Goal: Transaction & Acquisition: Purchase product/service

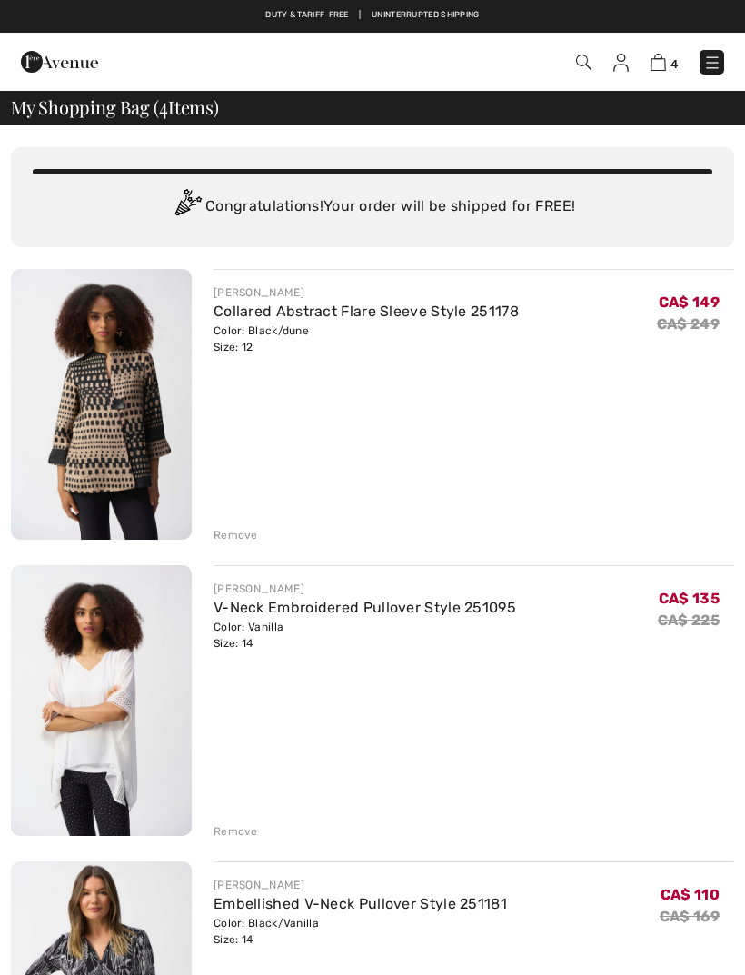
click at [708, 72] on img at bounding box center [712, 63] width 18 height 18
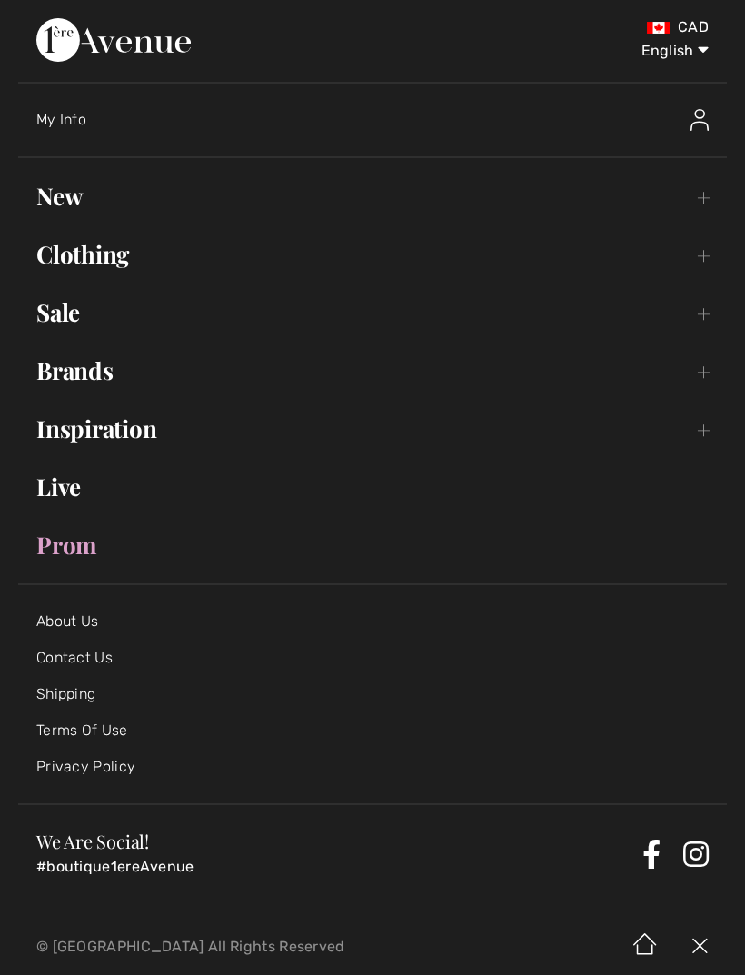
click at [79, 315] on link "Sale Toggle submenu" at bounding box center [372, 313] width 709 height 40
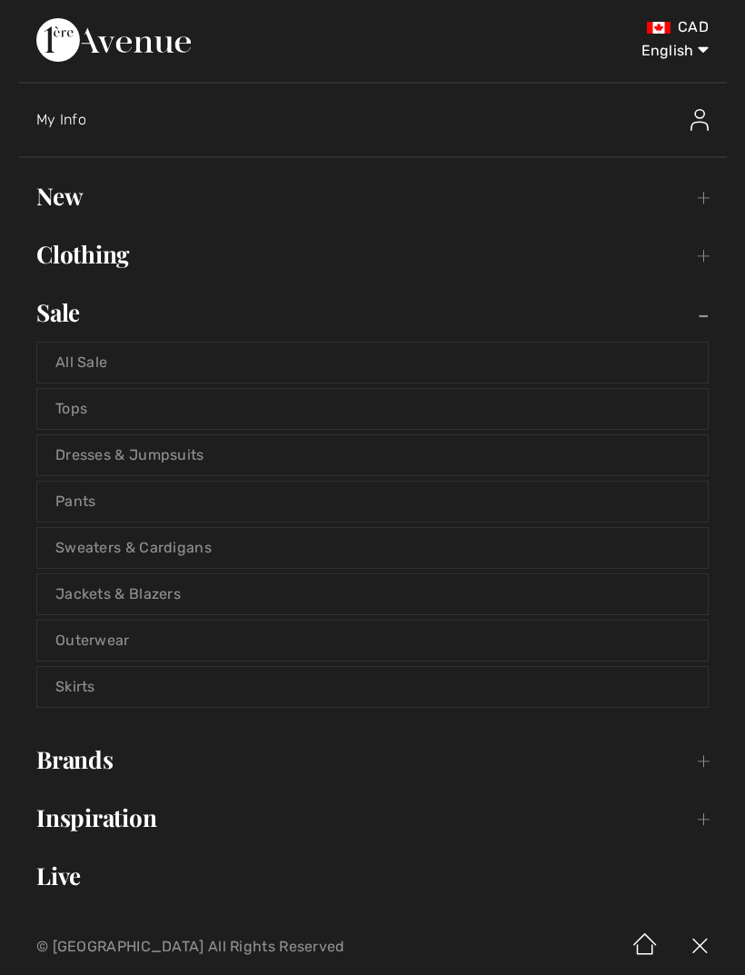
click at [105, 453] on link "Dresses & Jumpsuits" at bounding box center [372, 455] width 671 height 40
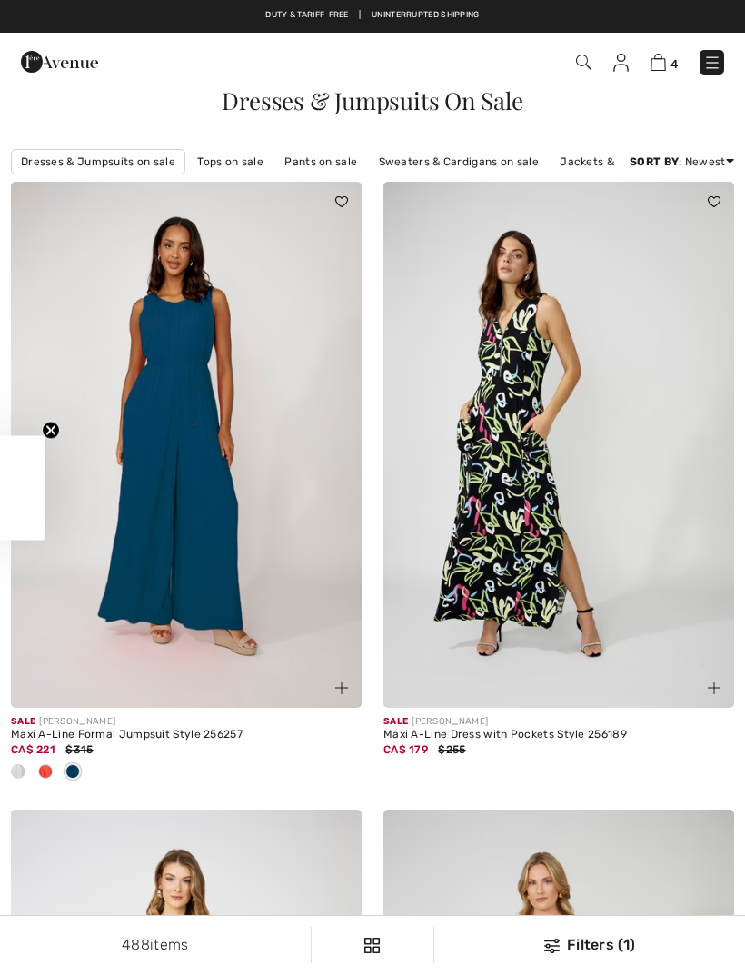
checkbox input "true"
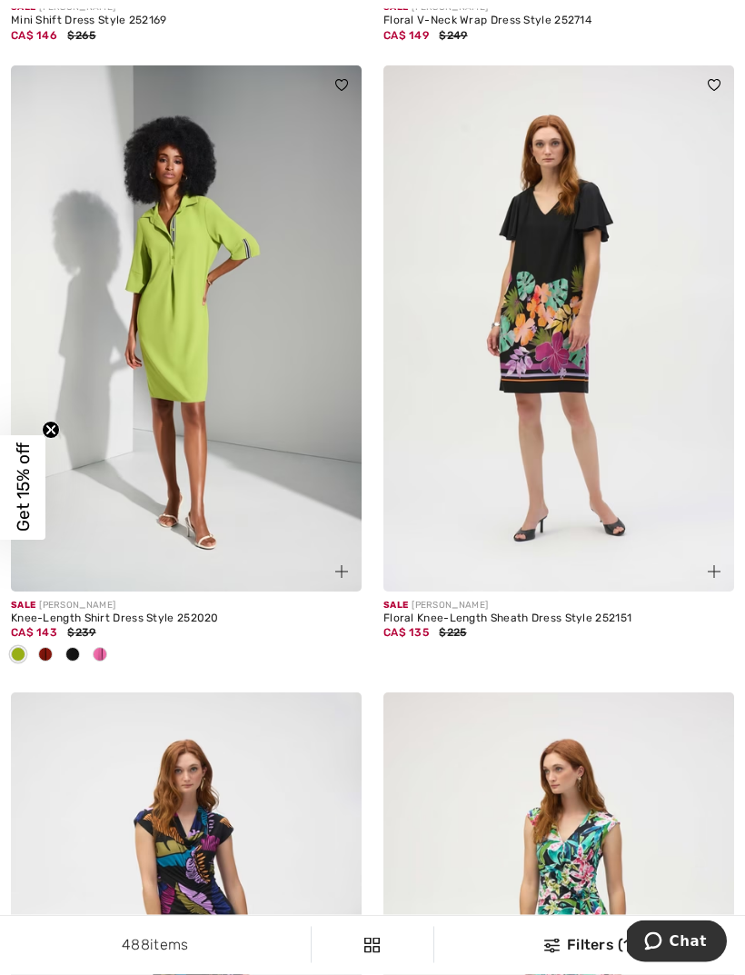
scroll to position [10409, 0]
click at [183, 334] on img at bounding box center [186, 328] width 351 height 526
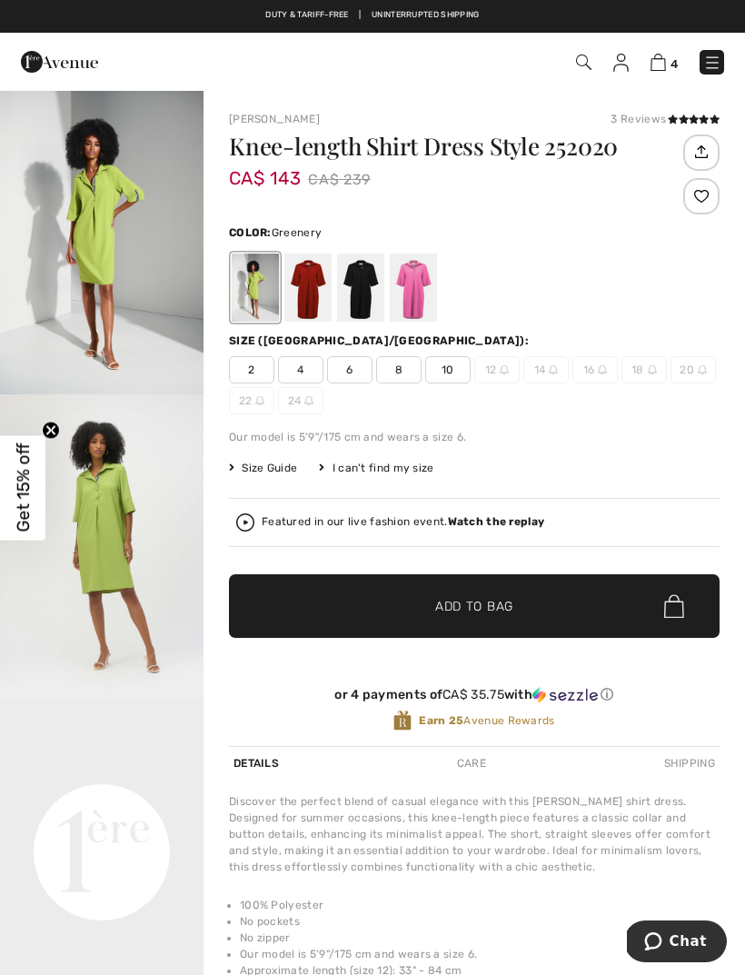
click at [555, 371] on img at bounding box center [553, 369] width 9 height 9
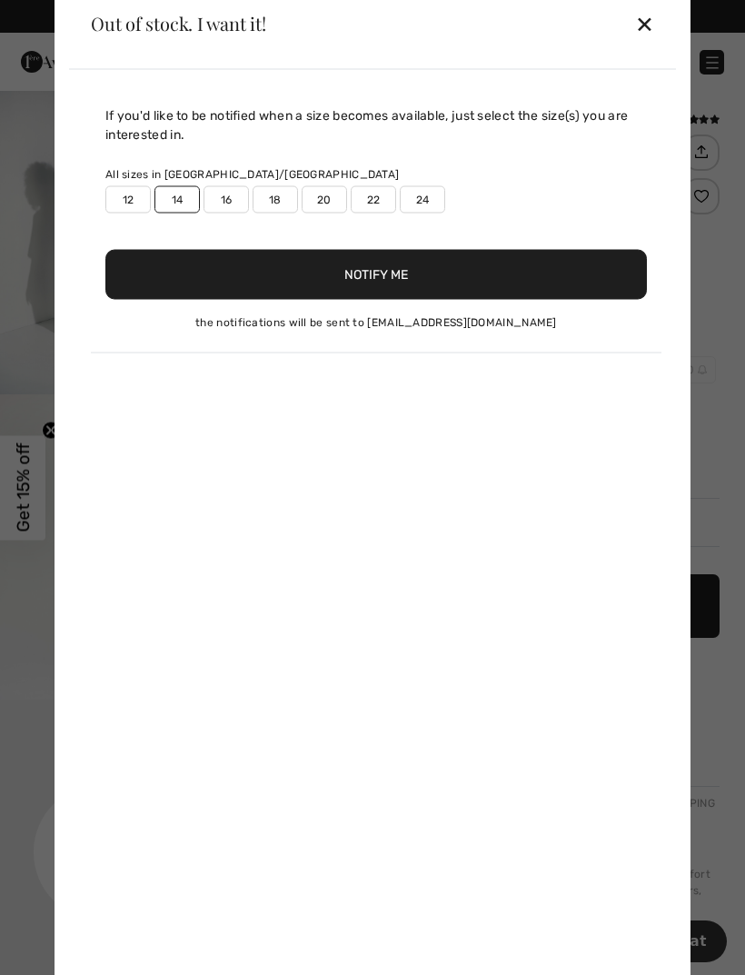
click at [650, 31] on div "✕" at bounding box center [644, 24] width 19 height 38
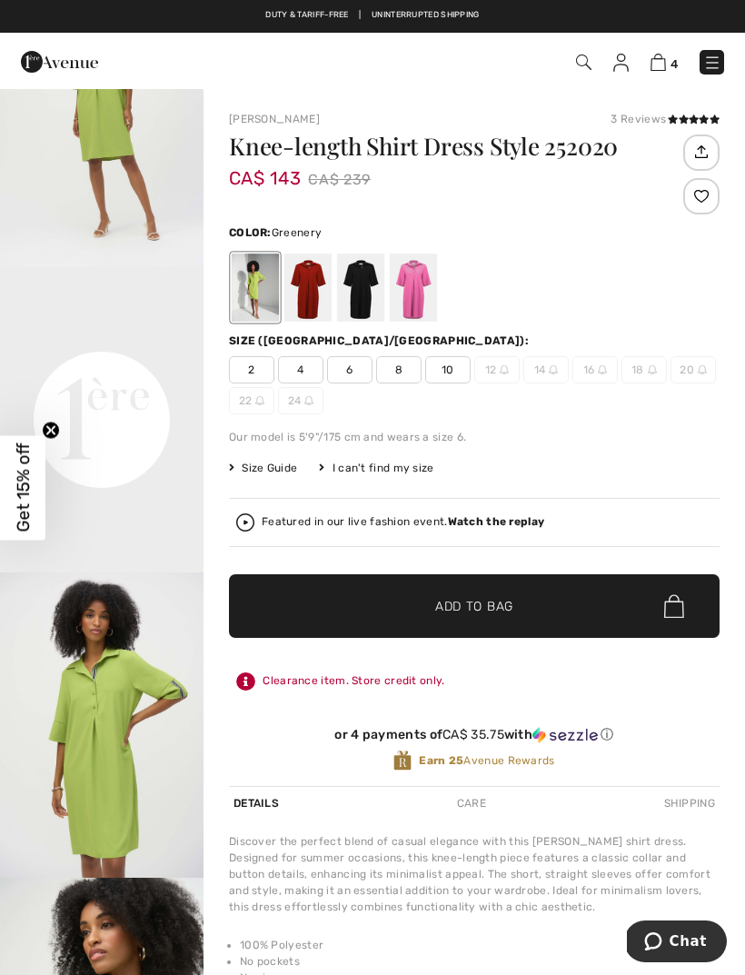
scroll to position [436, 0]
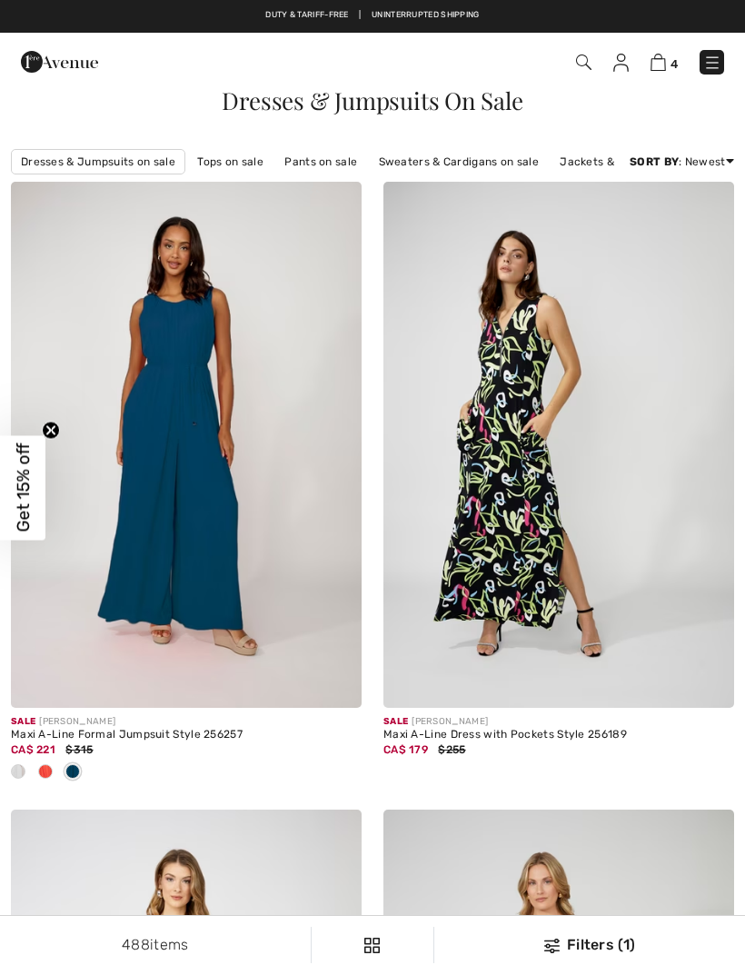
checkbox input "true"
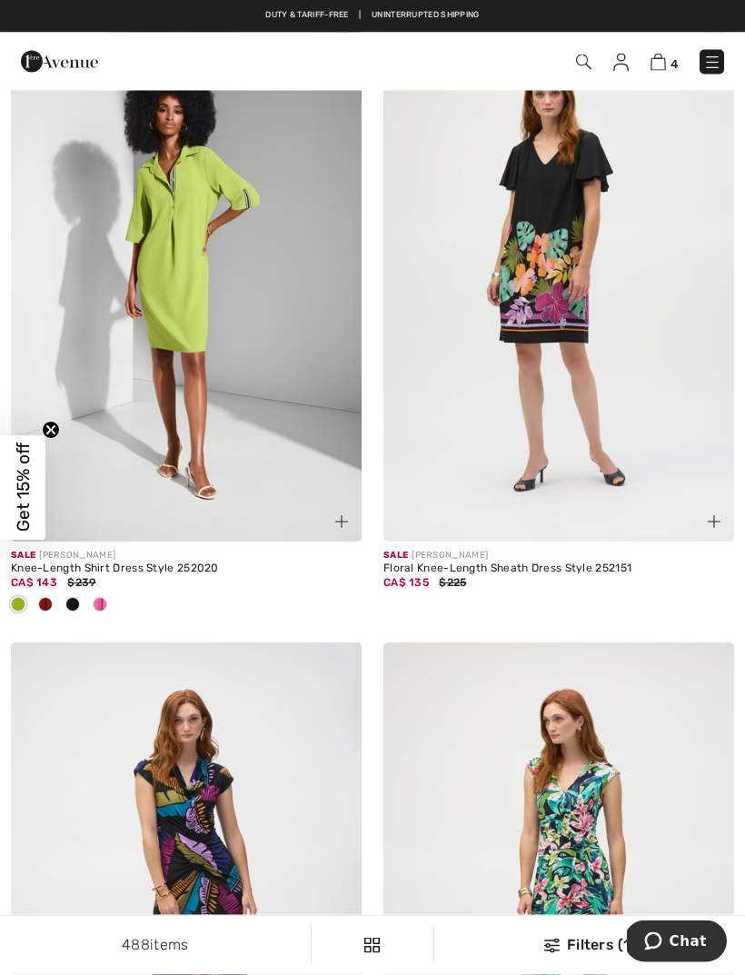
scroll to position [10439, 0]
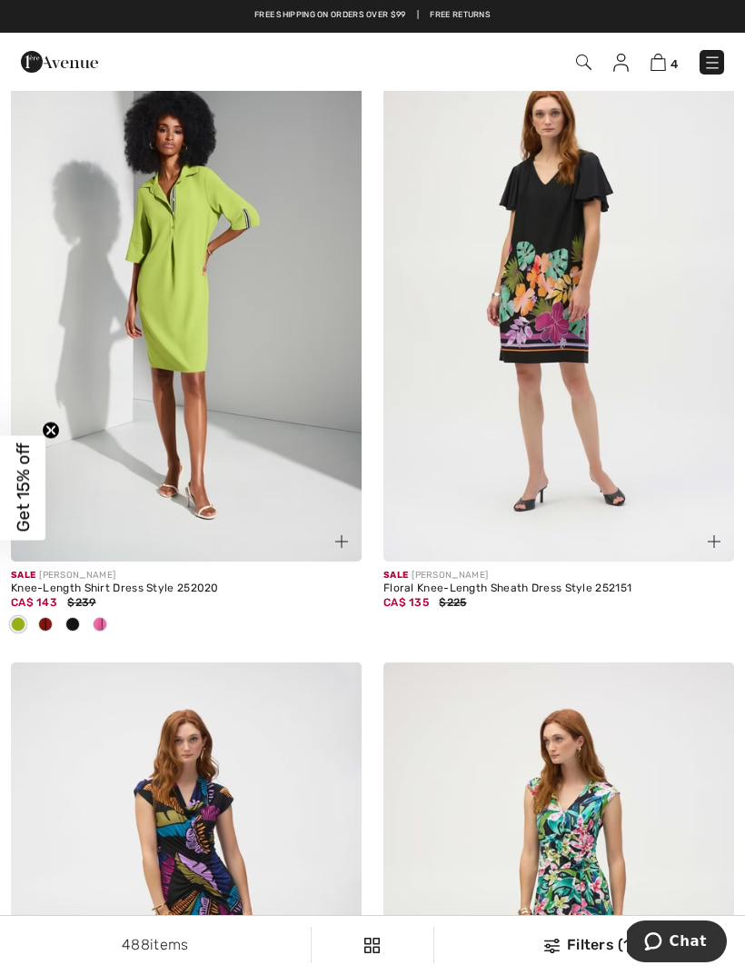
click at [548, 297] on img at bounding box center [558, 298] width 351 height 526
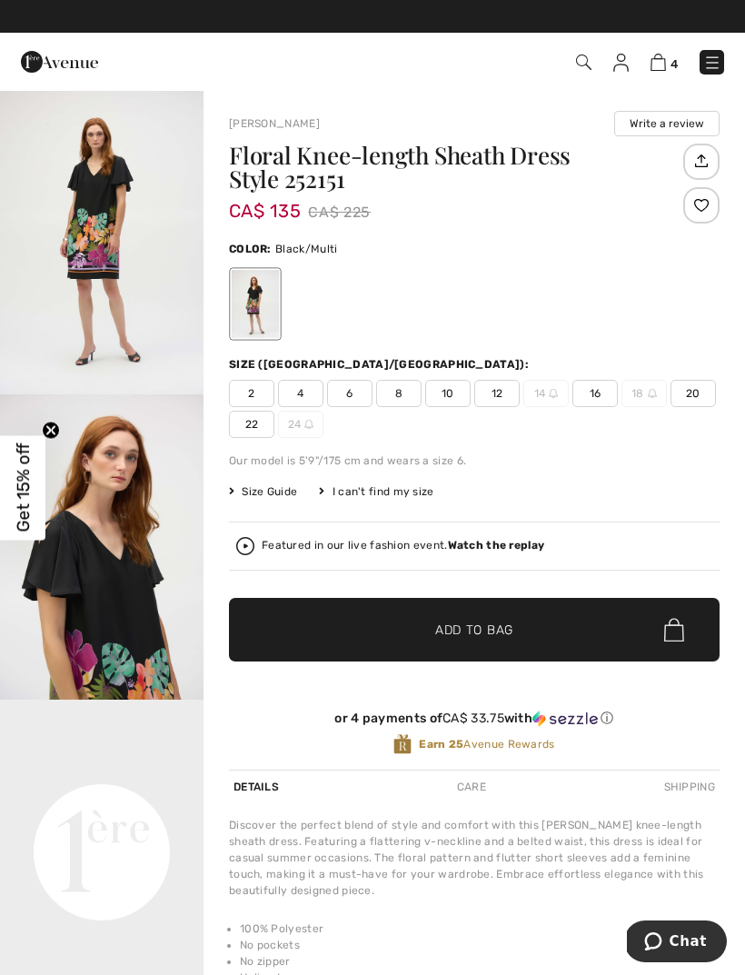
click at [499, 554] on div "Featured in our live fashion event. Watch the replay" at bounding box center [474, 546] width 476 height 18
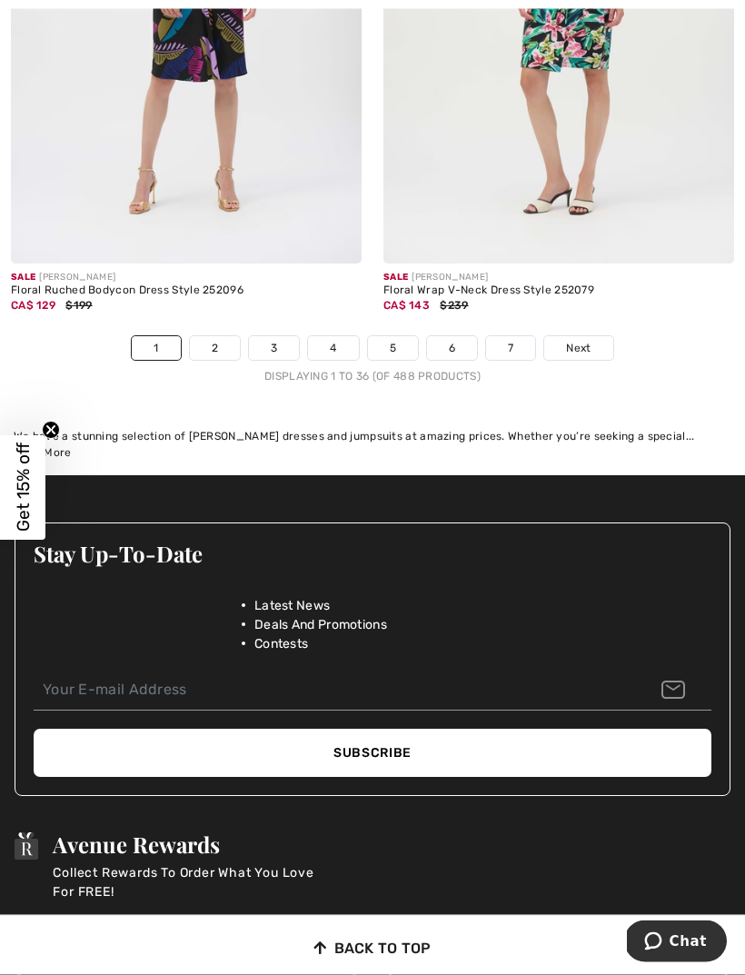
scroll to position [11358, 0]
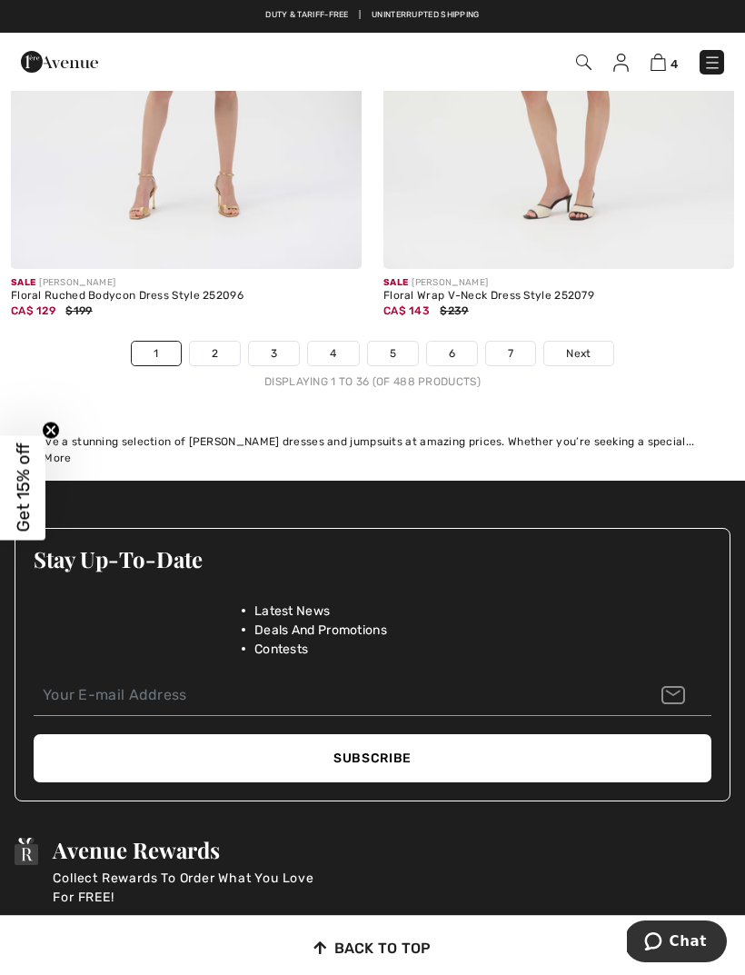
click at [588, 345] on span "Next" at bounding box center [578, 353] width 25 height 16
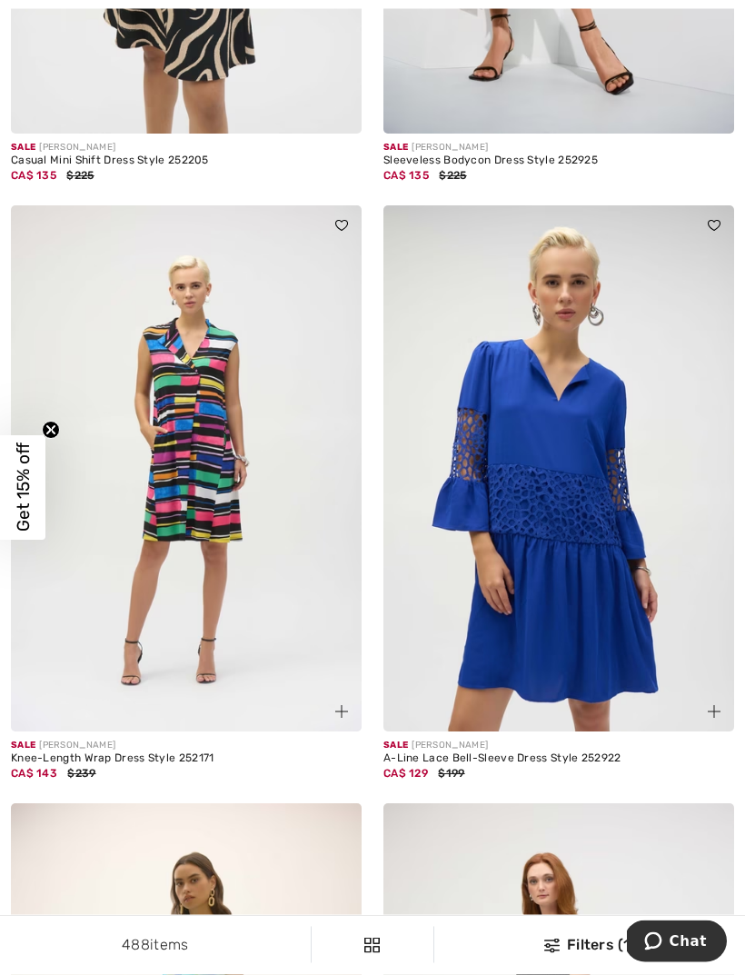
scroll to position [4942, 0]
click at [539, 583] on img at bounding box center [558, 468] width 351 height 526
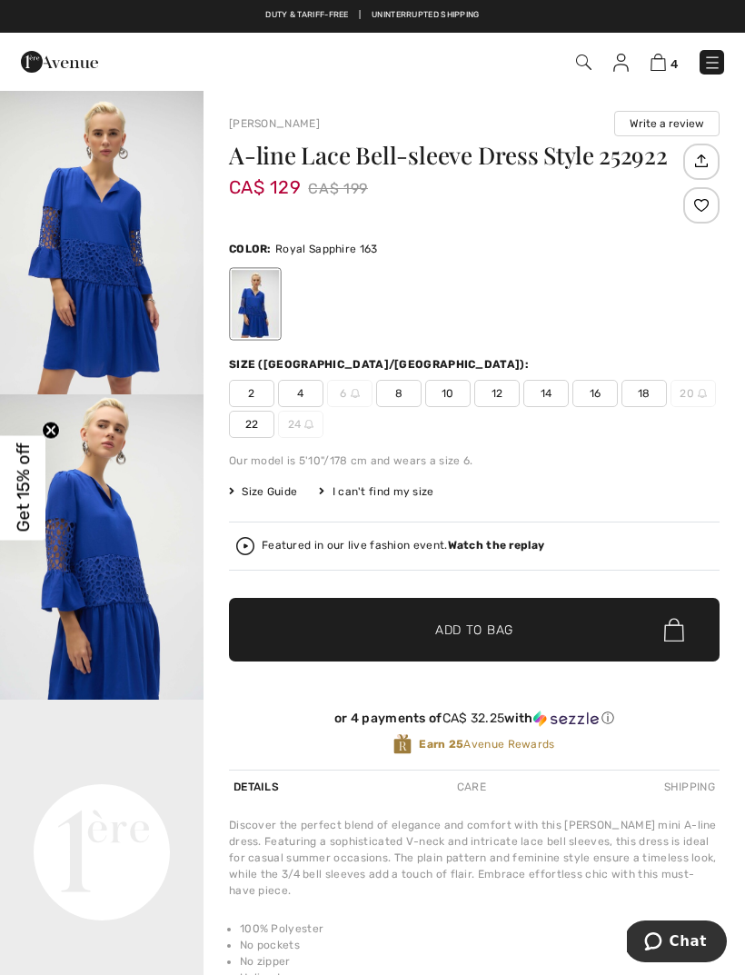
click at [553, 399] on span "14" at bounding box center [545, 393] width 45 height 27
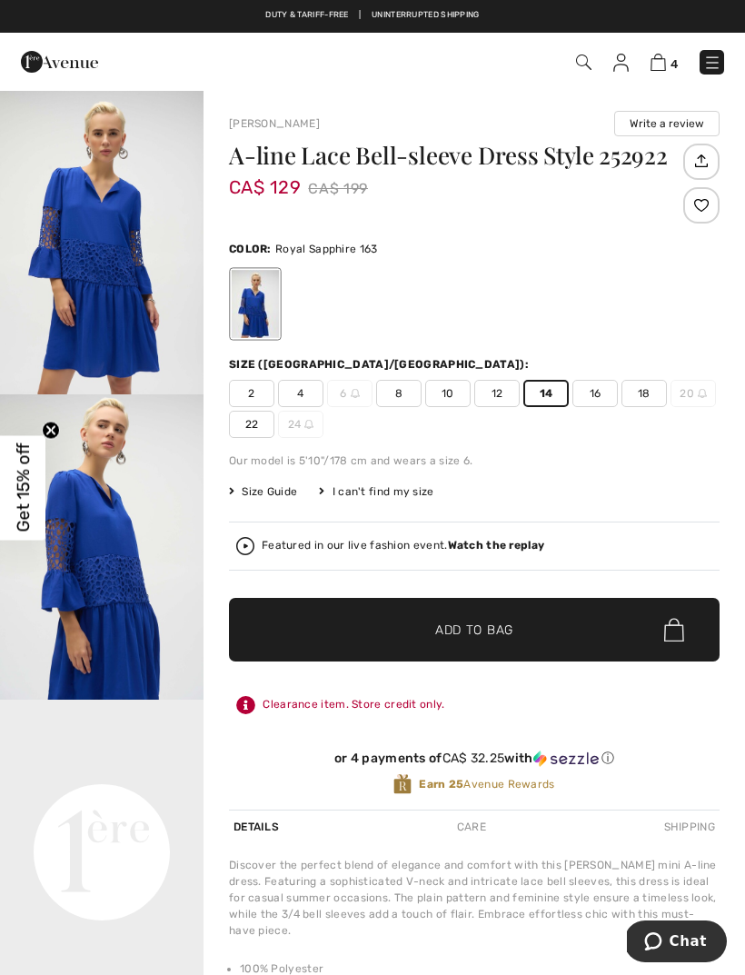
click at [499, 636] on span "Add to Bag" at bounding box center [474, 630] width 78 height 19
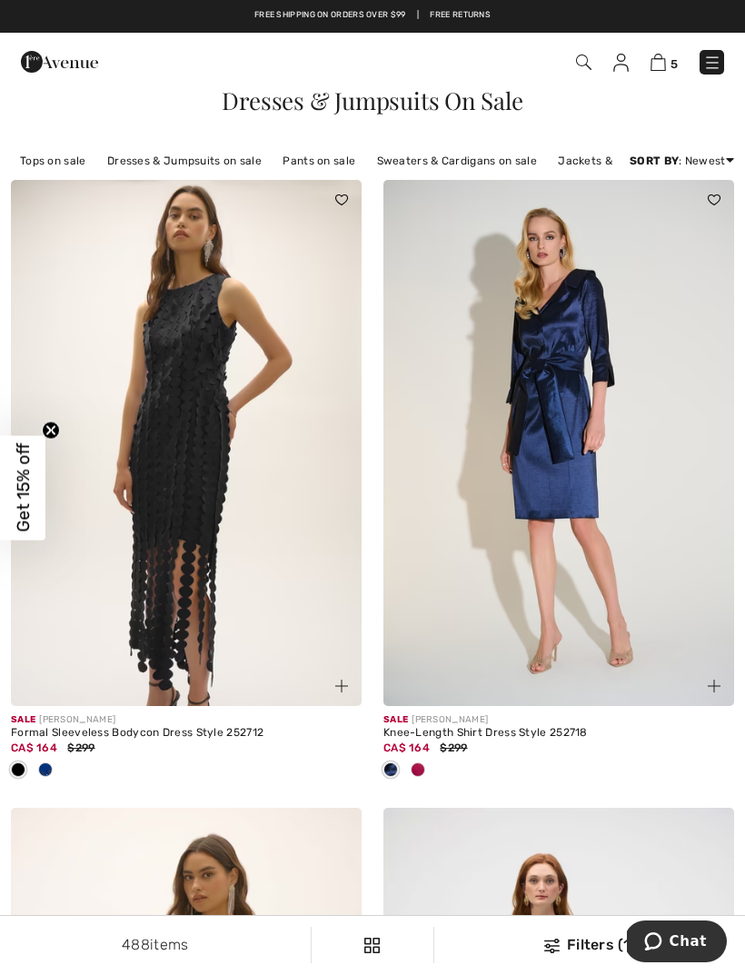
click at [587, 69] on img at bounding box center [583, 62] width 15 height 15
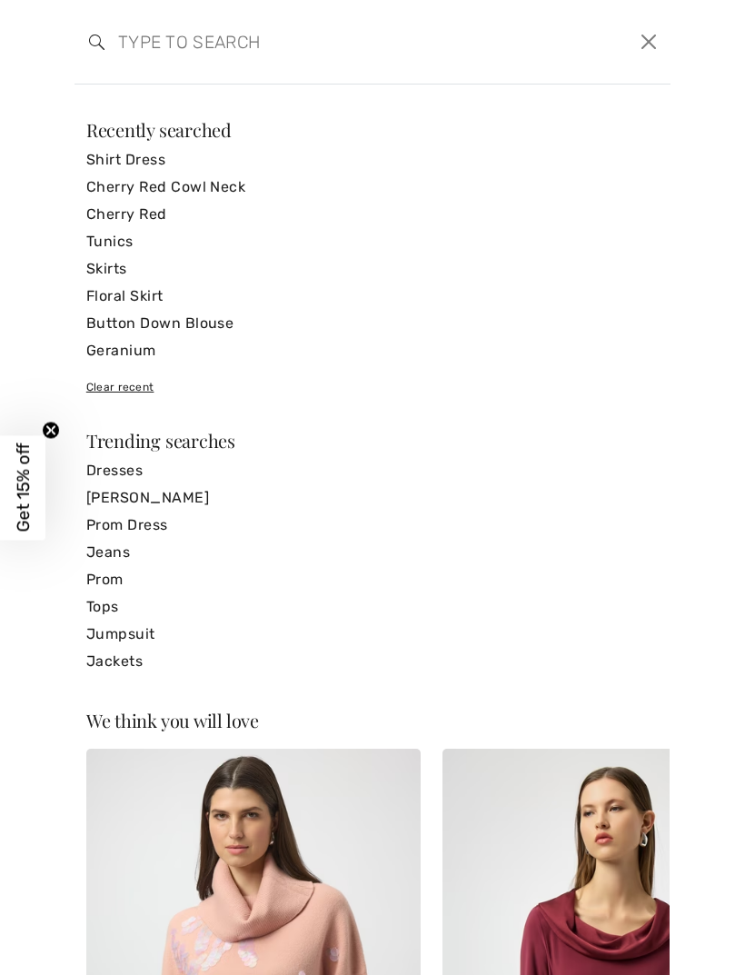
click at [154, 42] on input "search" at bounding box center [309, 42] width 409 height 55
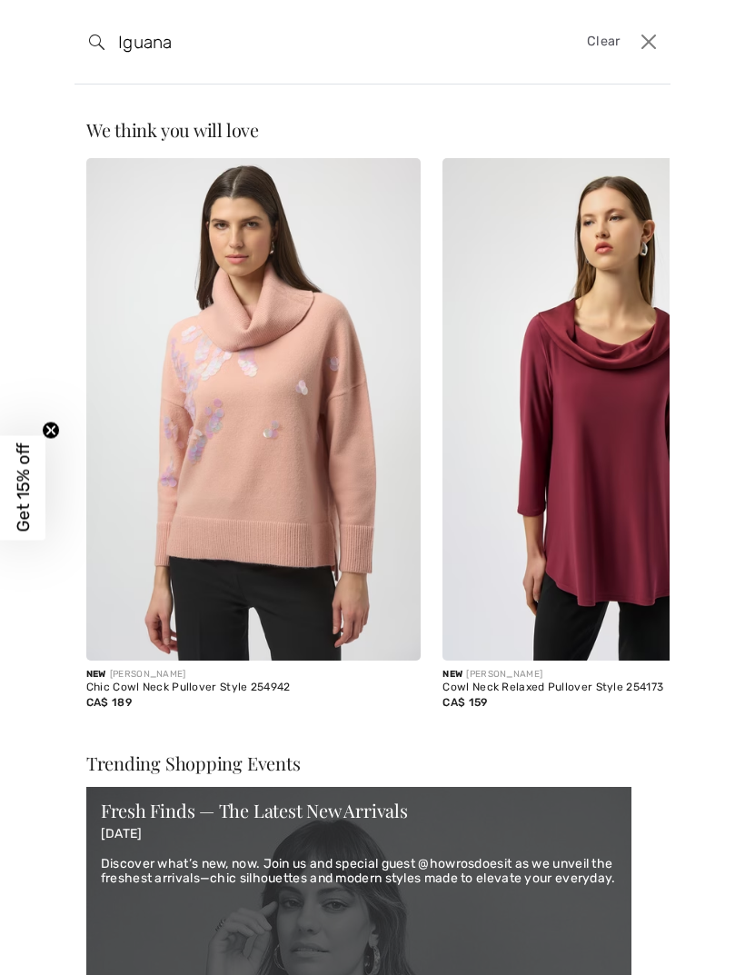
type input "Iguana"
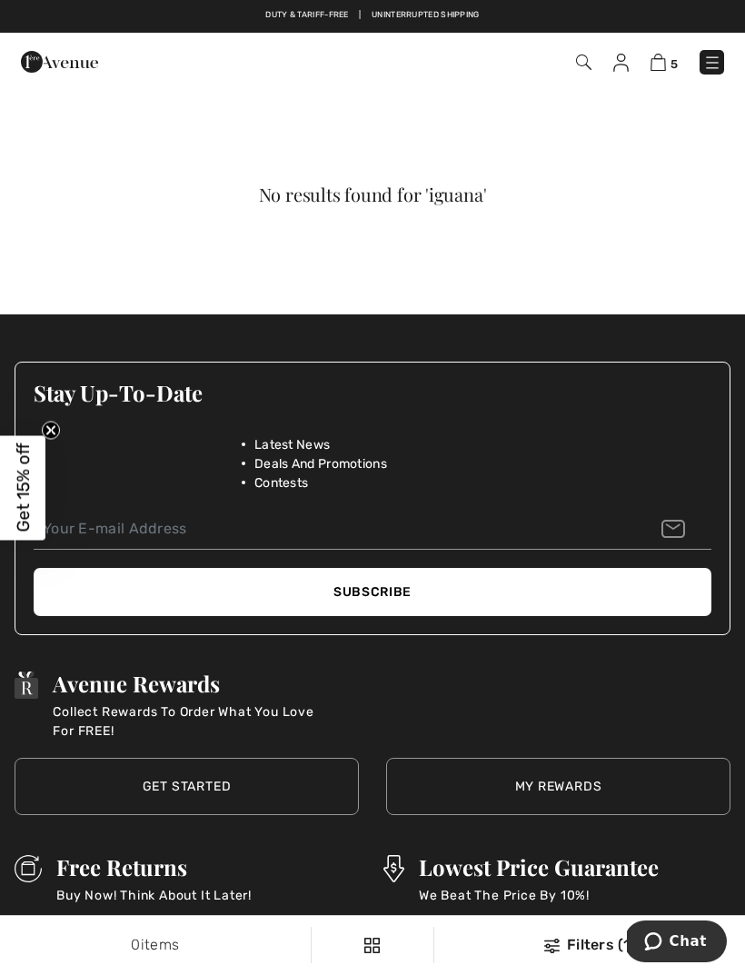
click at [585, 67] on img at bounding box center [583, 62] width 15 height 15
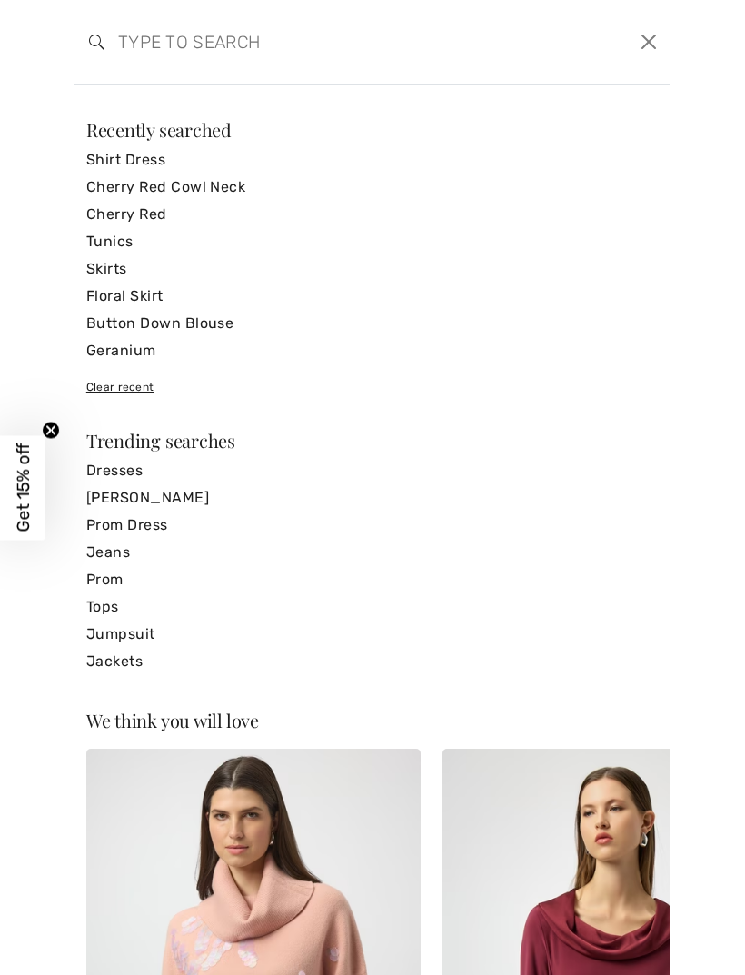
click at [163, 51] on input "search" at bounding box center [309, 42] width 409 height 55
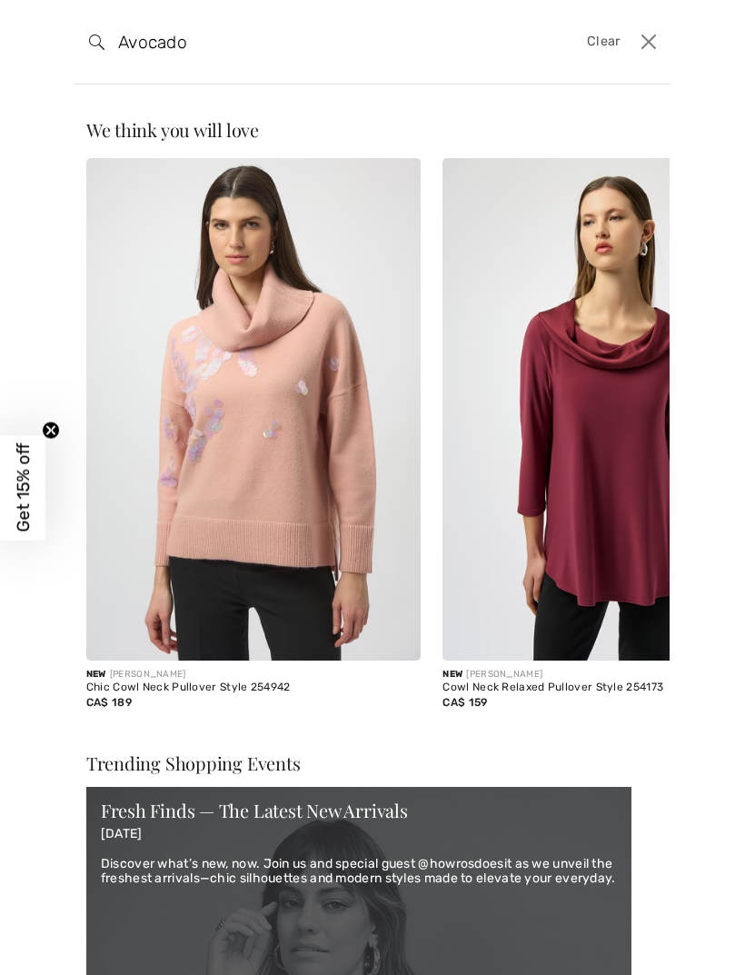
type input "Avocado"
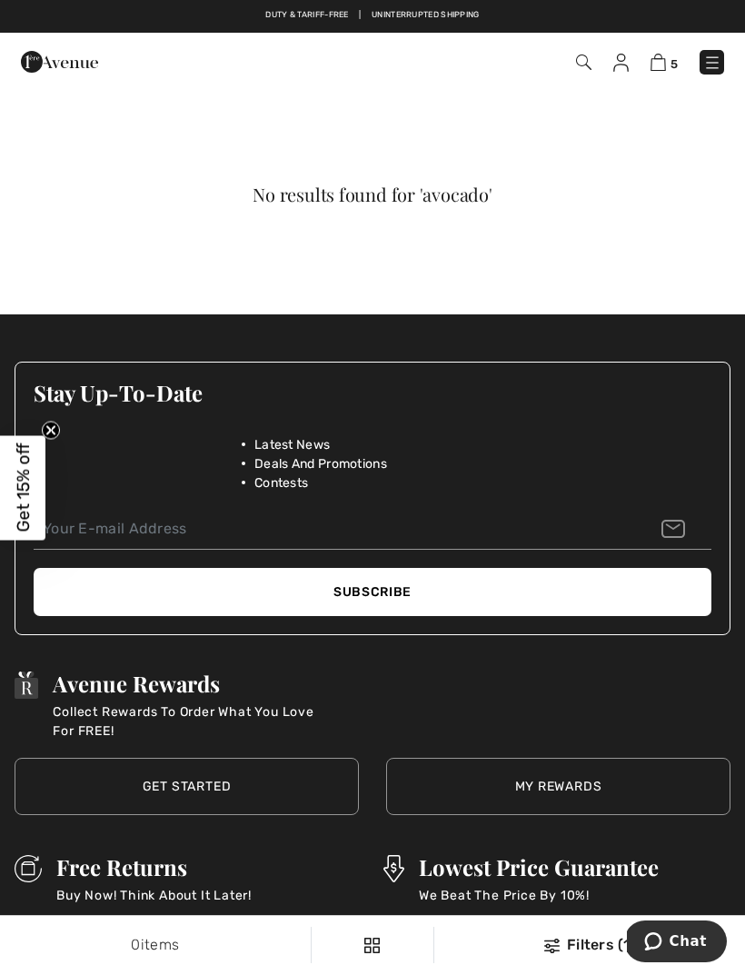
click at [591, 63] on img at bounding box center [583, 62] width 15 height 15
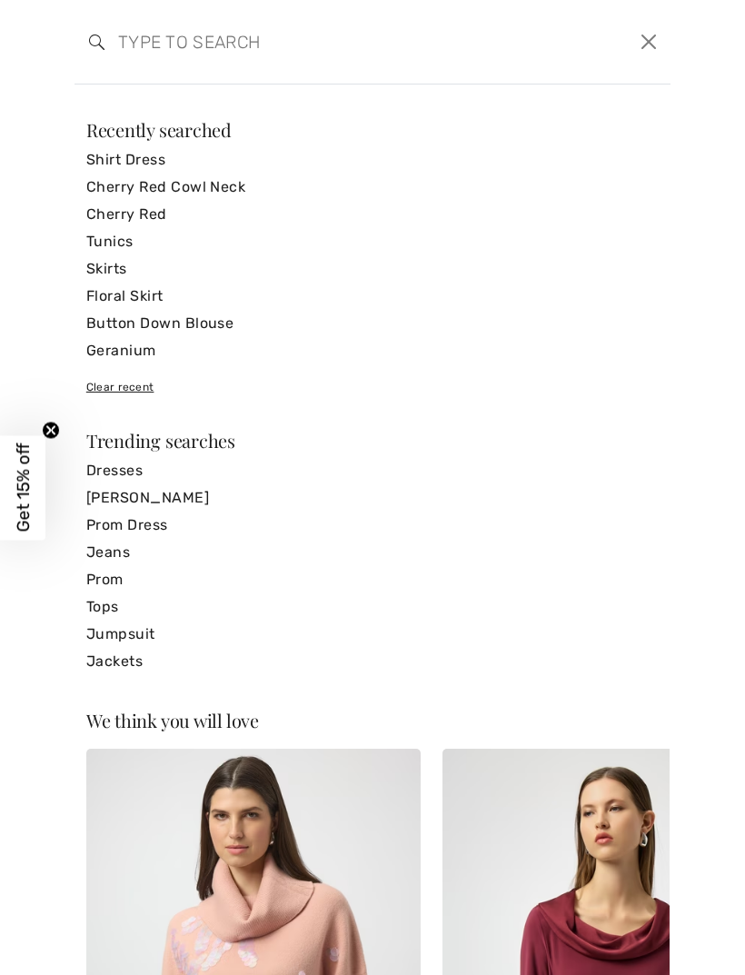
click at [147, 48] on input "search" at bounding box center [309, 42] width 409 height 55
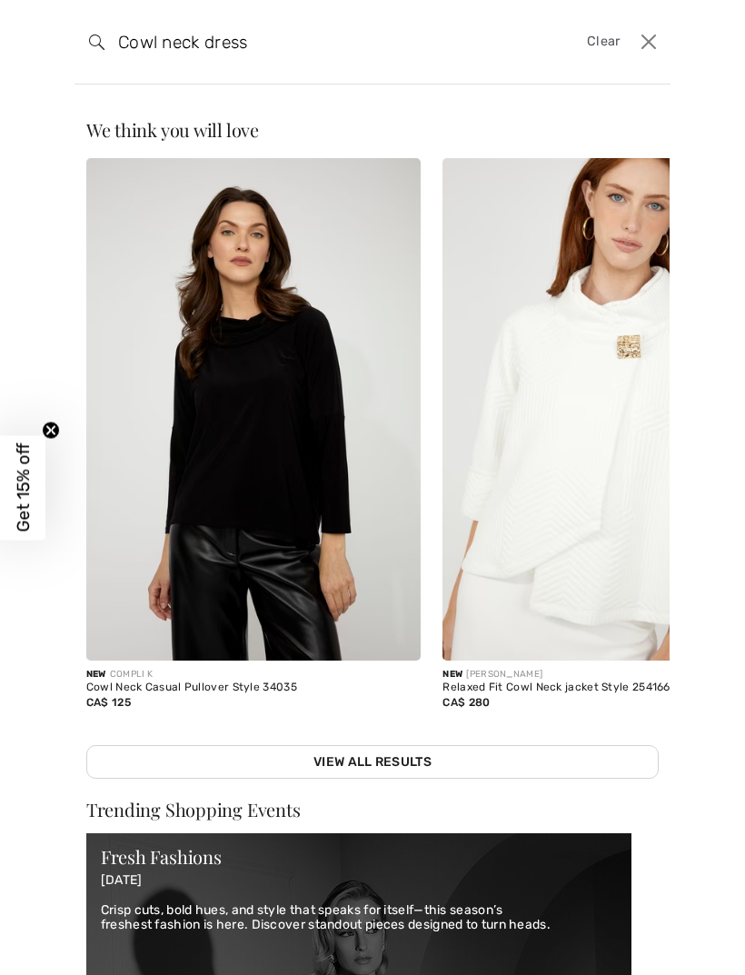
type input "Cowl neck dress"
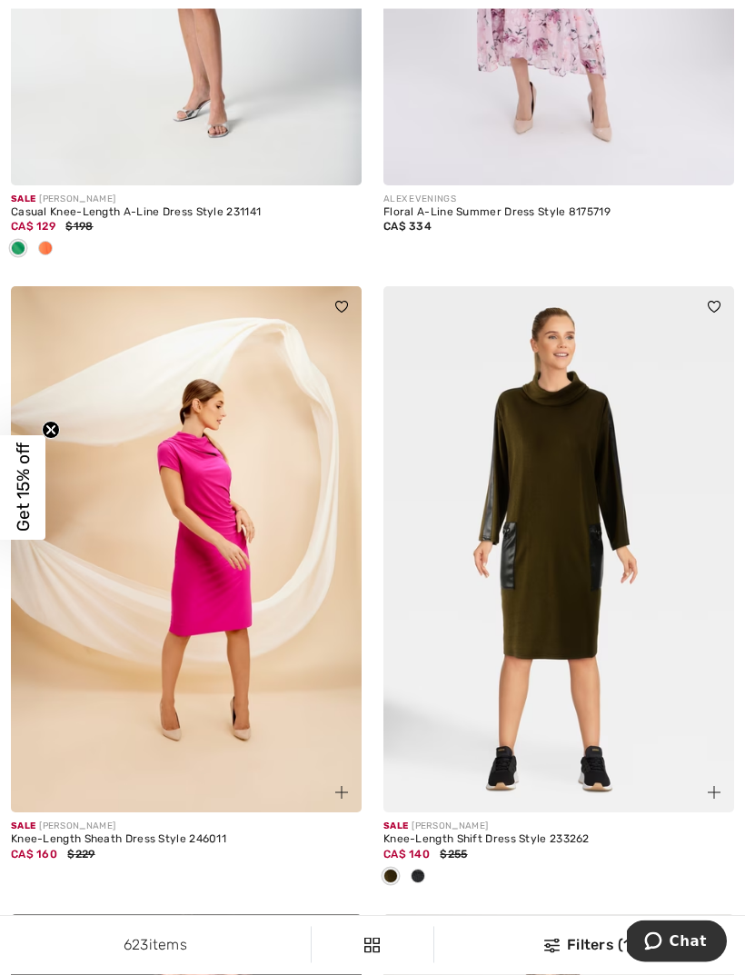
scroll to position [9564, 0]
click at [429, 862] on div at bounding box center [417, 877] width 27 height 30
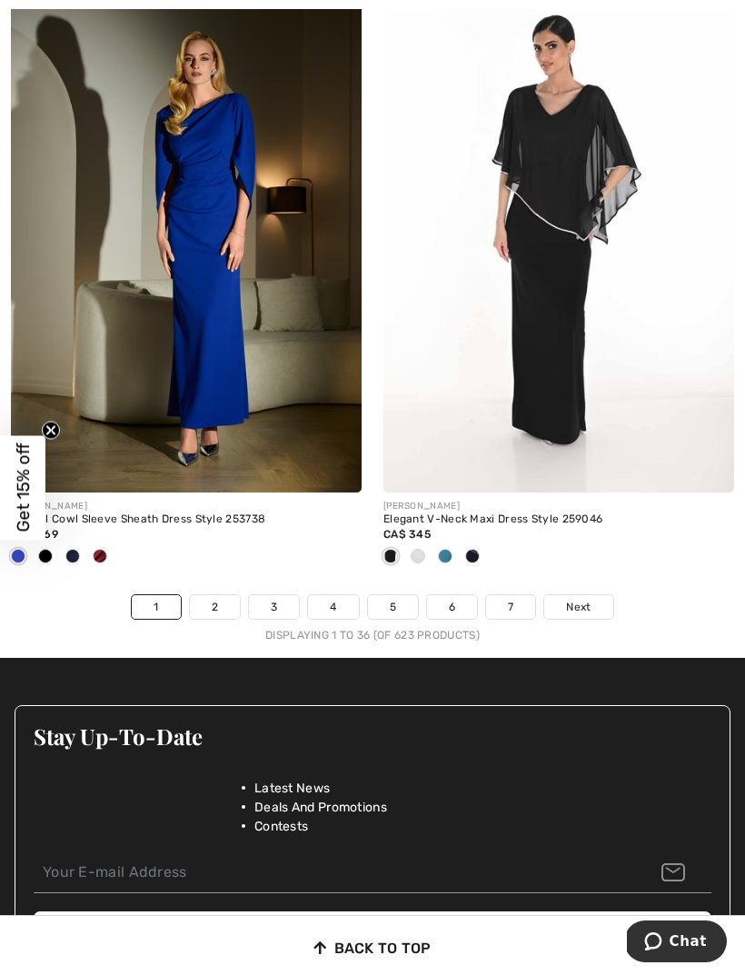
scroll to position [11178, 0]
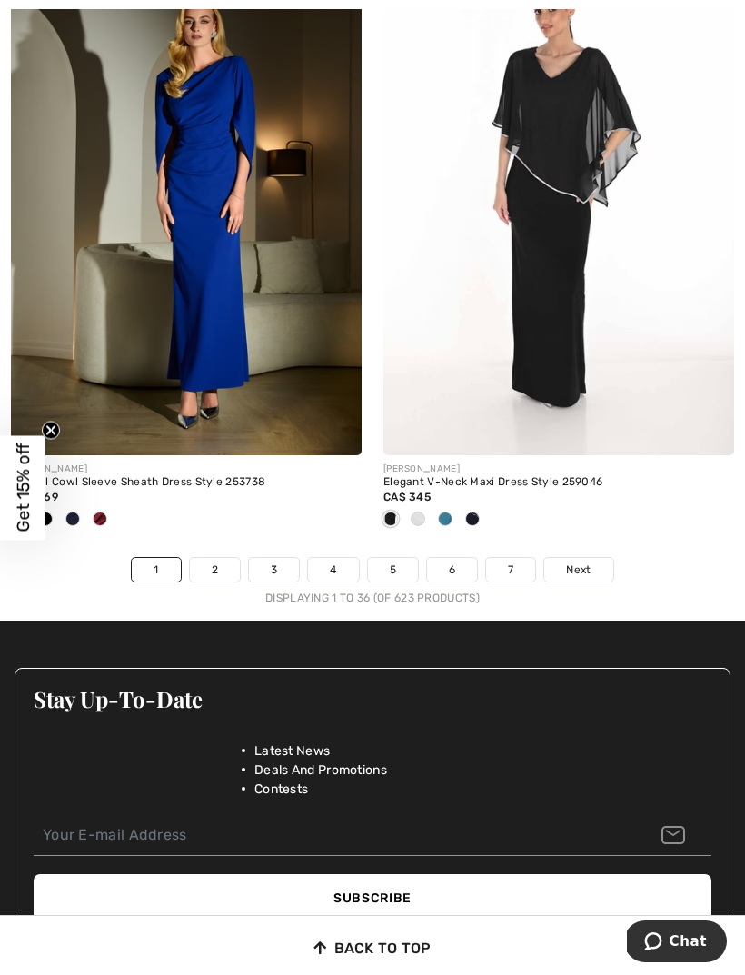
click at [587, 562] on span "Next" at bounding box center [578, 570] width 25 height 16
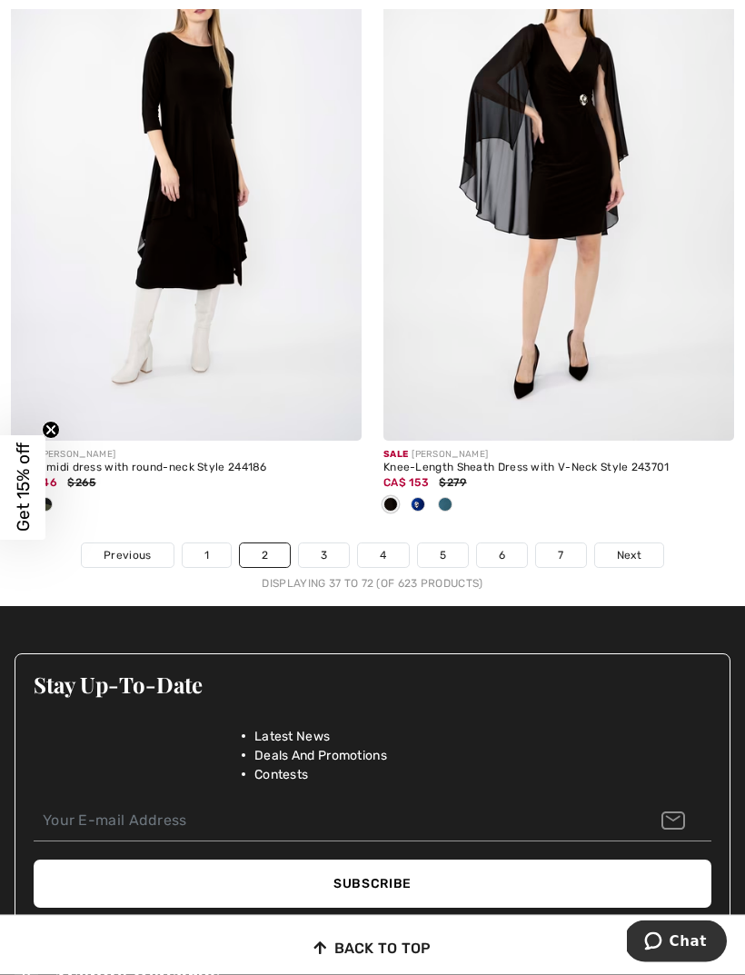
scroll to position [11028, 0]
click at [330, 548] on link "3" at bounding box center [324, 555] width 50 height 24
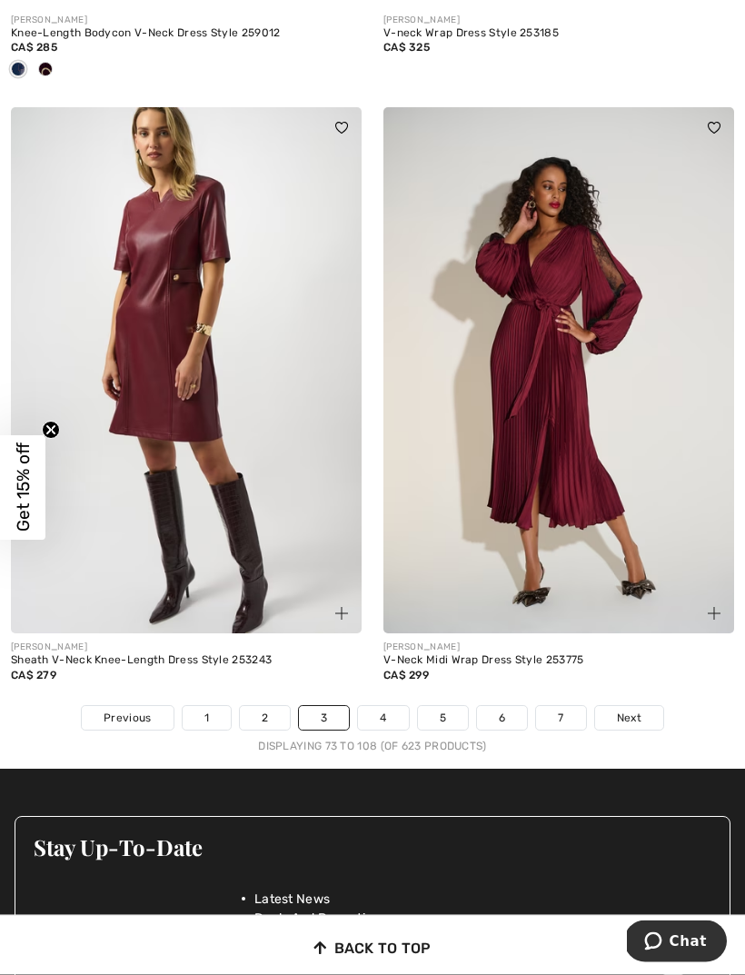
scroll to position [10895, 0]
click at [632, 710] on span "Next" at bounding box center [629, 718] width 25 height 16
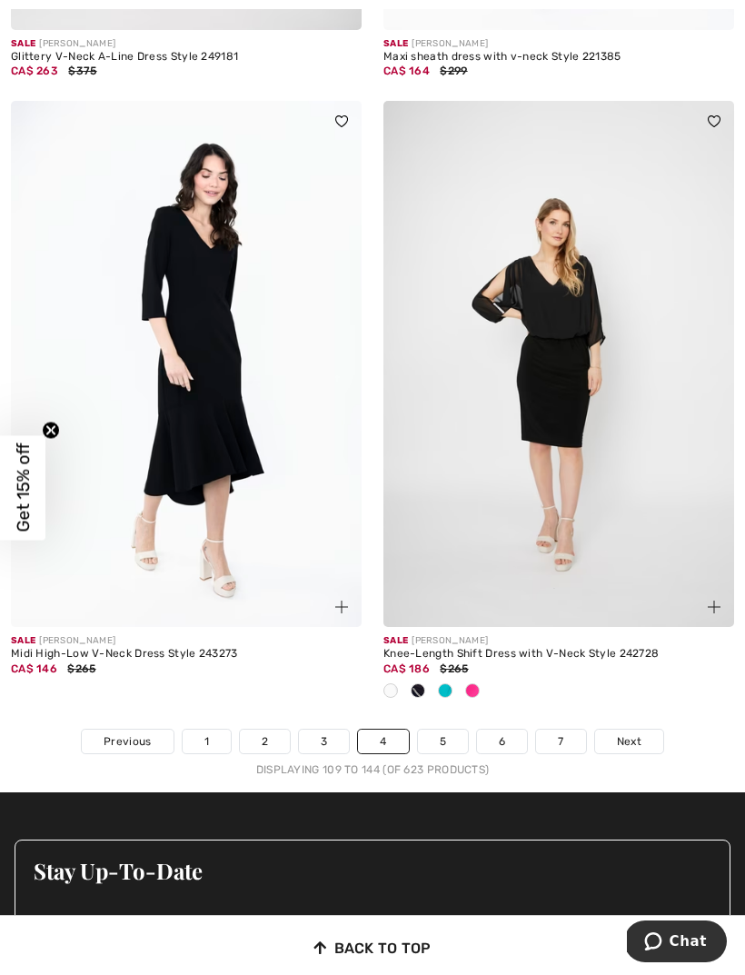
scroll to position [10813, 0]
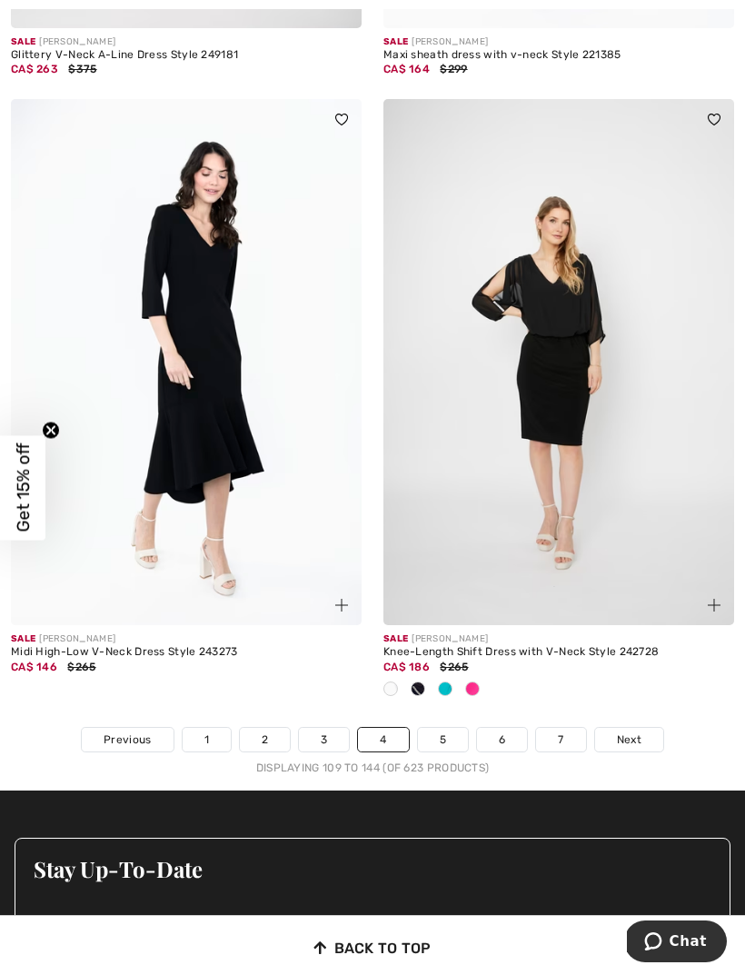
click at [634, 732] on span "Next" at bounding box center [629, 740] width 25 height 16
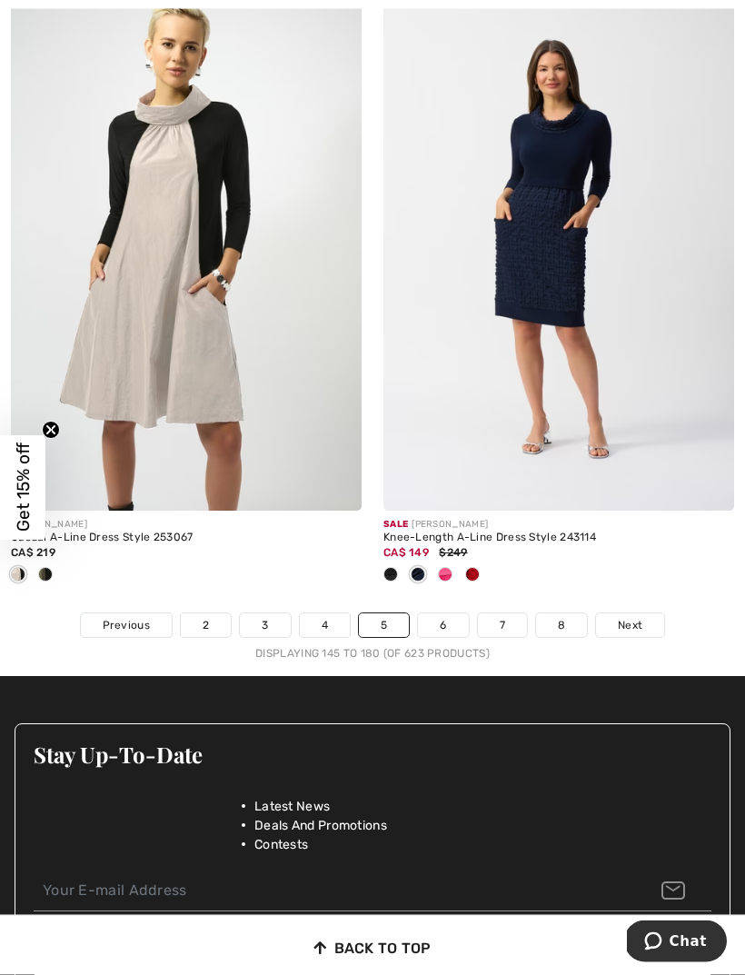
scroll to position [10988, 0]
click at [185, 310] on img at bounding box center [186, 248] width 351 height 526
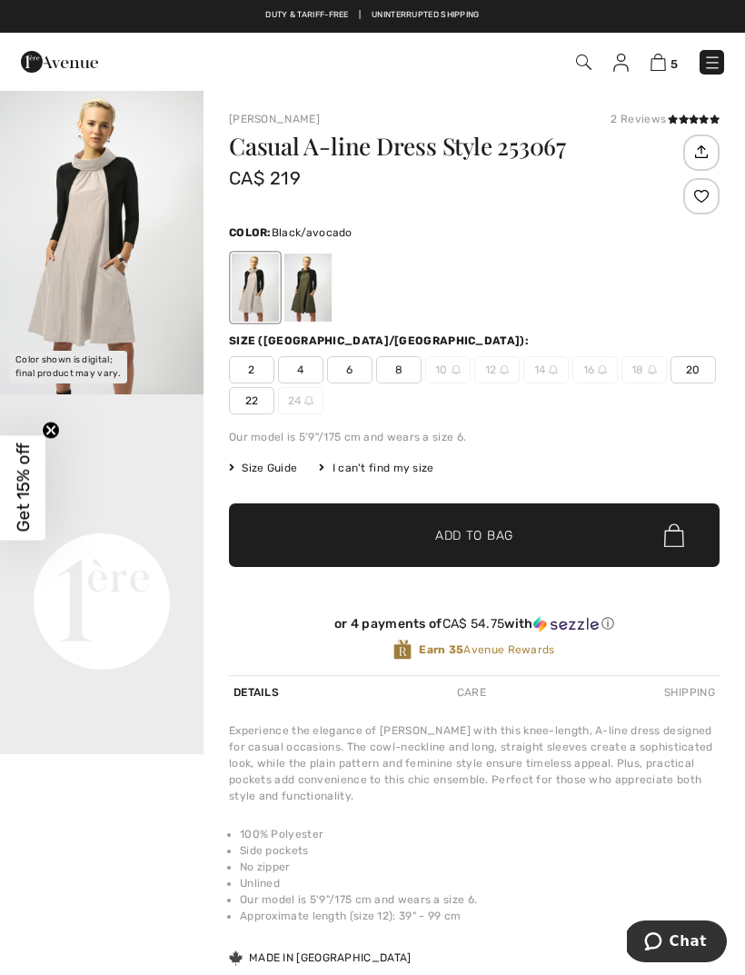
click at [316, 290] on div at bounding box center [307, 288] width 47 height 68
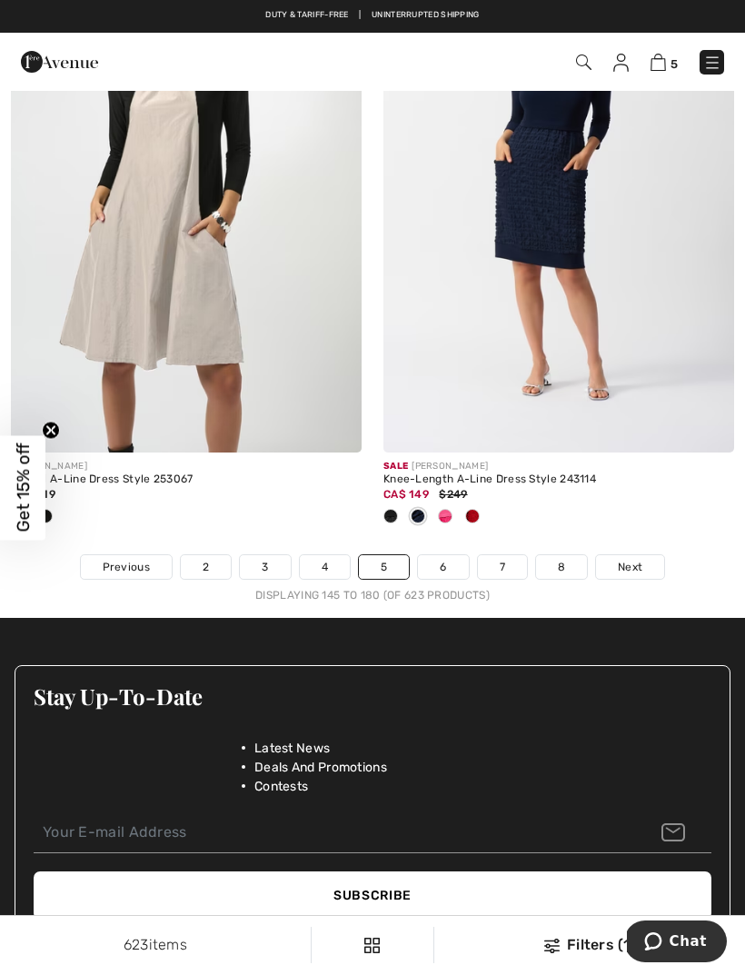
click at [631, 559] on span "Next" at bounding box center [630, 567] width 25 height 16
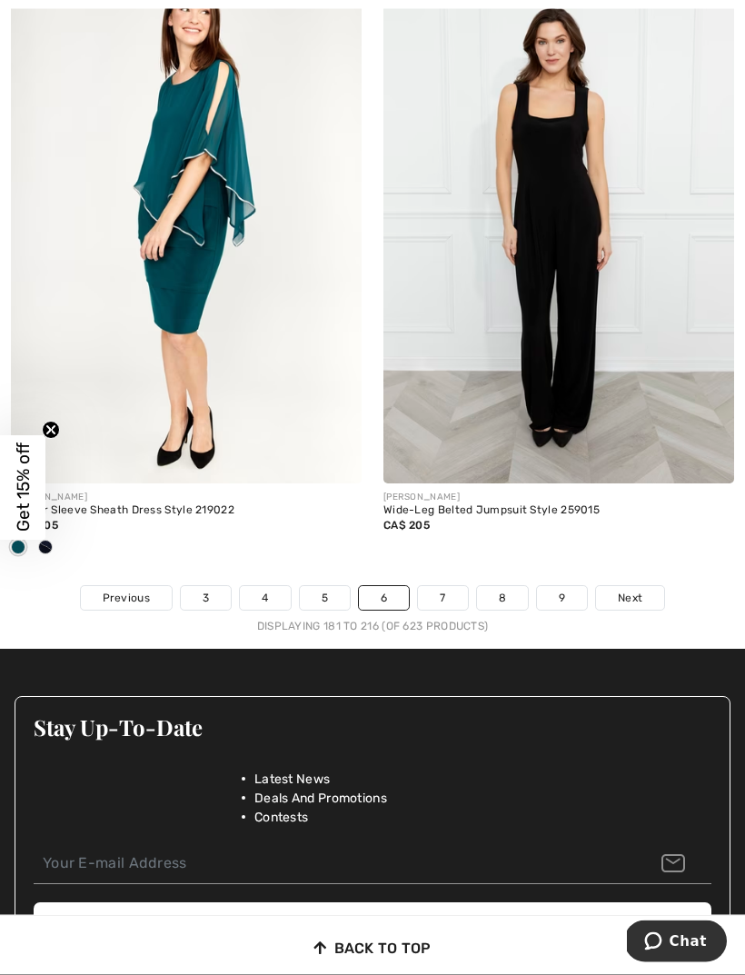
scroll to position [10985, 0]
click at [628, 590] on span "Next" at bounding box center [630, 598] width 25 height 16
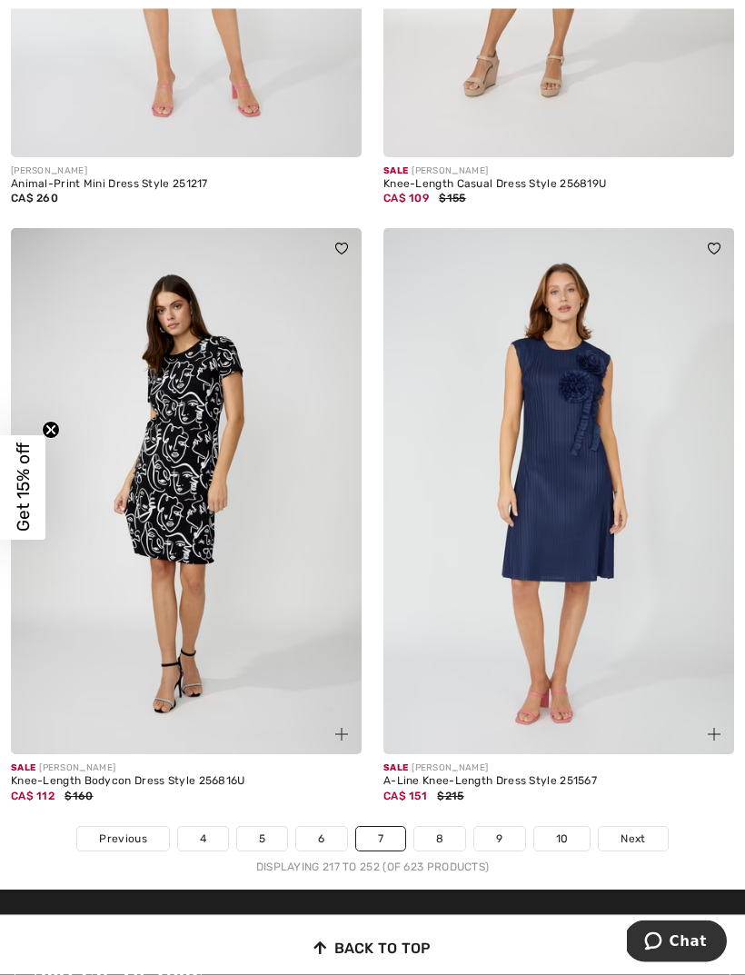
scroll to position [10684, 0]
click at [637, 831] on span "Next" at bounding box center [633, 839] width 25 height 16
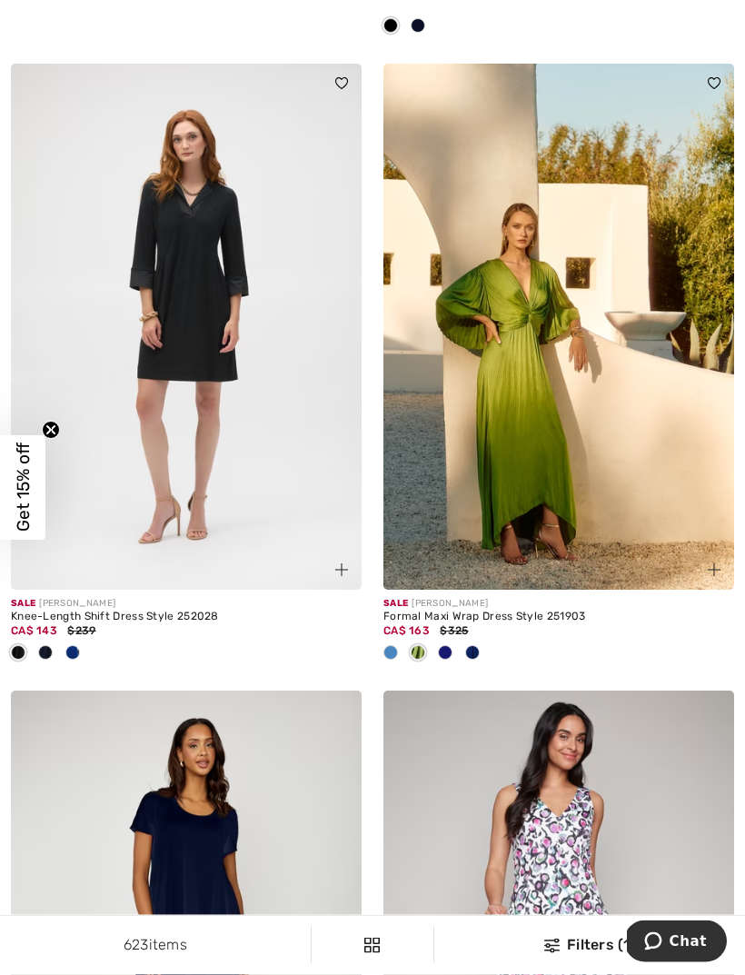
scroll to position [1365, 0]
click at [77, 648] on span at bounding box center [72, 652] width 15 height 15
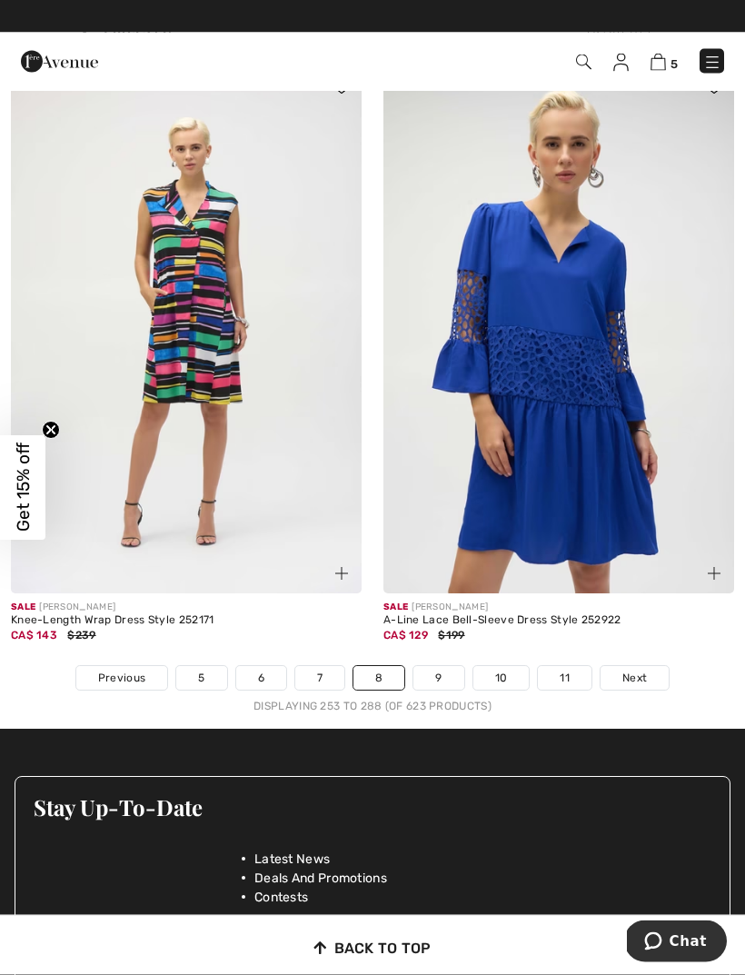
scroll to position [10905, 0]
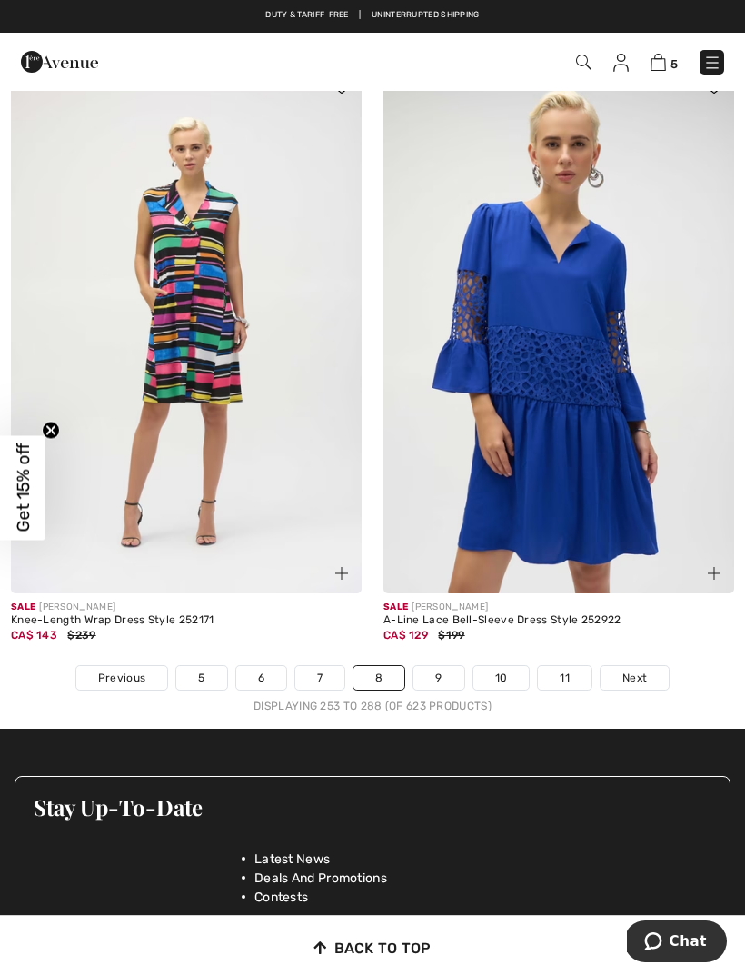
click at [640, 670] on span "Next" at bounding box center [634, 678] width 25 height 16
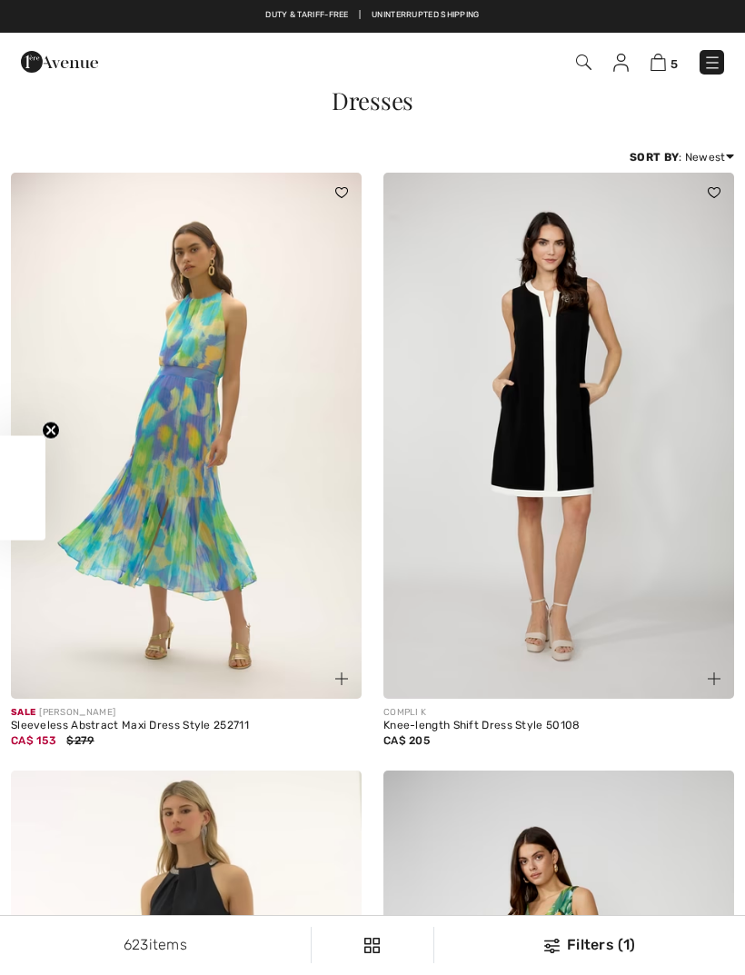
checkbox input "true"
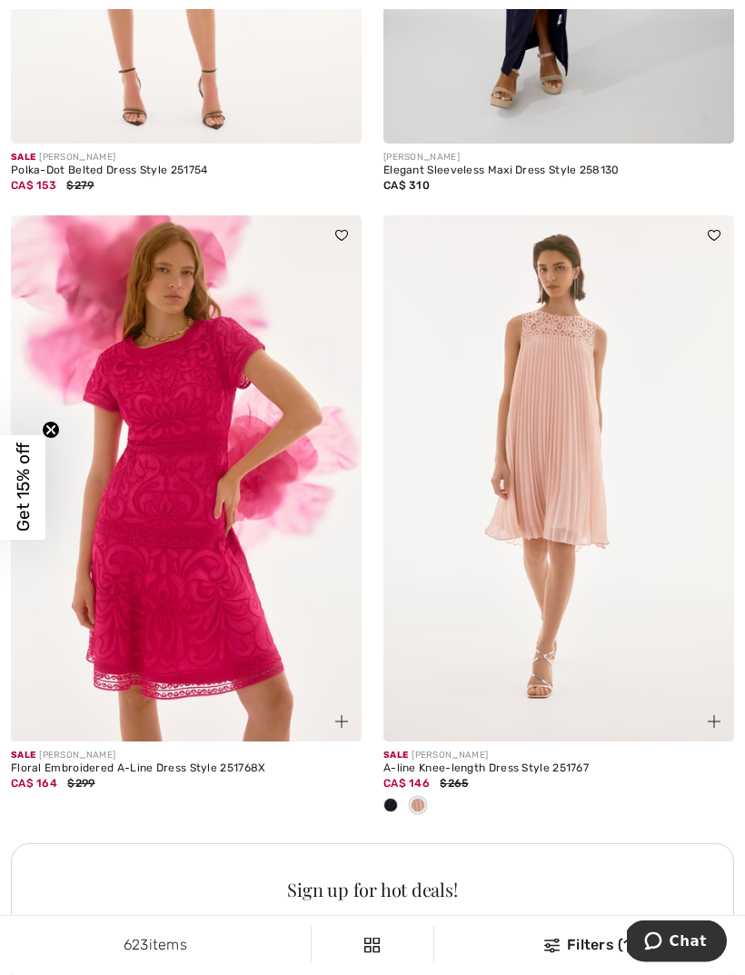
scroll to position [6778, 0]
click at [580, 560] on img at bounding box center [558, 477] width 351 height 526
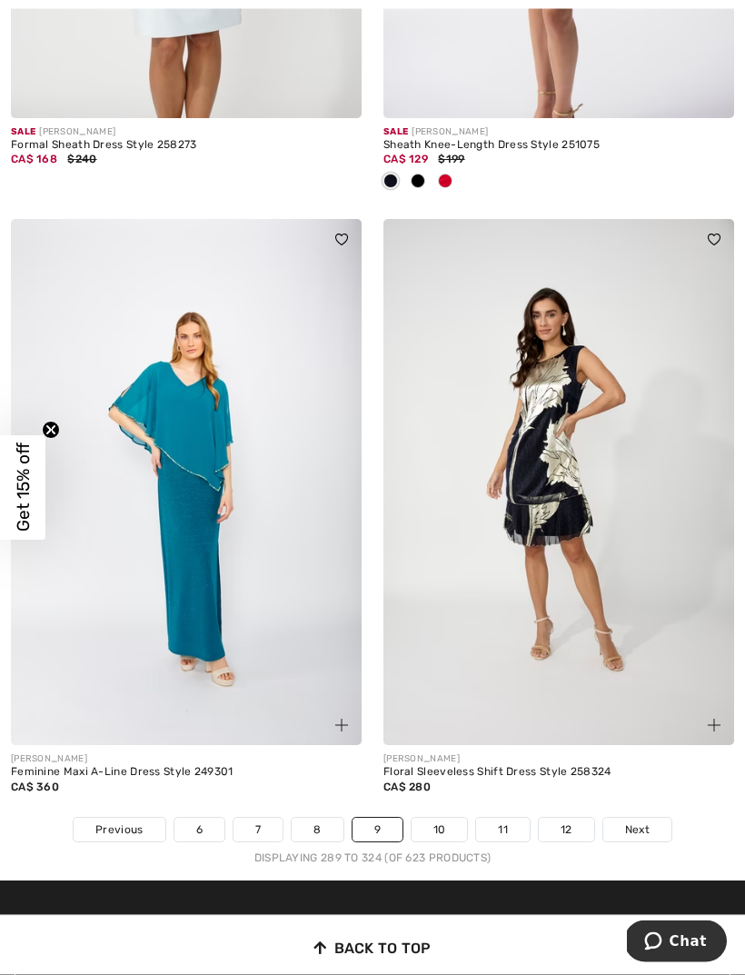
scroll to position [10777, 0]
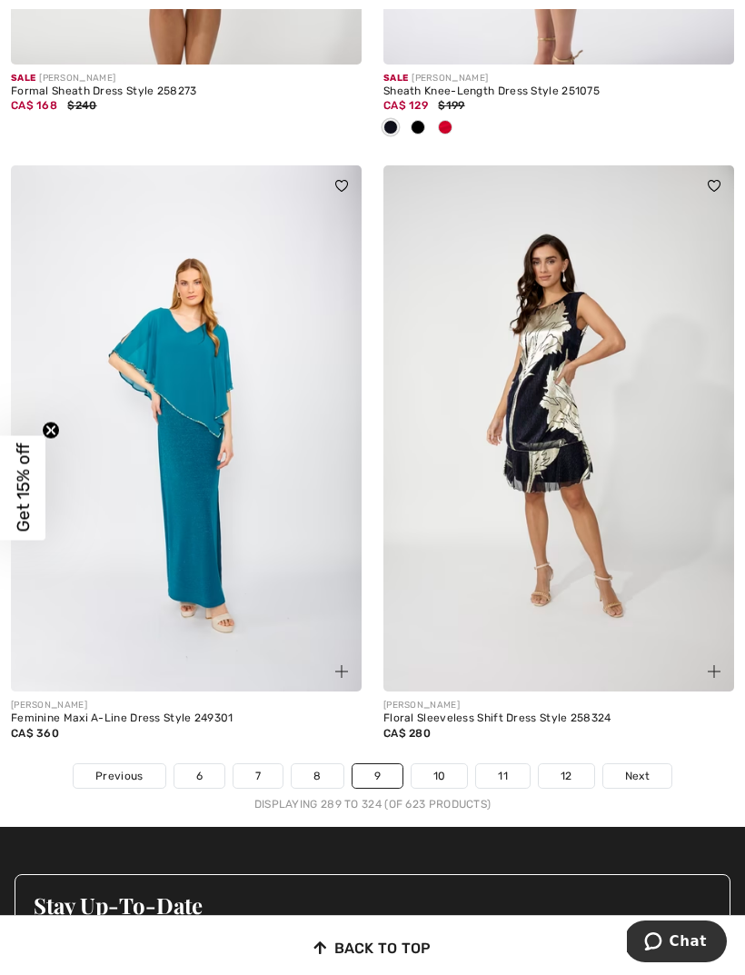
click at [637, 768] on span "Next" at bounding box center [637, 776] width 25 height 16
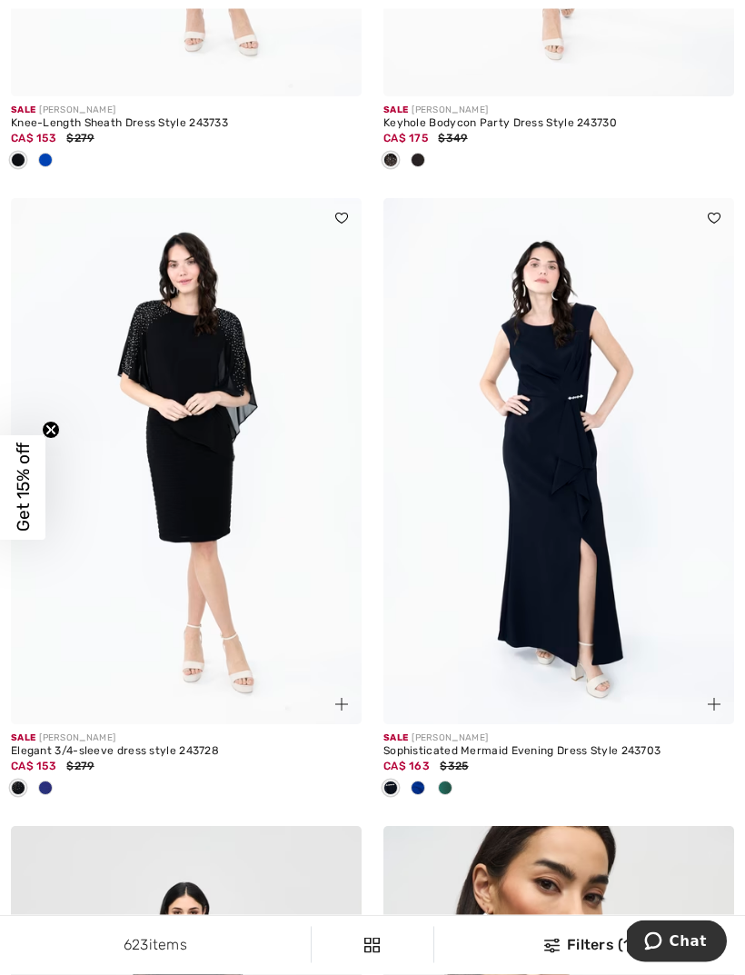
scroll to position [8982, 0]
click at [46, 780] on span at bounding box center [45, 787] width 15 height 15
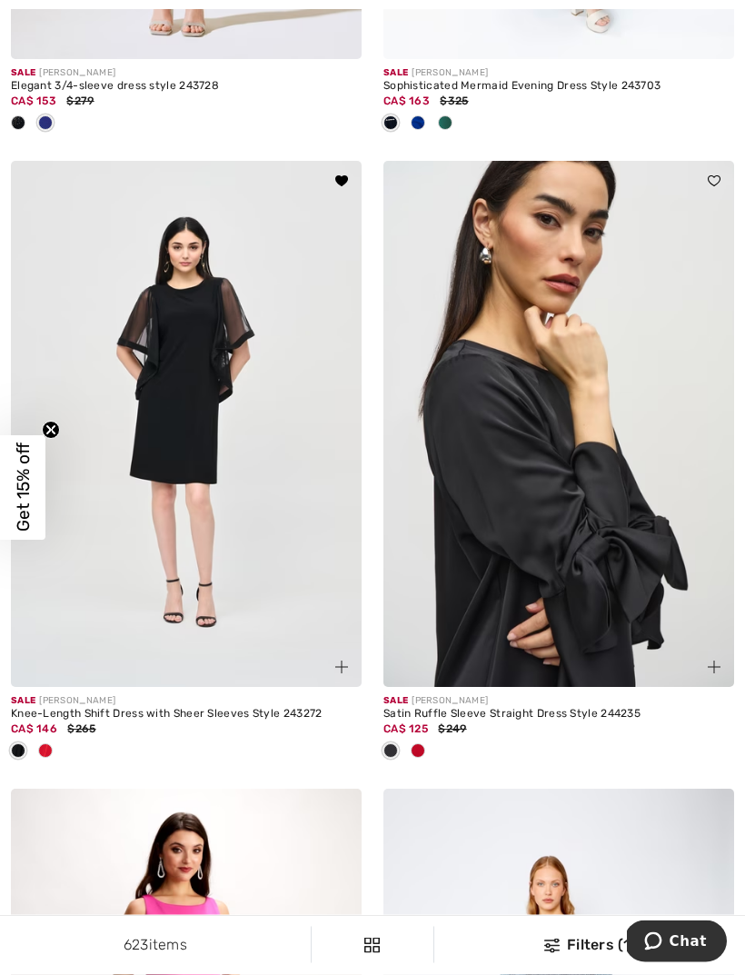
scroll to position [9646, 0]
click at [582, 549] on img at bounding box center [558, 424] width 351 height 526
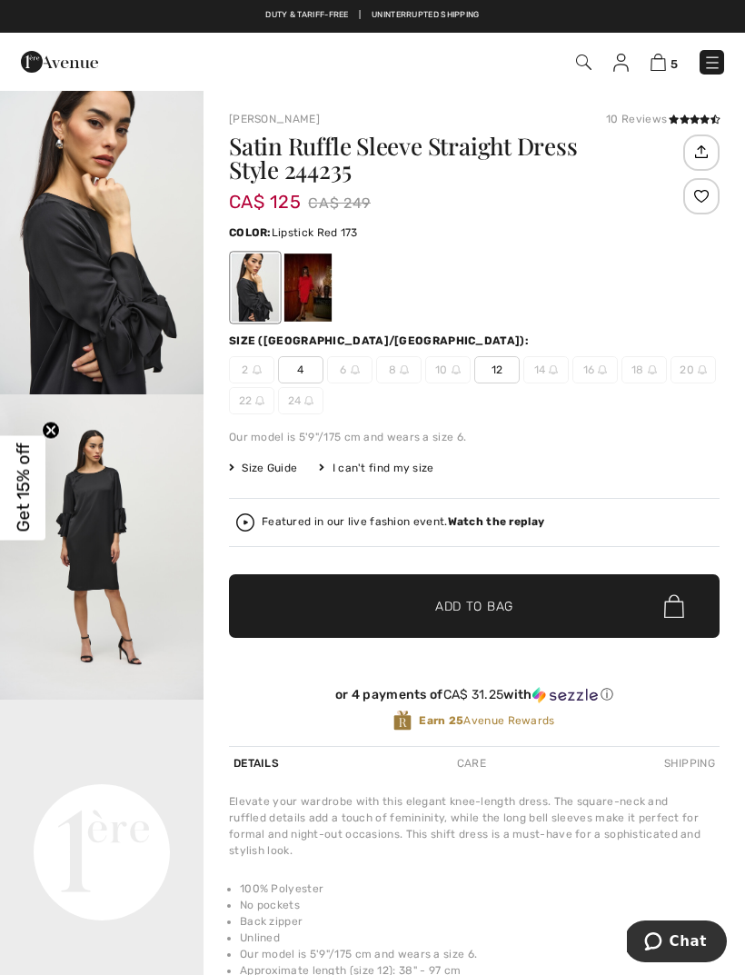
click at [326, 280] on div at bounding box center [307, 288] width 47 height 68
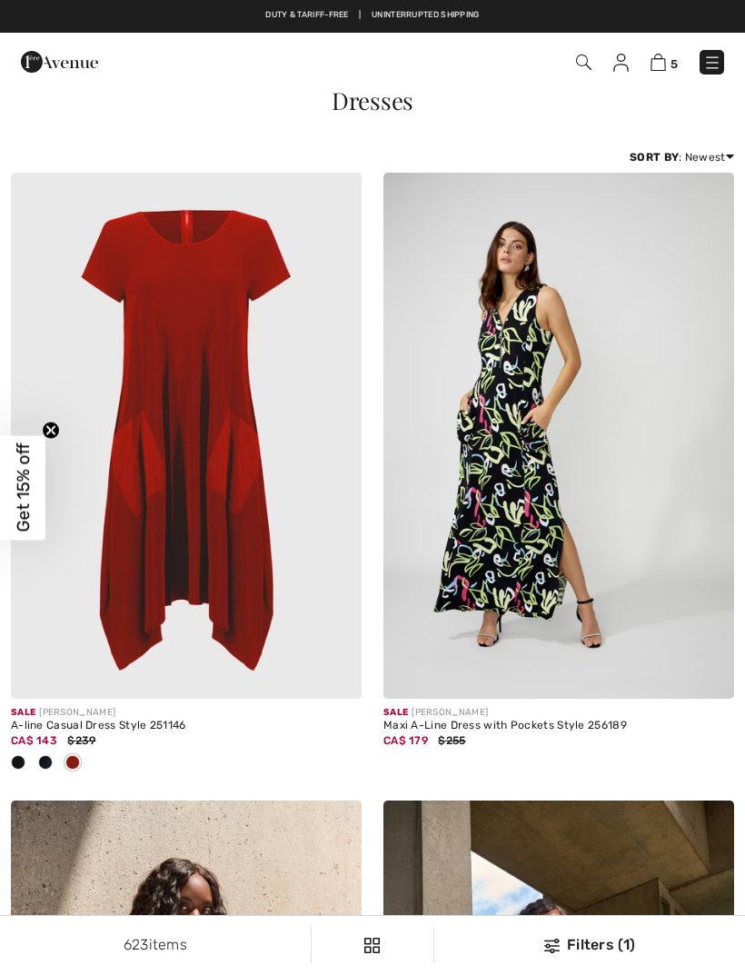
scroll to position [9704, 0]
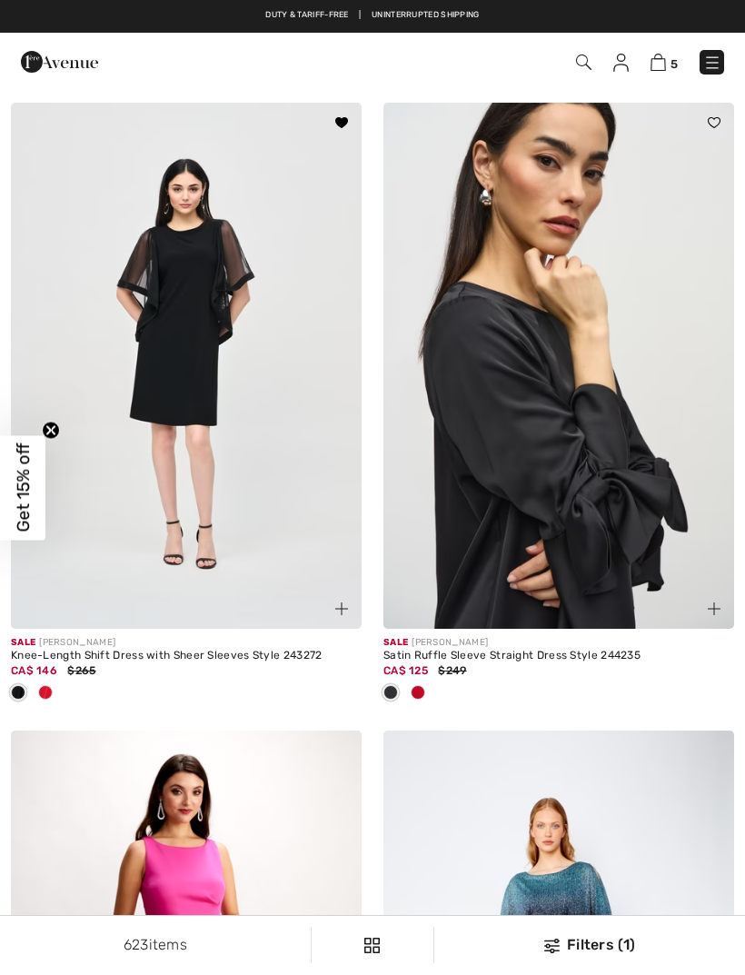
checkbox input "true"
click at [187, 326] on img at bounding box center [186, 366] width 351 height 526
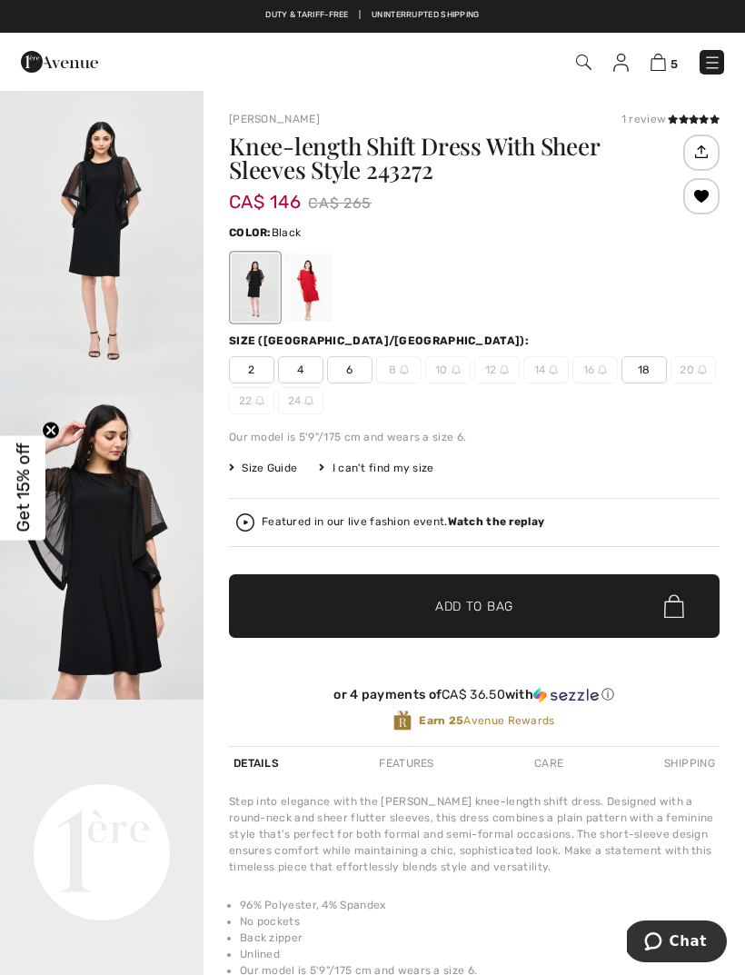
click at [324, 296] on div at bounding box center [307, 288] width 47 height 68
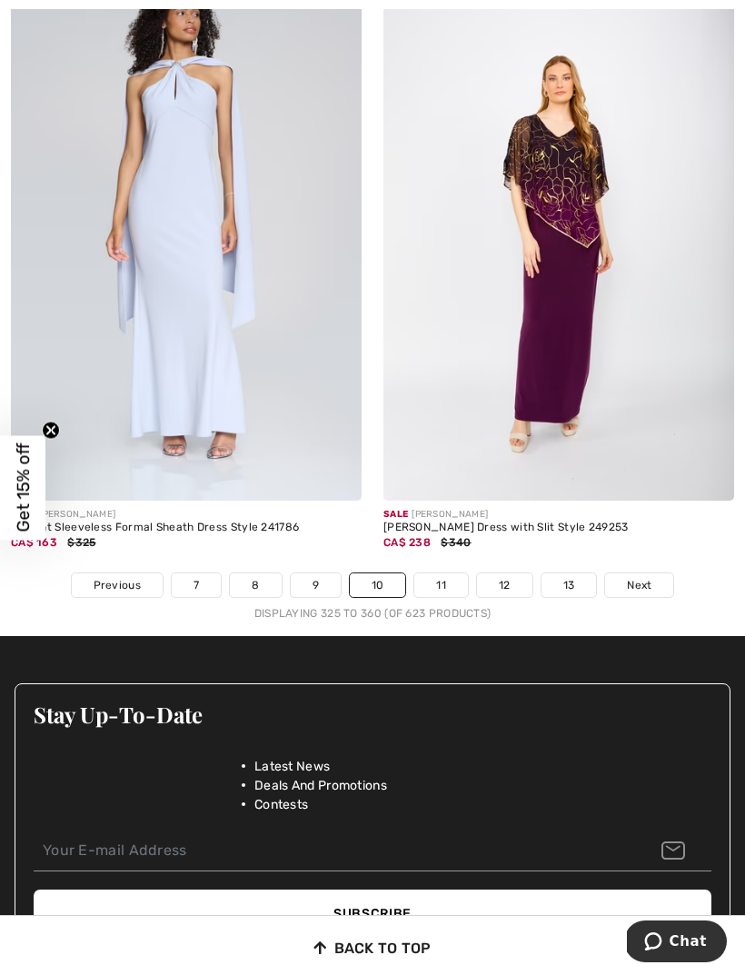
scroll to position [11085, 0]
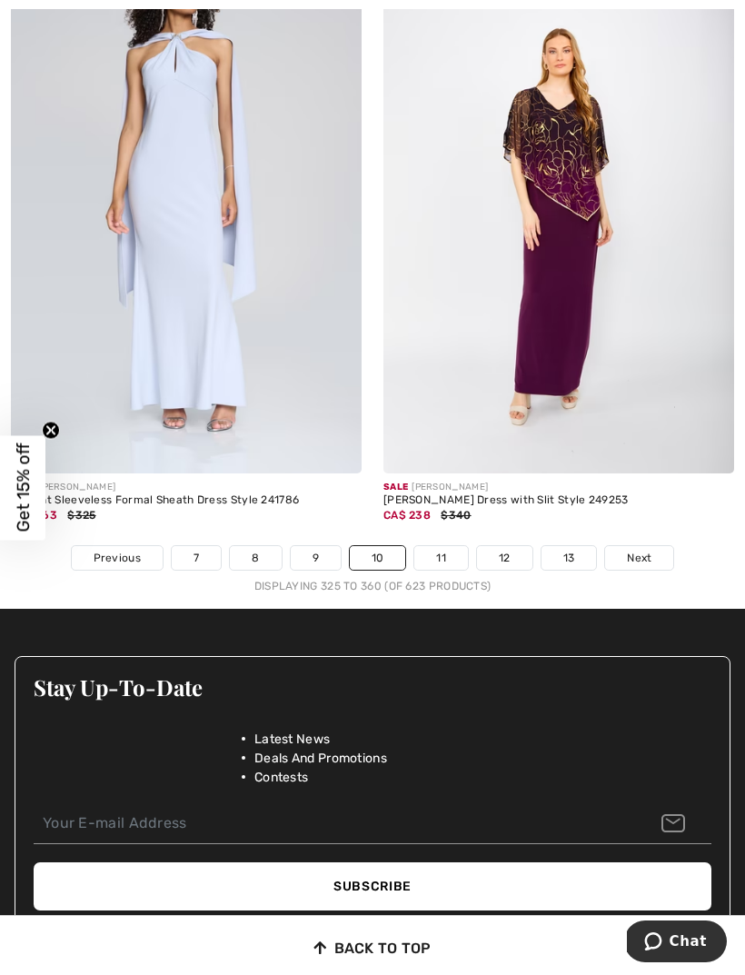
click at [639, 550] on span "Next" at bounding box center [639, 558] width 25 height 16
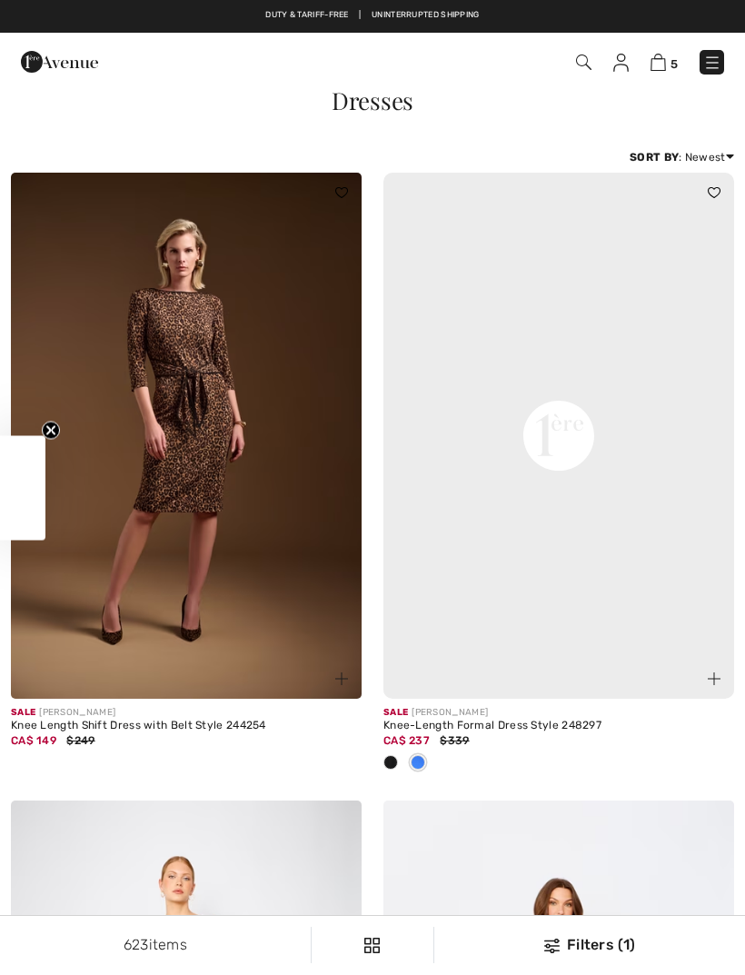
checkbox input "true"
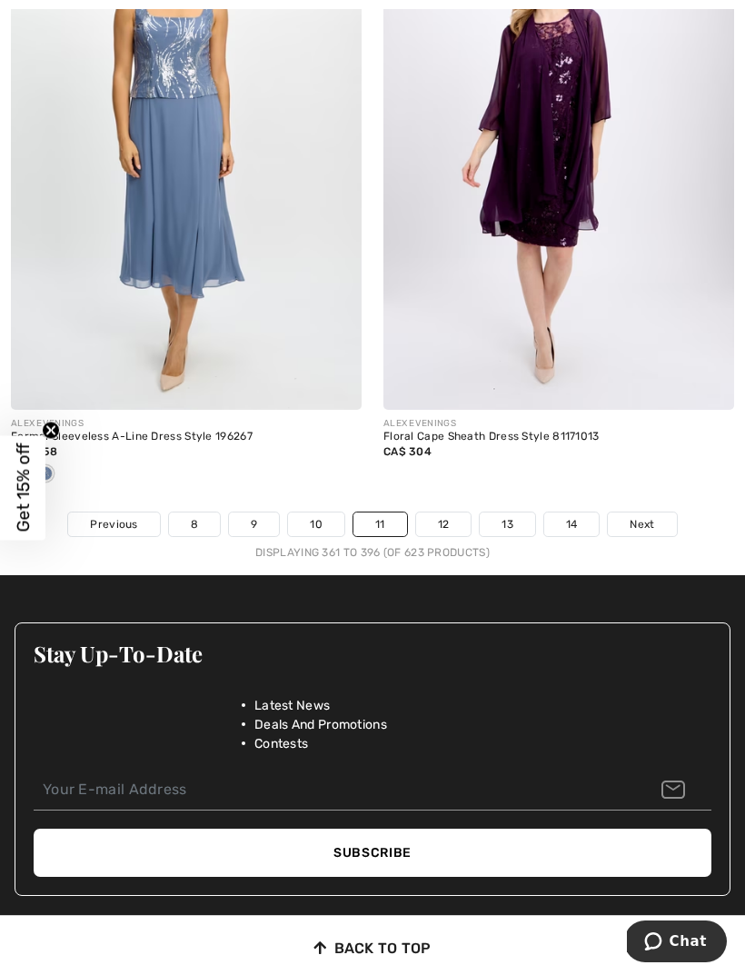
scroll to position [11130, 0]
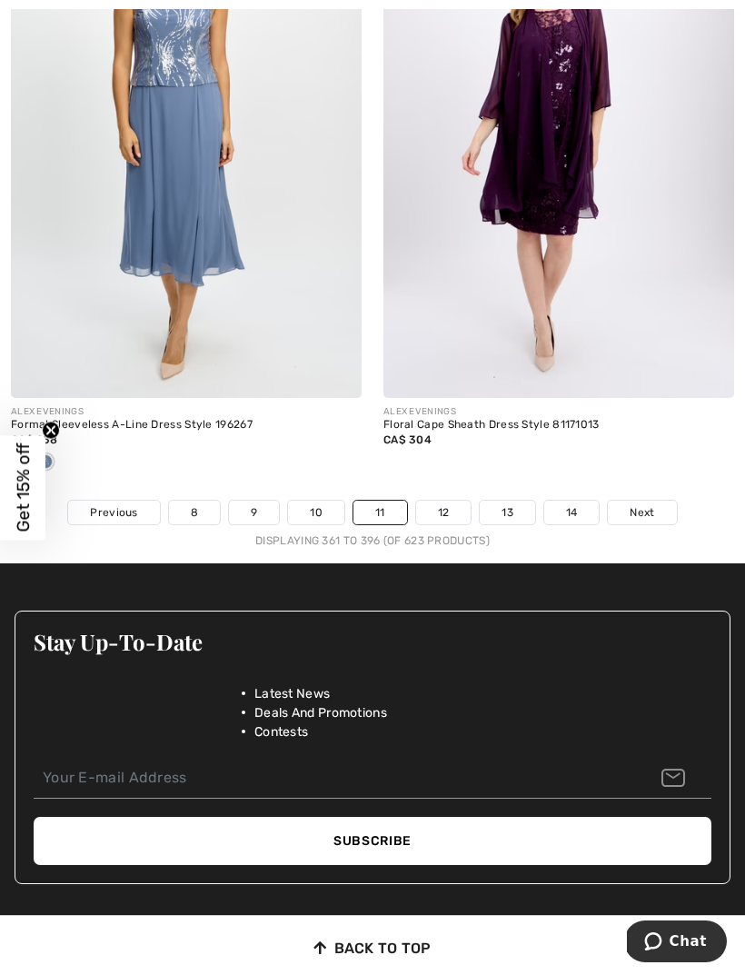
click at [644, 504] on span "Next" at bounding box center [642, 512] width 25 height 16
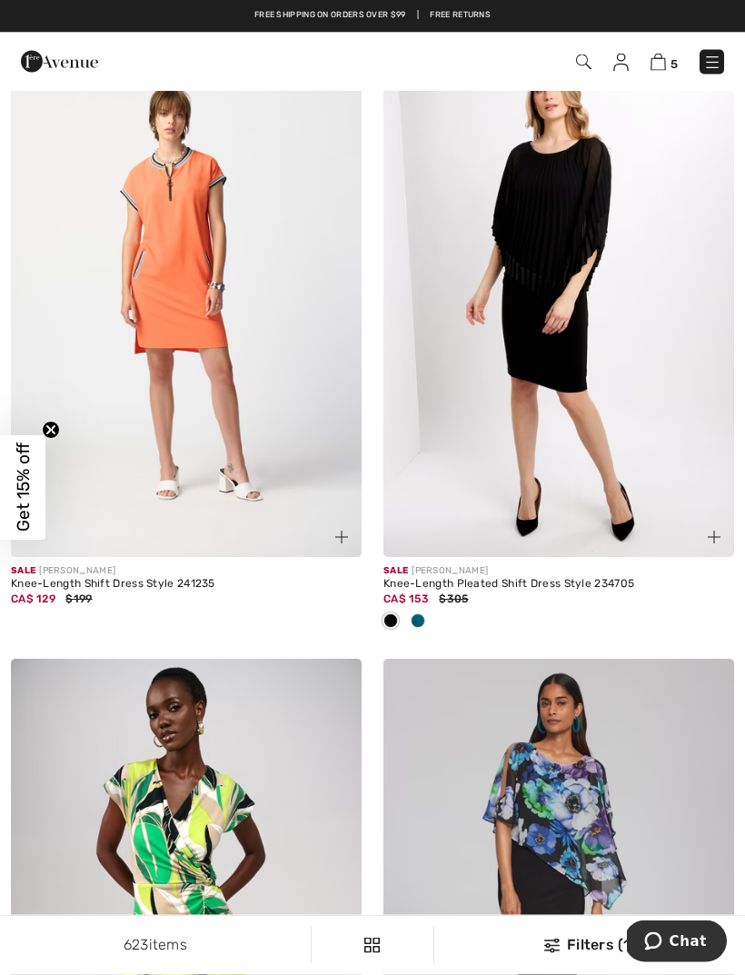
scroll to position [3973, 0]
click at [427, 615] on div at bounding box center [417, 622] width 27 height 30
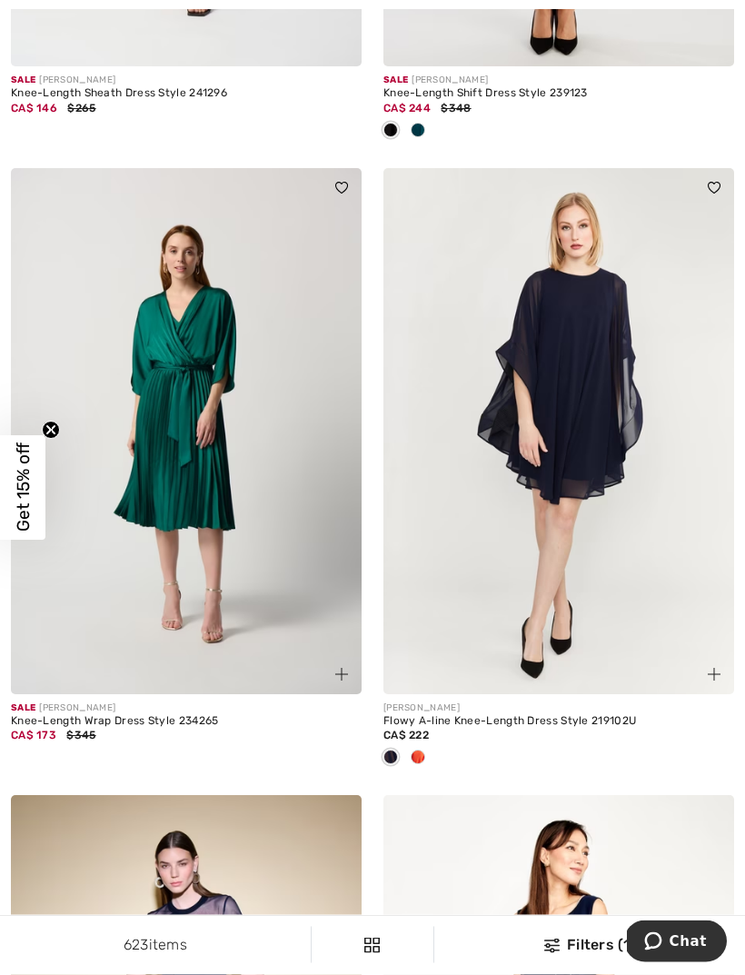
scroll to position [5690, 0]
click at [433, 746] on div at bounding box center [558, 758] width 351 height 30
click at [422, 750] on span at bounding box center [418, 757] width 15 height 15
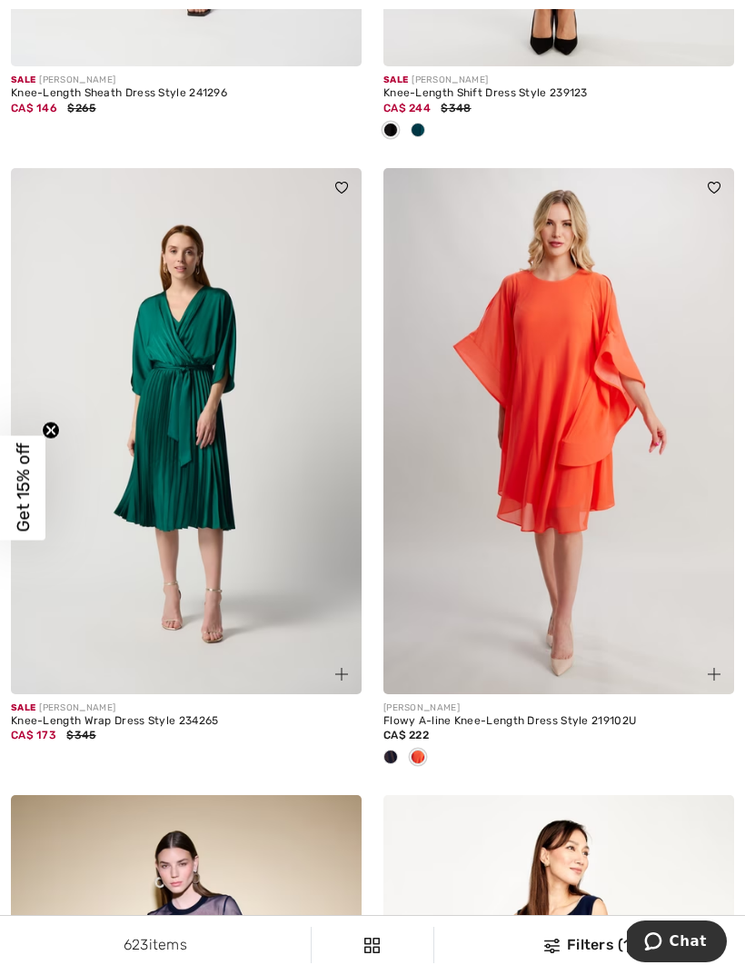
click at [395, 751] on span at bounding box center [390, 757] width 15 height 15
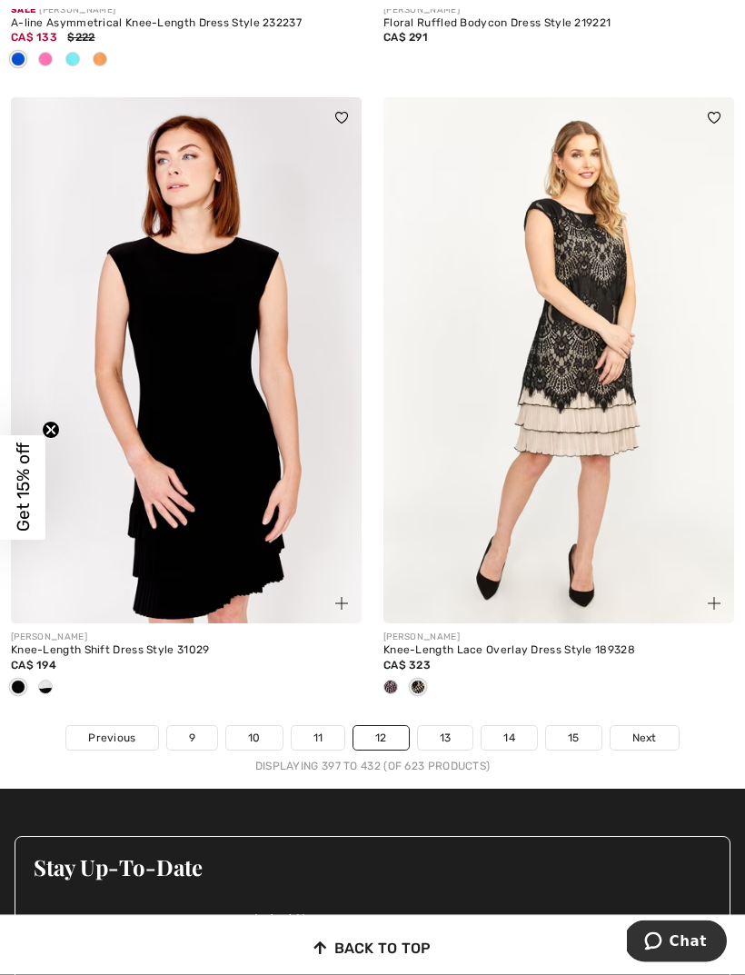
scroll to position [10935, 0]
click at [643, 730] on span "Next" at bounding box center [644, 738] width 25 height 16
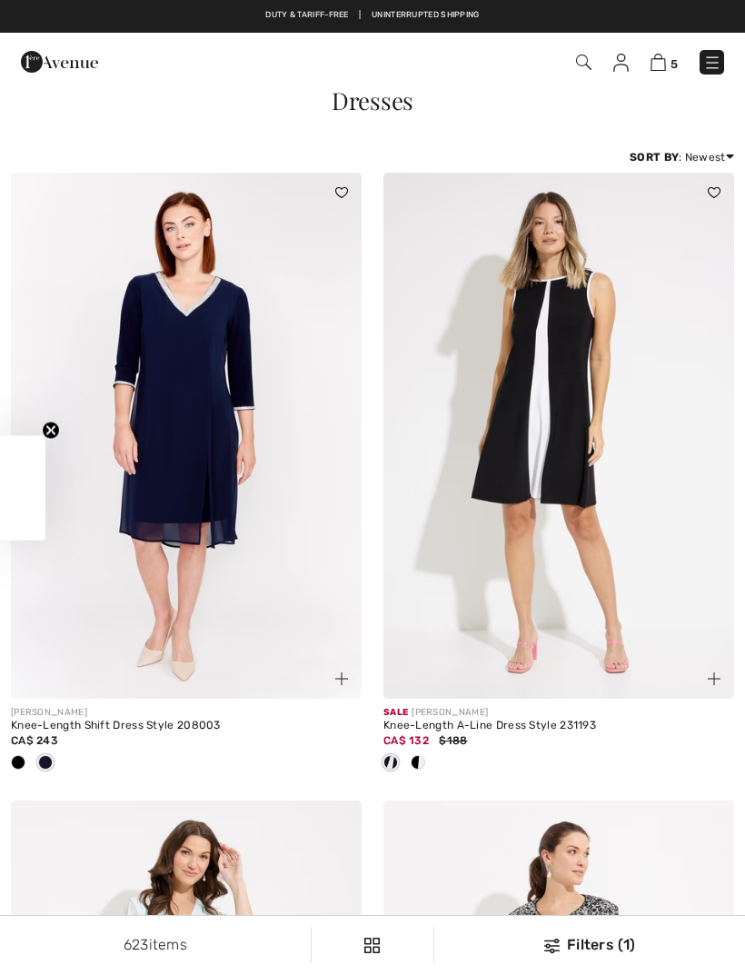
checkbox input "true"
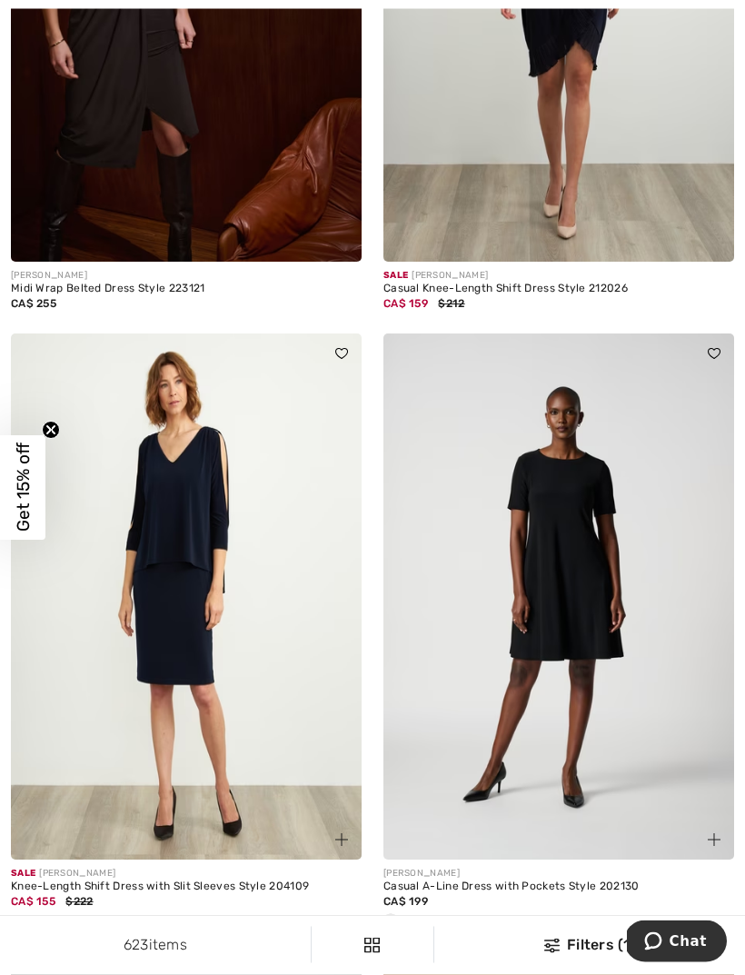
scroll to position [4776, 0]
click at [184, 632] on img at bounding box center [186, 597] width 351 height 526
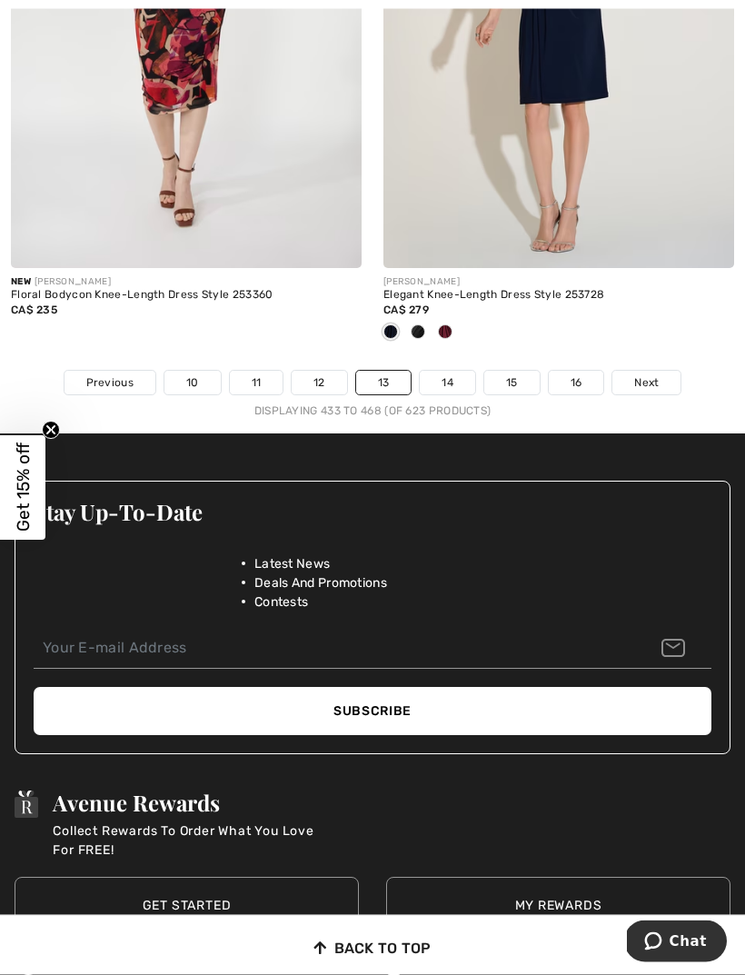
scroll to position [11110, 0]
click at [453, 371] on link "14" at bounding box center [447, 383] width 55 height 24
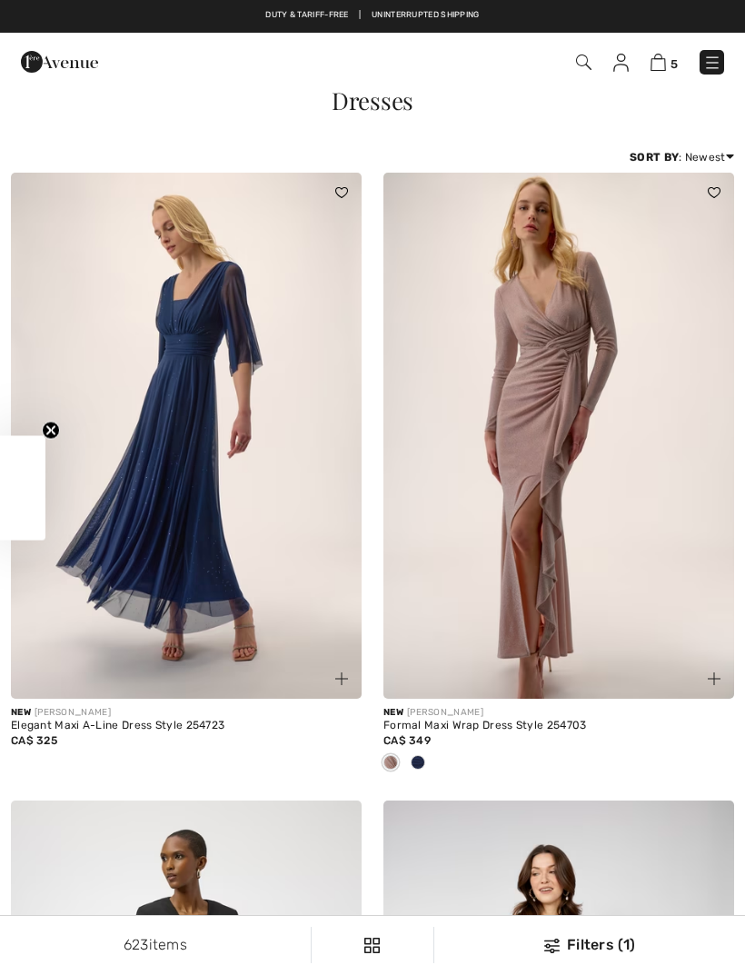
checkbox input "true"
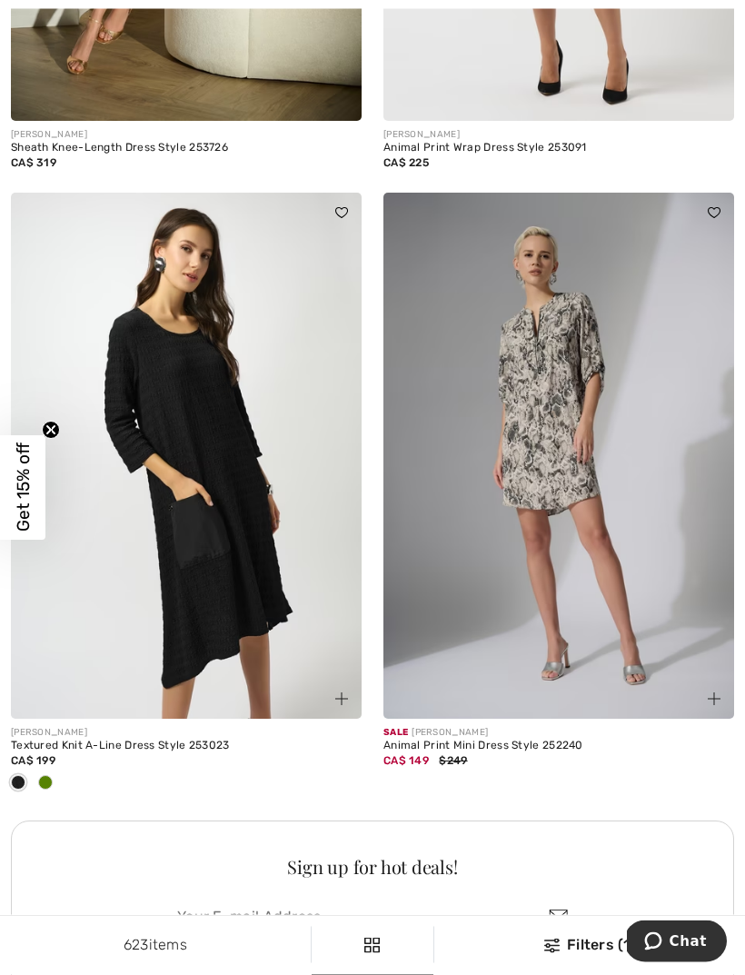
scroll to position [6770, 0]
click at [56, 769] on div at bounding box center [45, 784] width 27 height 30
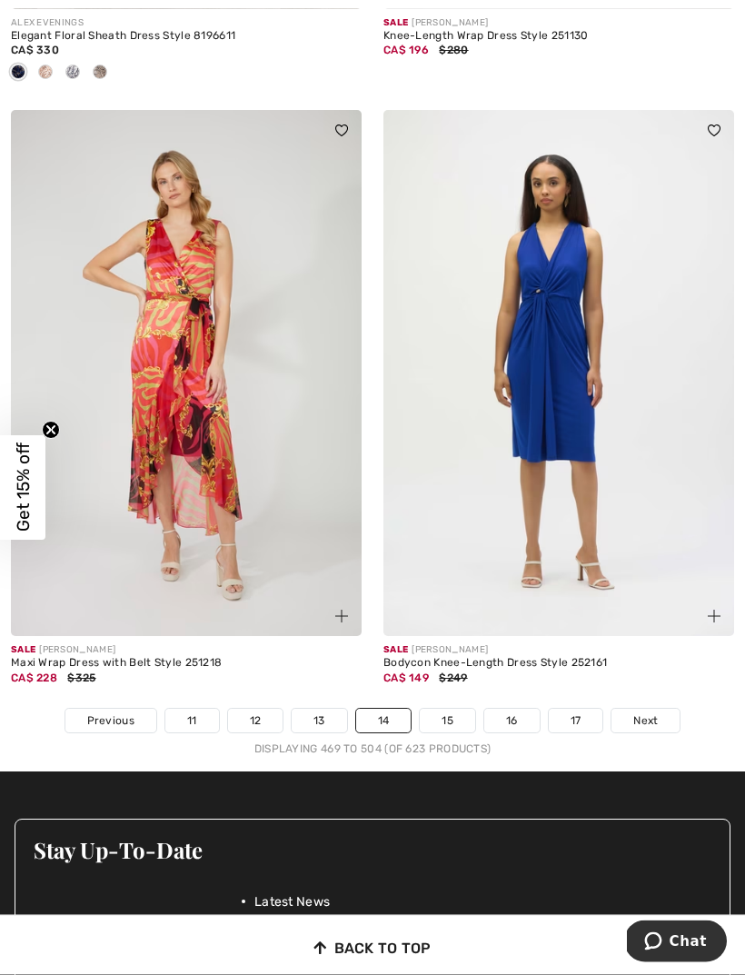
scroll to position [10832, 0]
click at [457, 710] on link "15" at bounding box center [447, 721] width 55 height 24
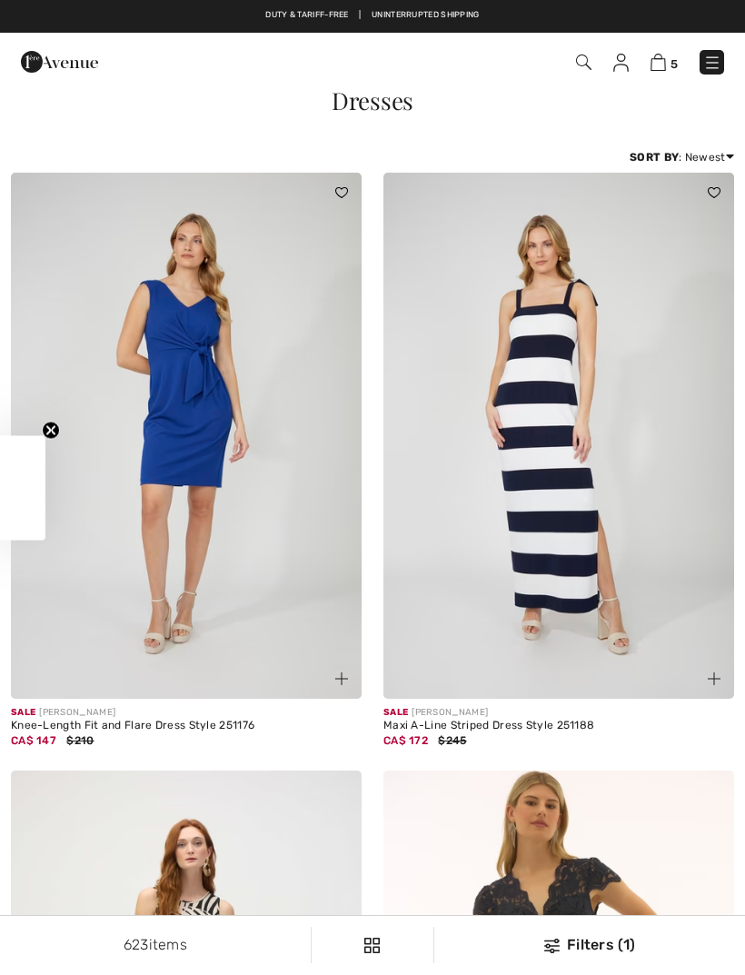
checkbox input "true"
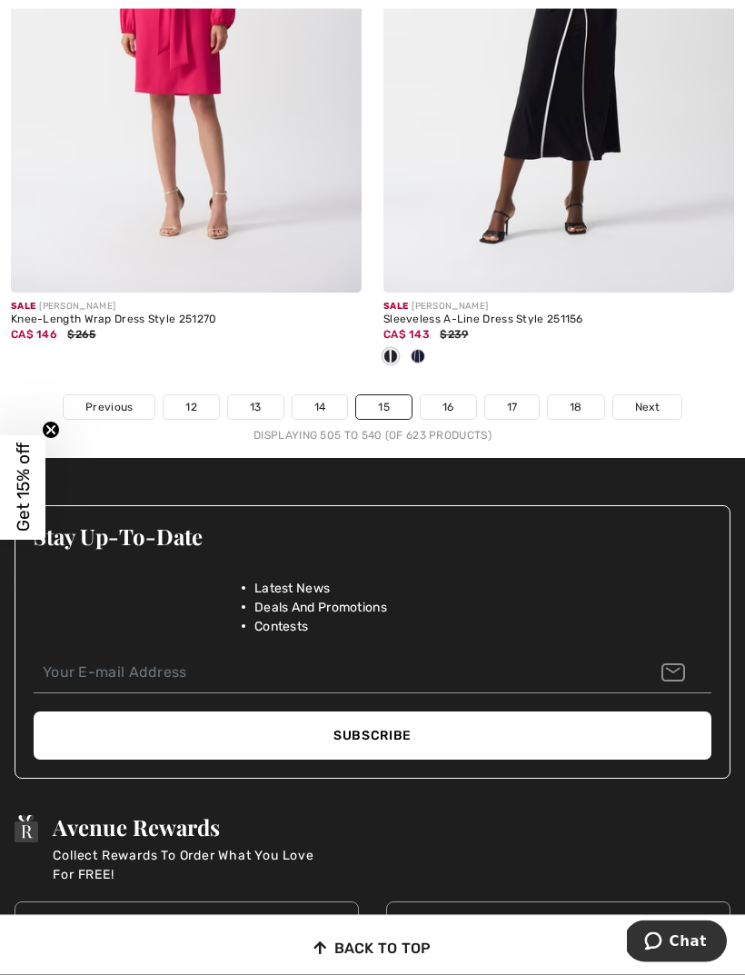
scroll to position [11086, 0]
click at [645, 399] on span "Next" at bounding box center [647, 407] width 25 height 16
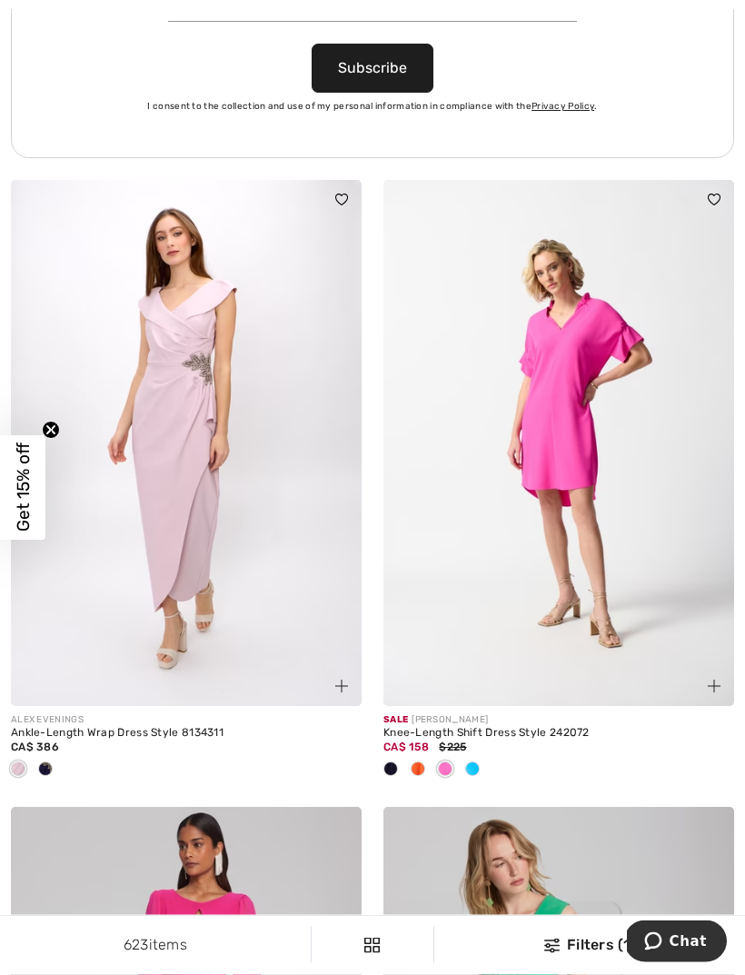
scroll to position [7714, 0]
click at [481, 762] on div at bounding box center [472, 770] width 27 height 30
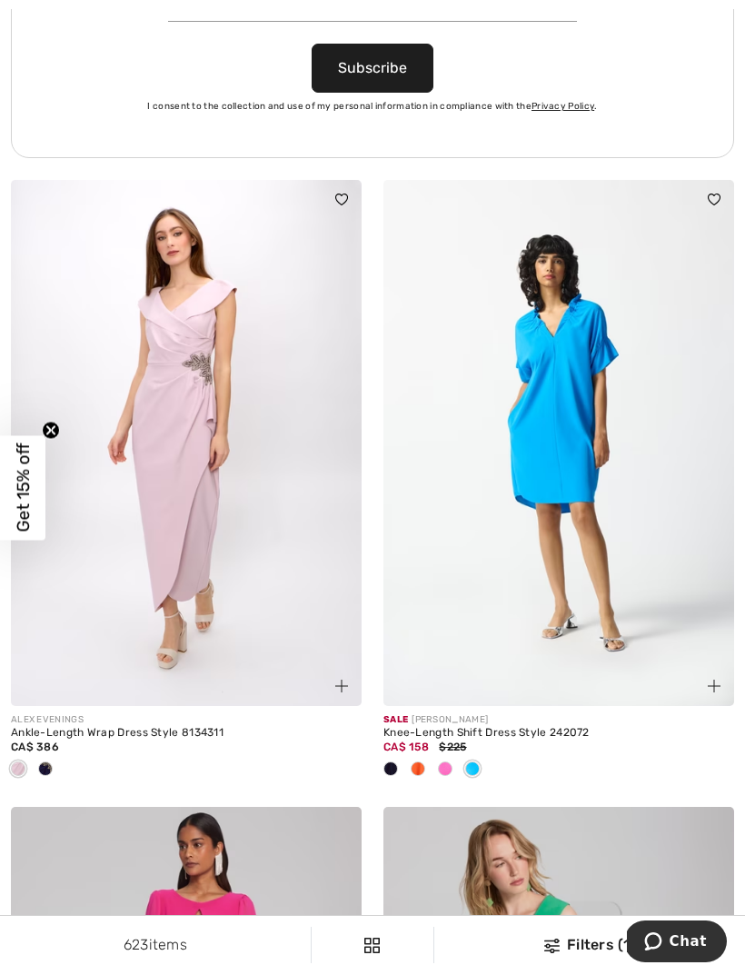
click at [428, 755] on div at bounding box center [417, 770] width 27 height 30
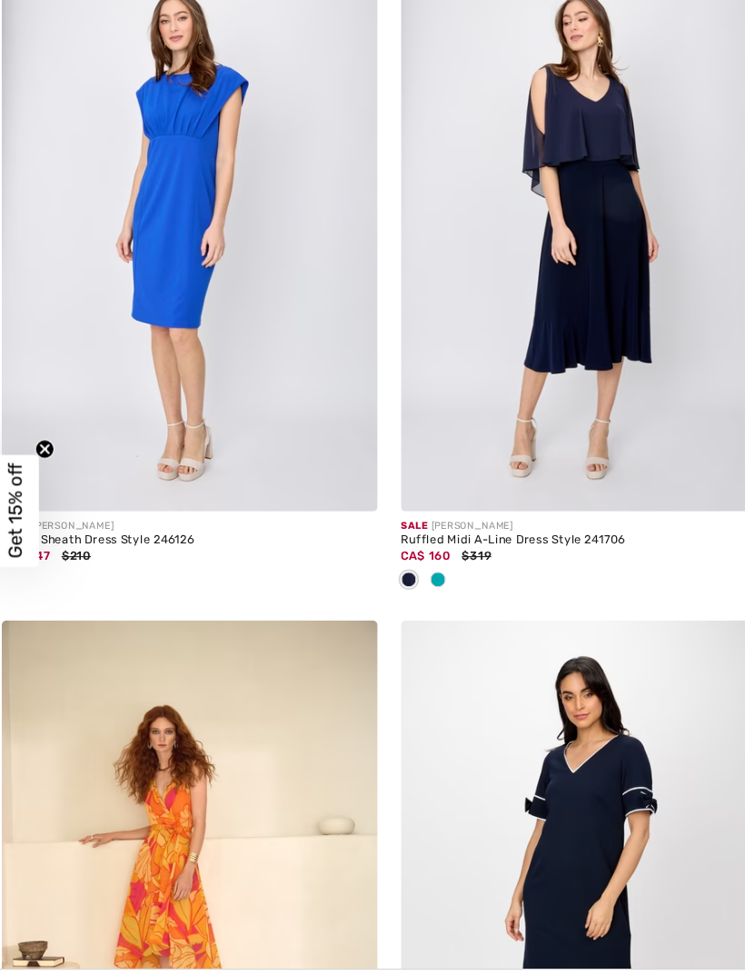
scroll to position [9786, 0]
click at [415, 537] on div at bounding box center [417, 552] width 27 height 30
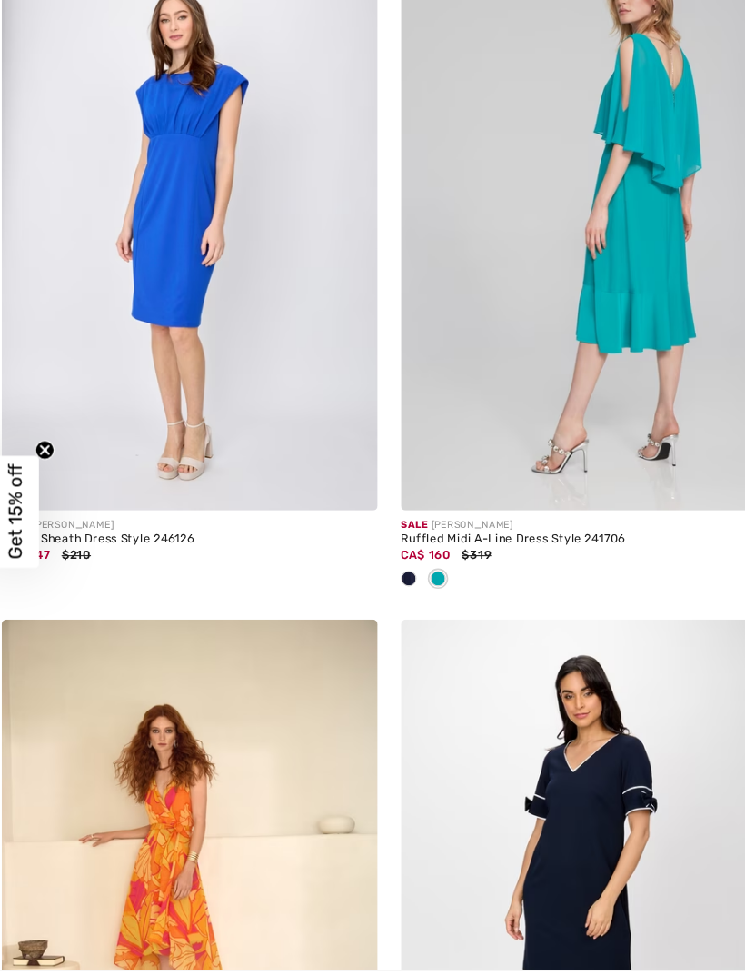
click at [528, 310] on img at bounding box center [558, 224] width 351 height 526
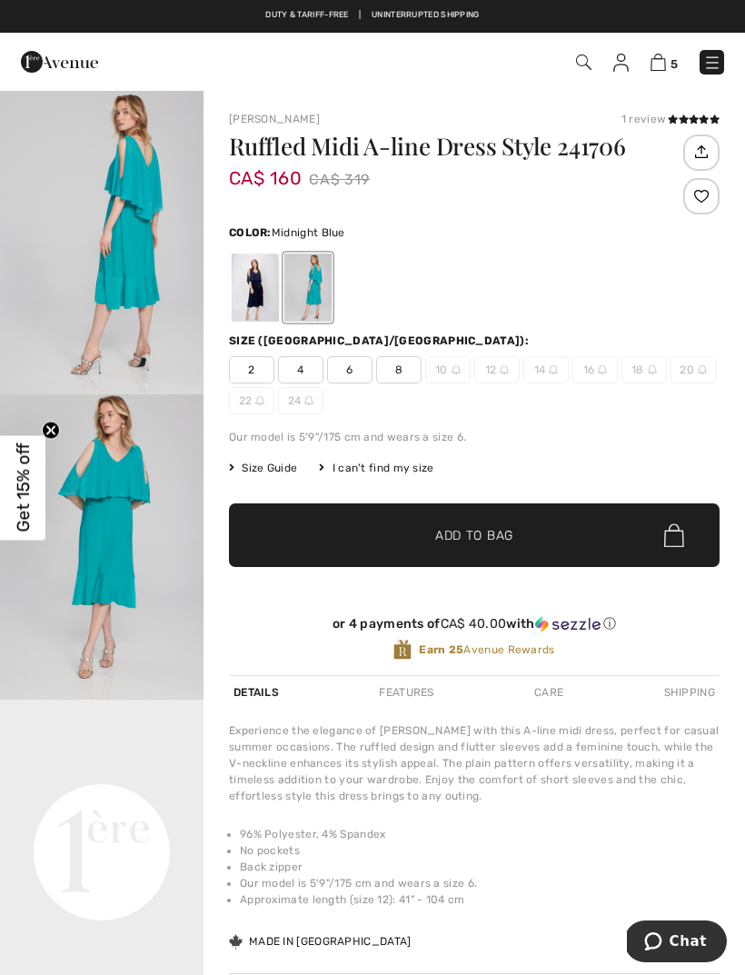
click at [257, 288] on div at bounding box center [255, 288] width 47 height 68
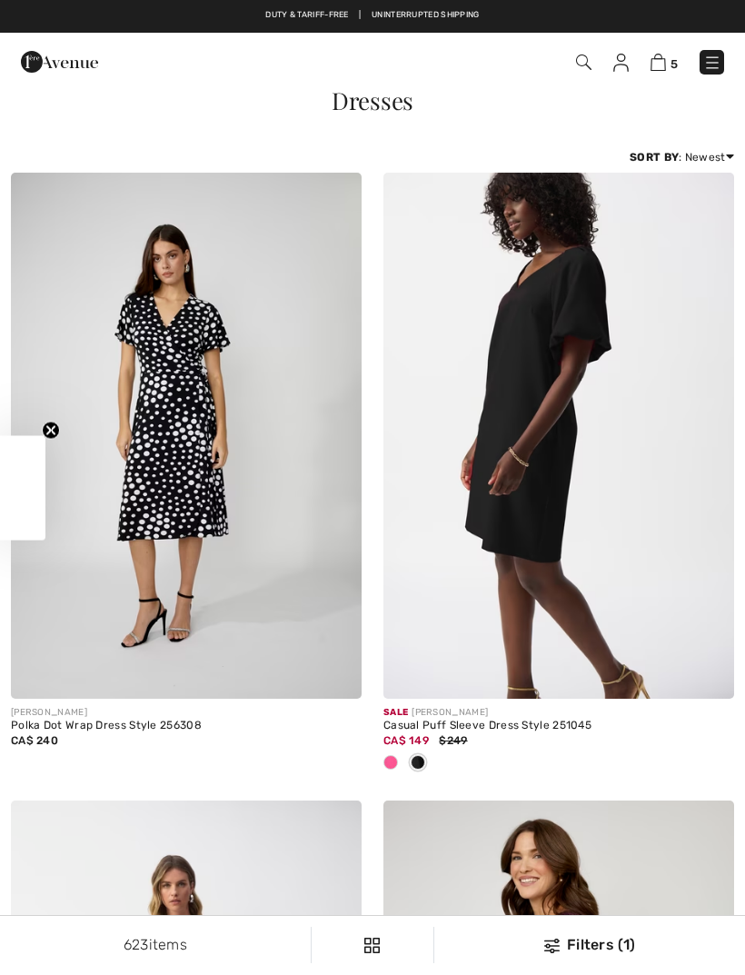
checkbox input "true"
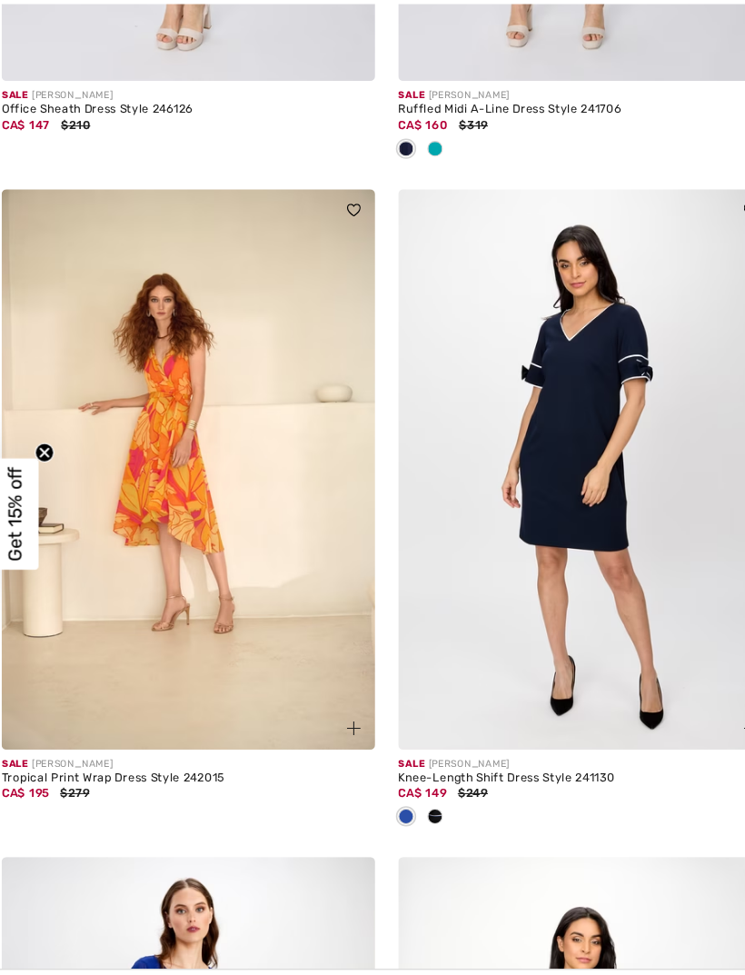
scroll to position [10193, 0]
click at [387, 763] on span at bounding box center [390, 770] width 15 height 15
click at [416, 757] on div at bounding box center [417, 772] width 27 height 30
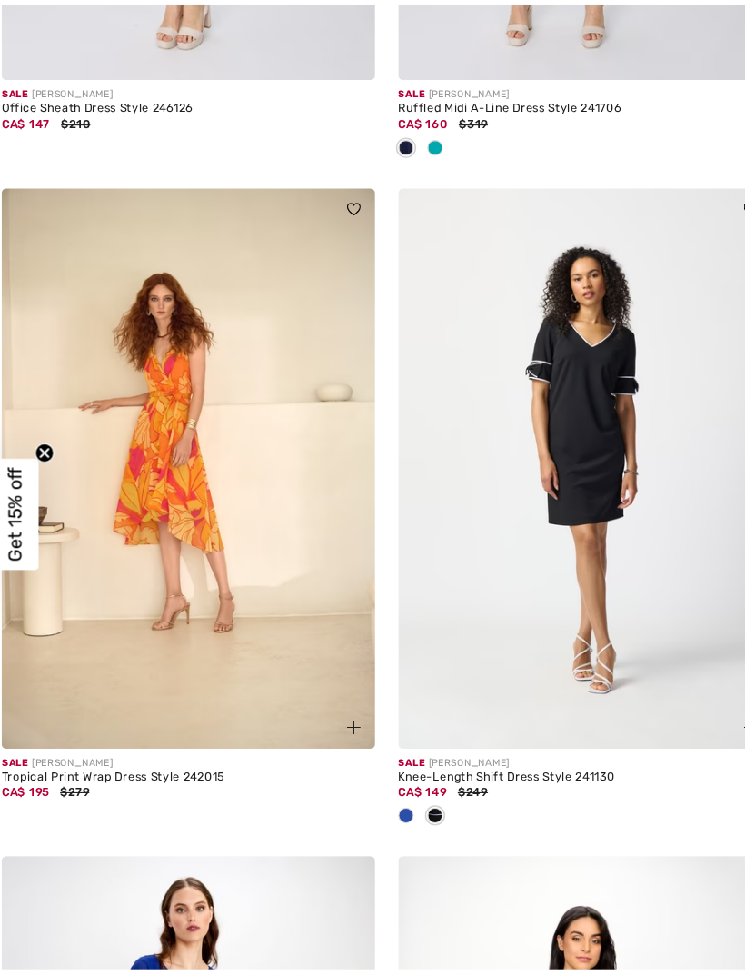
click at [562, 525] on img at bounding box center [558, 445] width 351 height 526
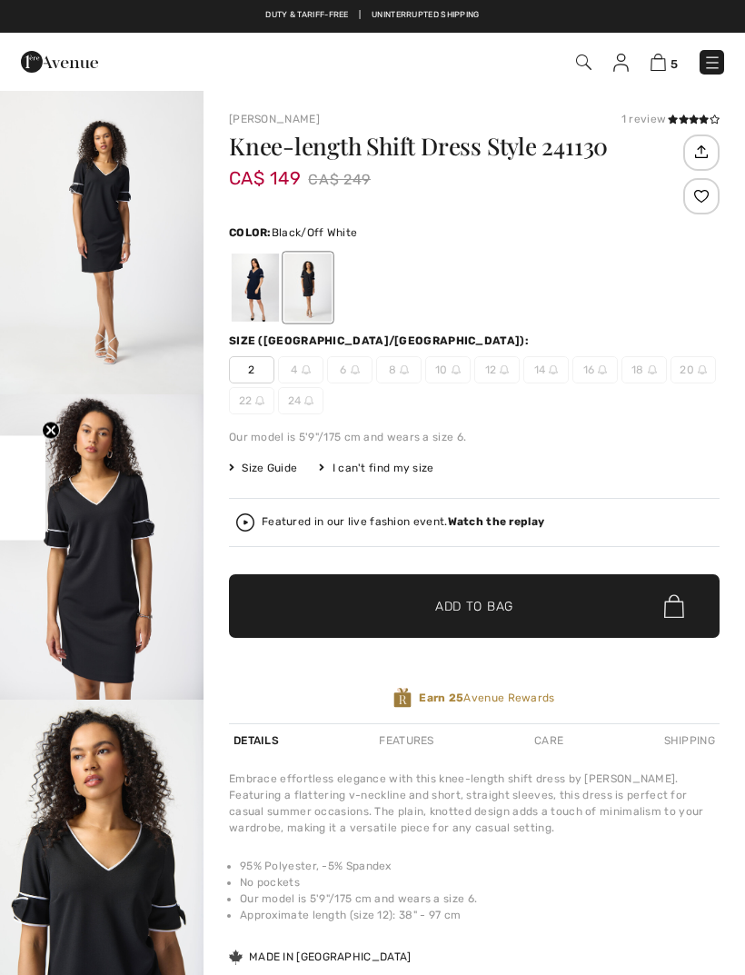
checkbox input "true"
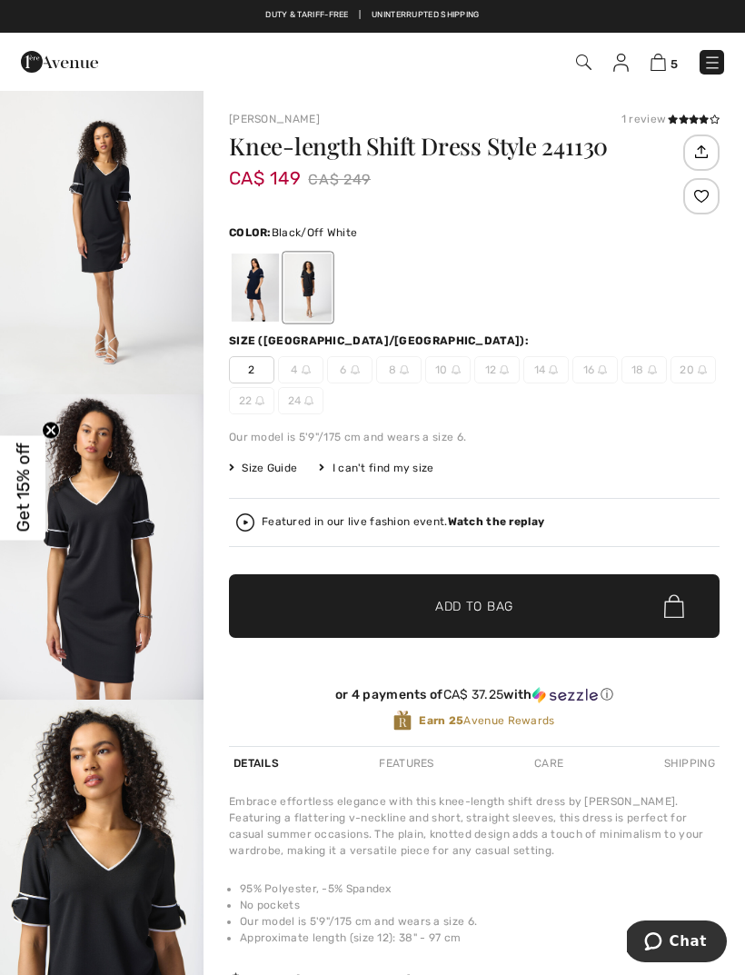
click at [262, 268] on div at bounding box center [255, 288] width 47 height 68
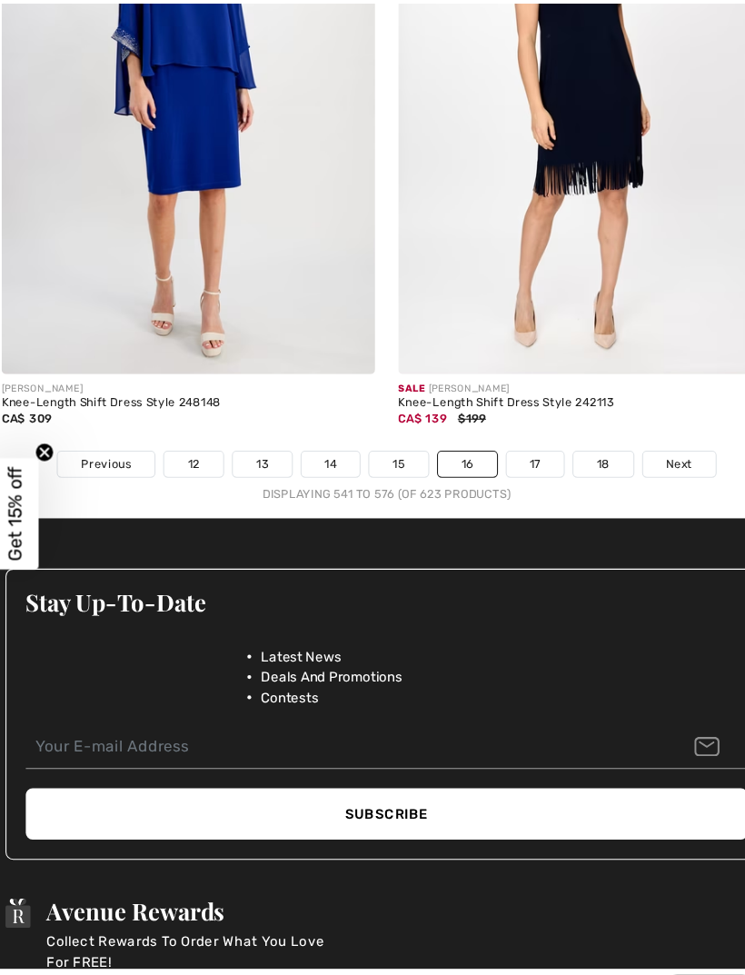
scroll to position [11190, 0]
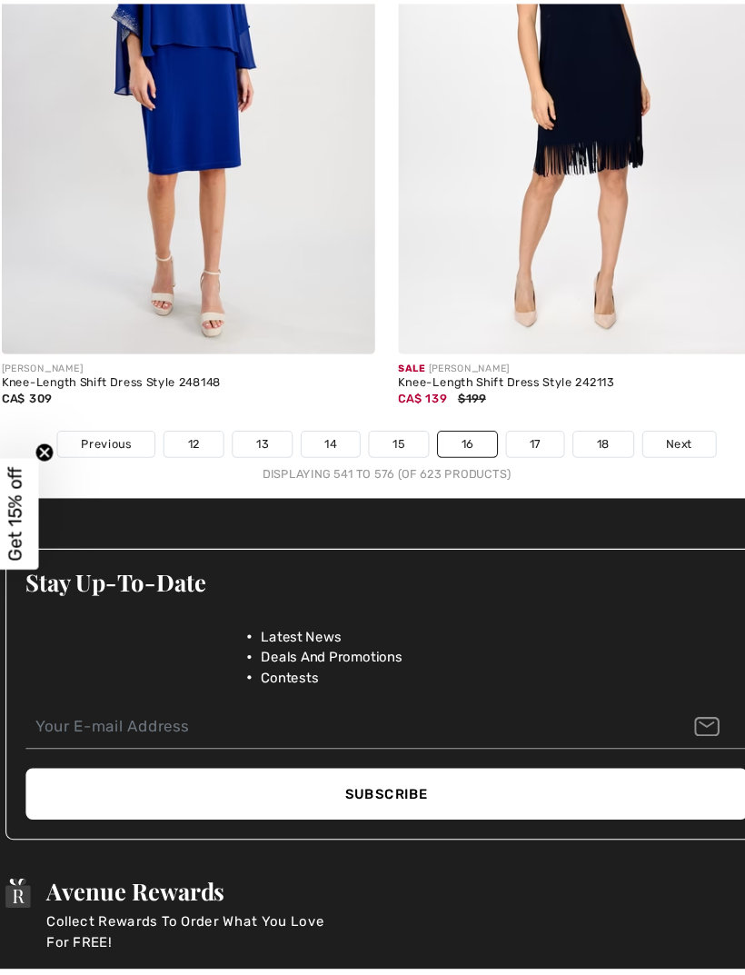
click at [642, 414] on span "Next" at bounding box center [647, 422] width 25 height 16
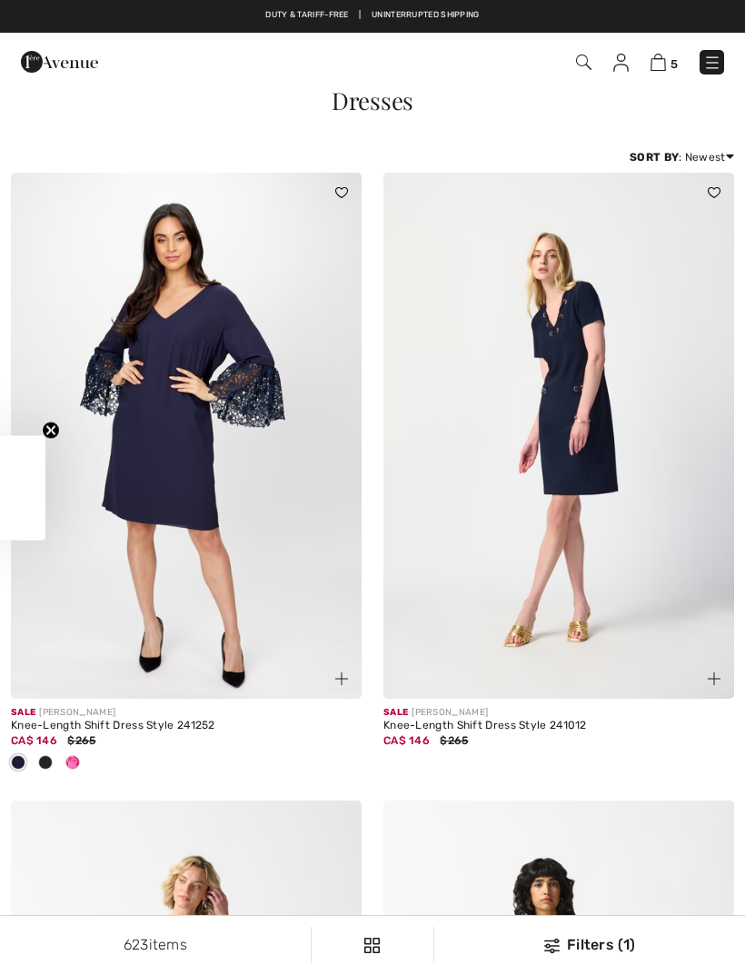
checkbox input "true"
click at [176, 430] on img at bounding box center [186, 436] width 351 height 526
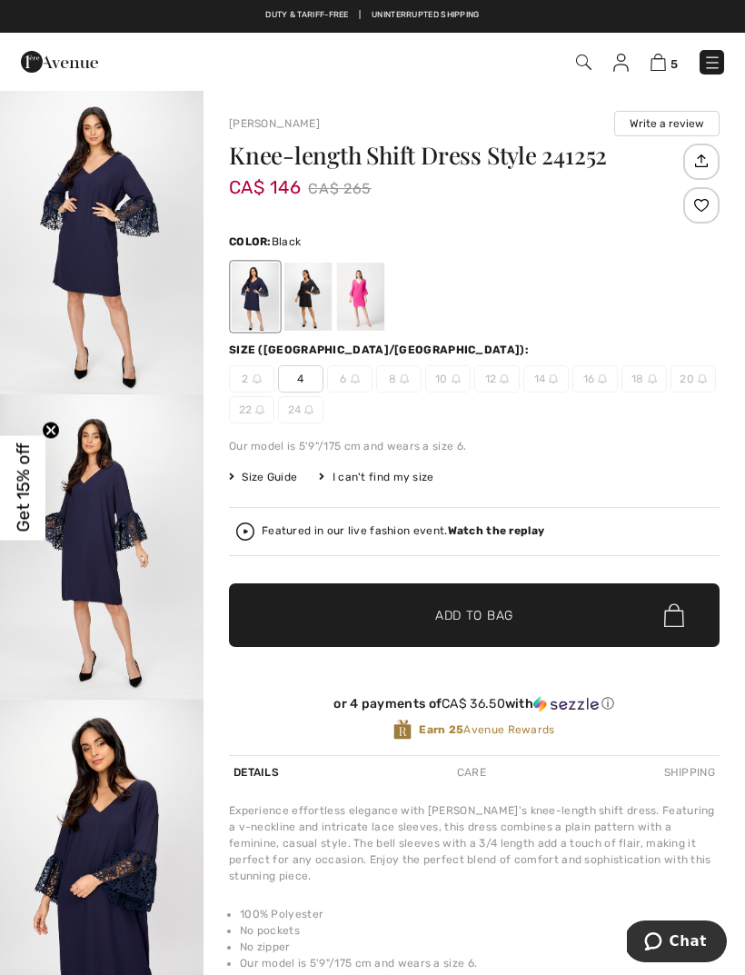
click at [319, 299] on div at bounding box center [307, 297] width 47 height 68
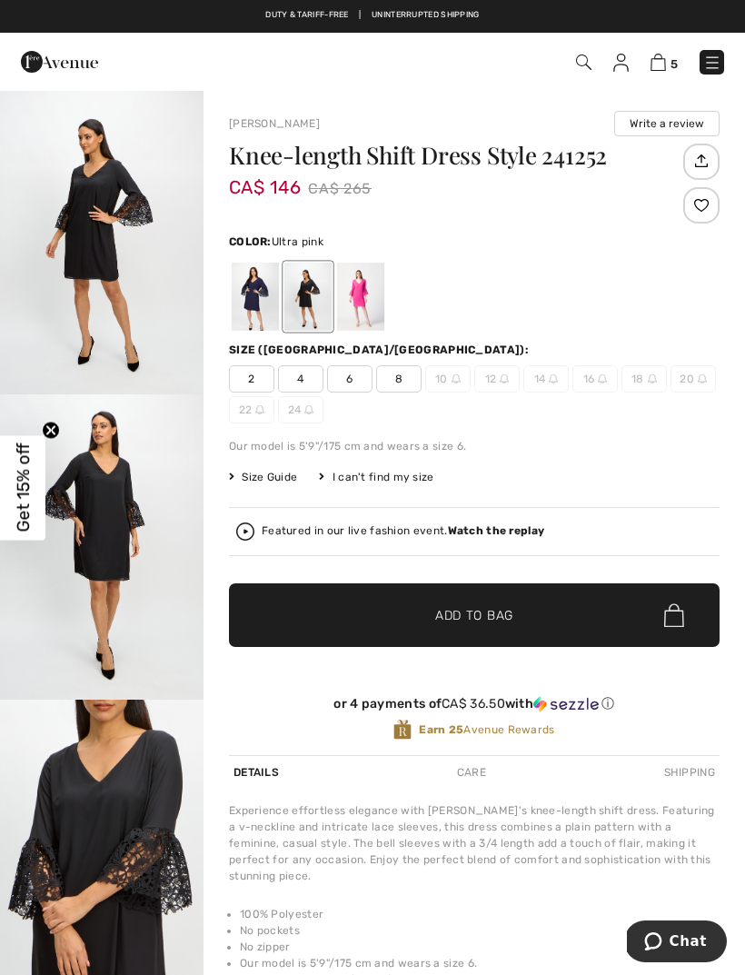
click at [375, 294] on div at bounding box center [360, 297] width 47 height 68
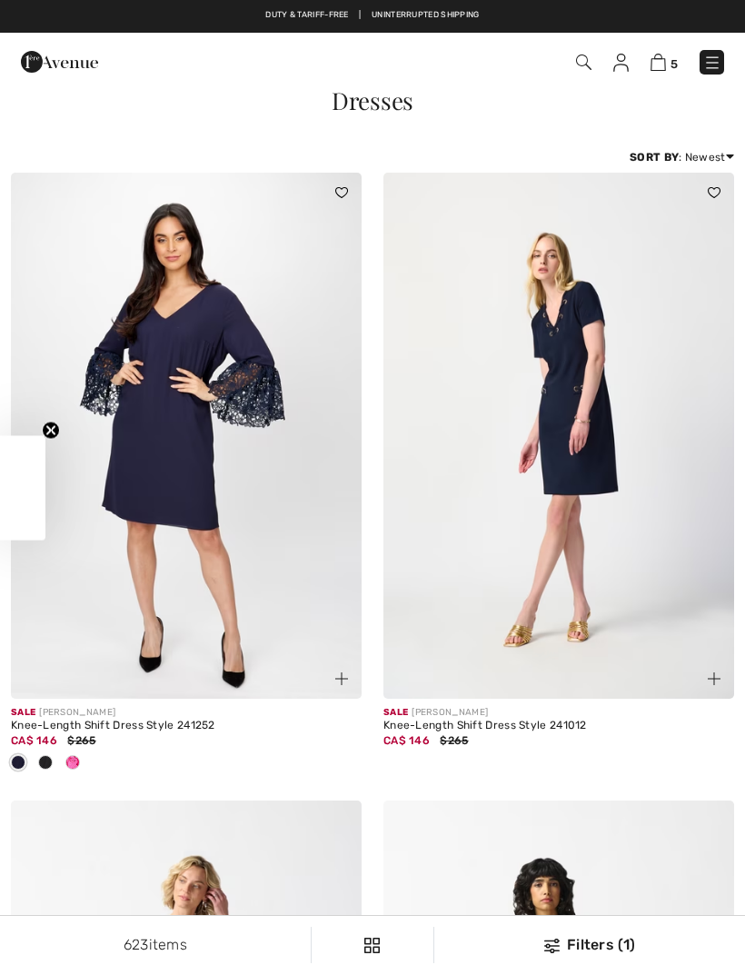
checkbox input "true"
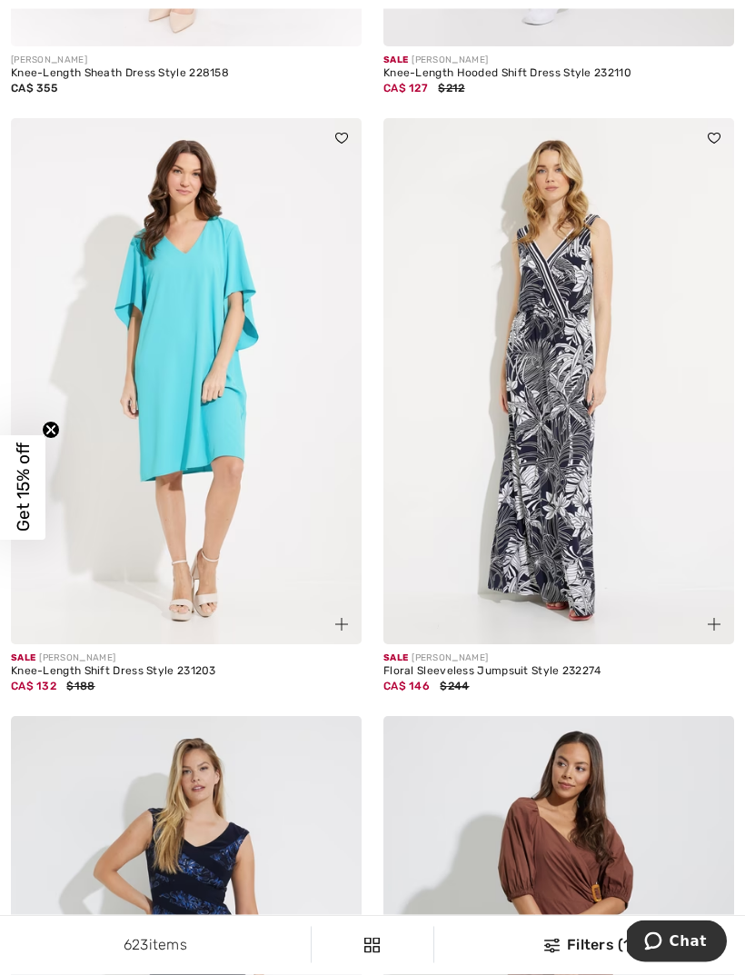
scroll to position [5082, 0]
click at [190, 366] on img at bounding box center [186, 381] width 351 height 526
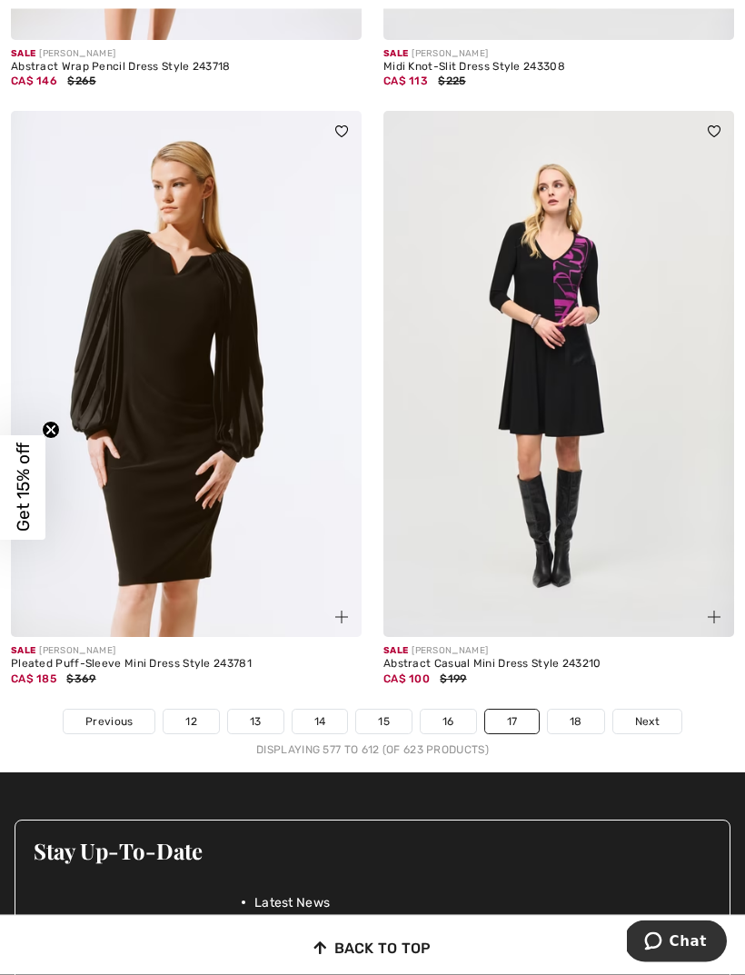
scroll to position [10861, 0]
click at [647, 713] on span "Next" at bounding box center [647, 721] width 25 height 16
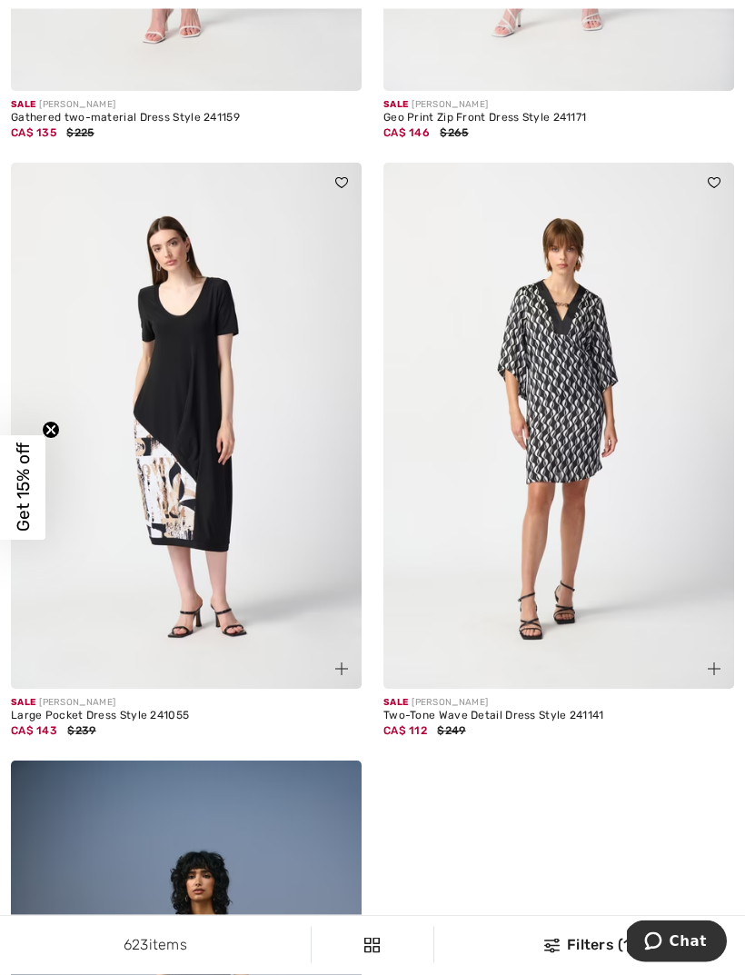
scroll to position [2401, 0]
click at [563, 405] on img at bounding box center [558, 426] width 351 height 526
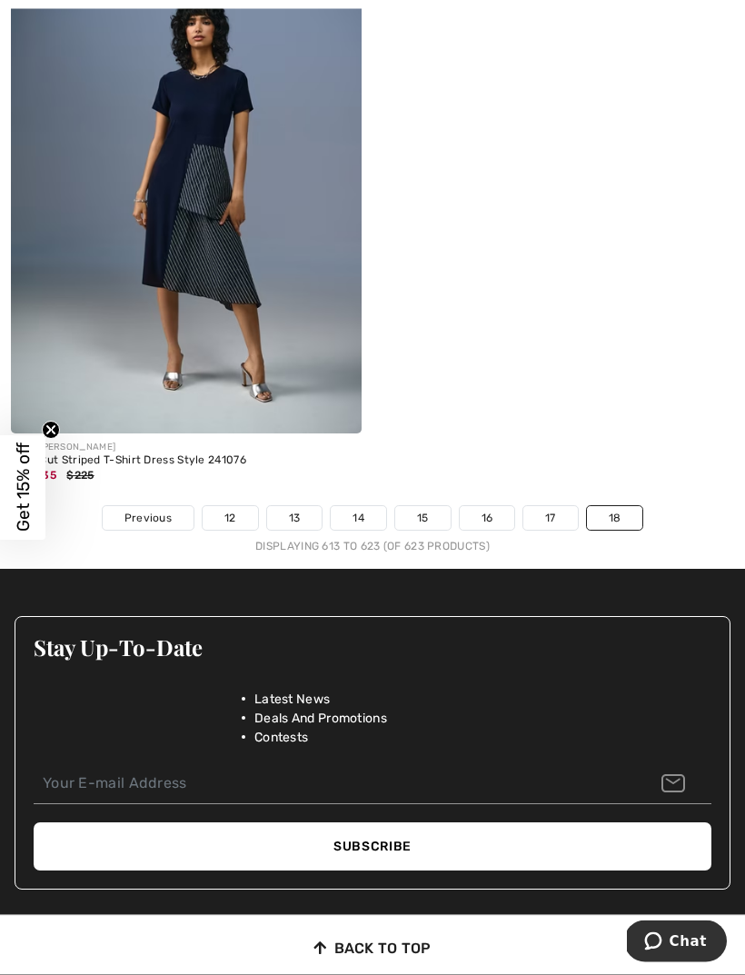
scroll to position [3254, 0]
click at [247, 275] on img at bounding box center [186, 170] width 351 height 526
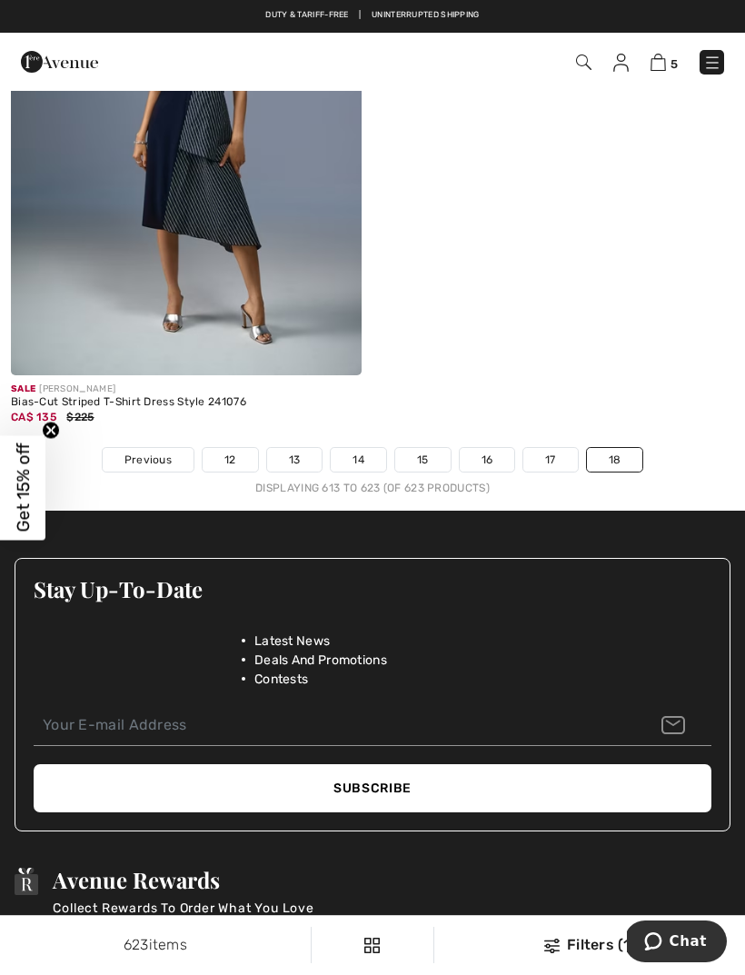
click at [129, 463] on span "Previous" at bounding box center [147, 460] width 47 height 16
click at [147, 459] on span "Previous" at bounding box center [147, 460] width 47 height 16
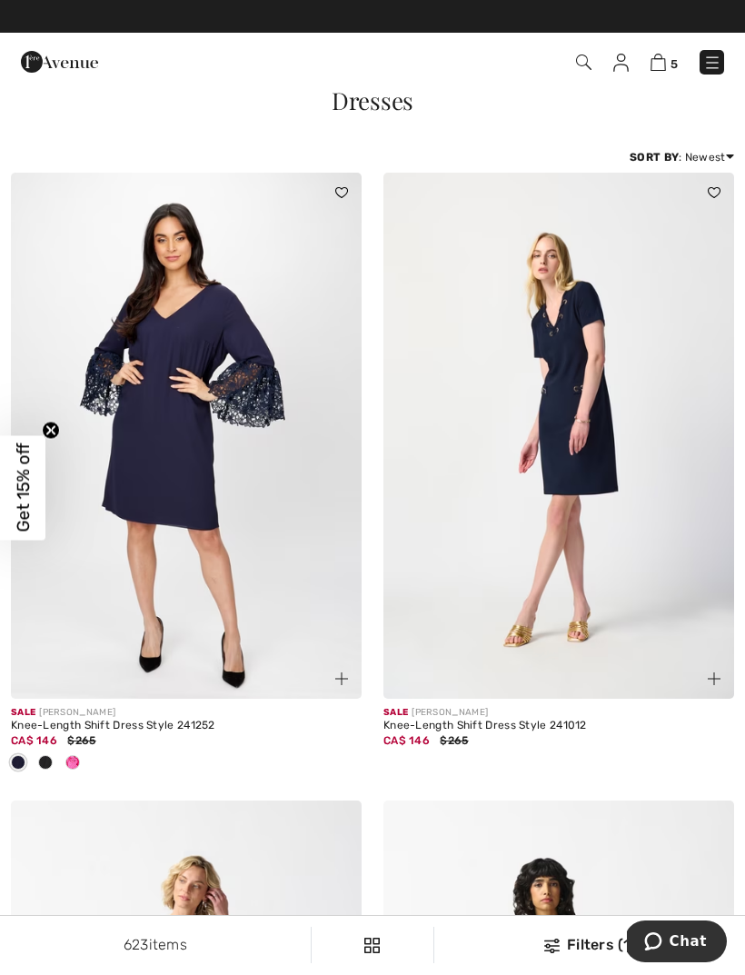
click at [591, 67] on img at bounding box center [583, 62] width 15 height 15
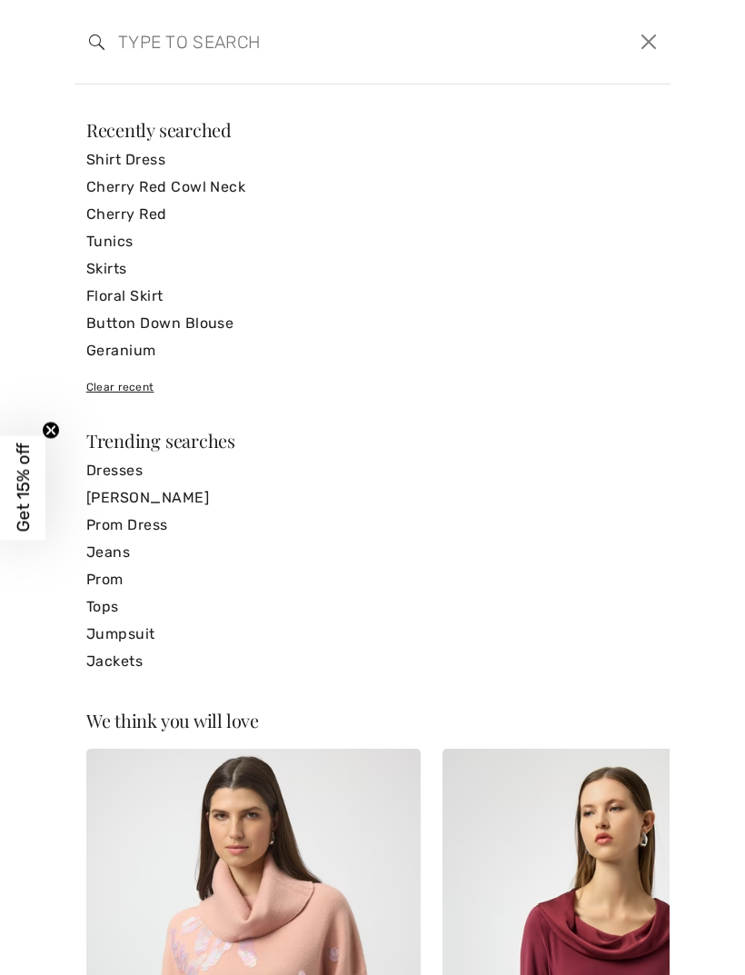
click at [154, 50] on input "search" at bounding box center [309, 42] width 409 height 55
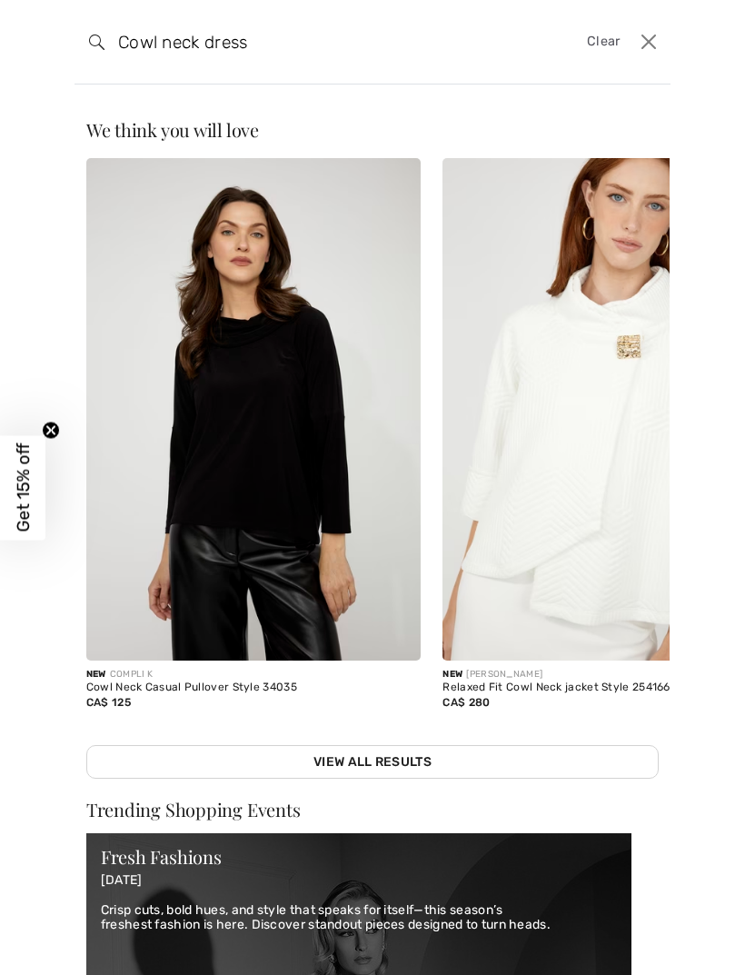
type input "Cowl neck dress"
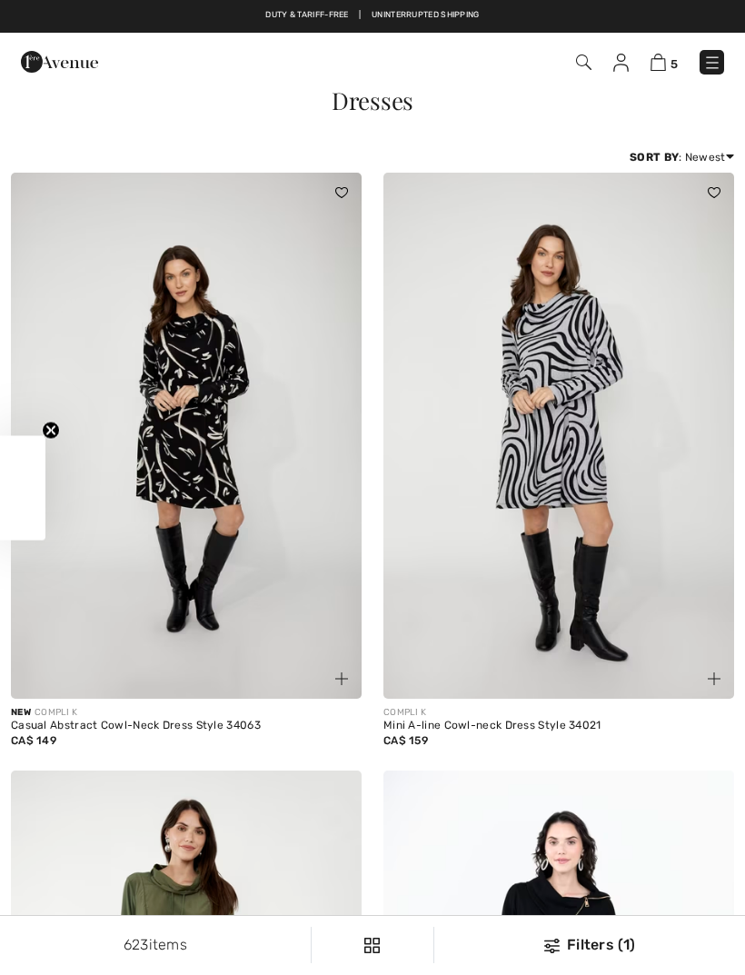
checkbox input "true"
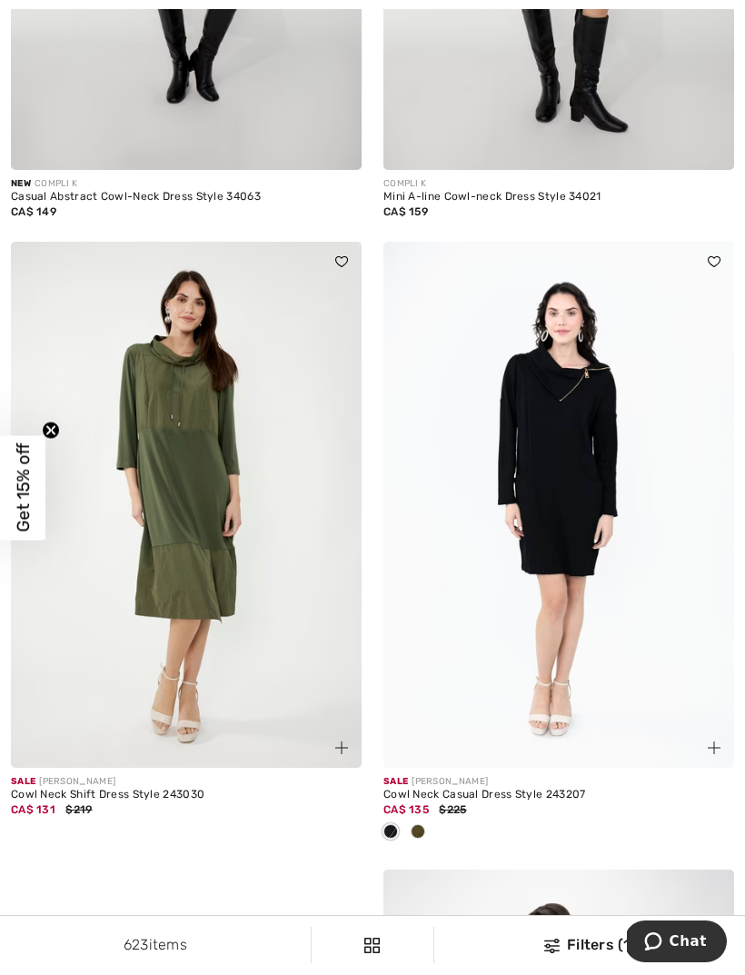
scroll to position [538, 0]
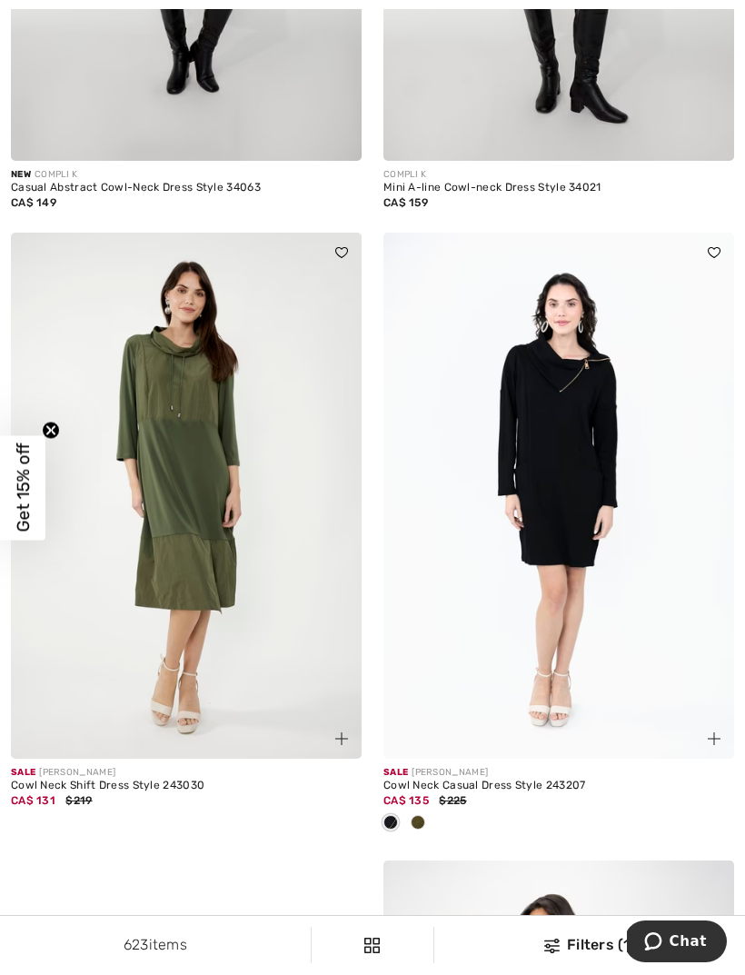
click at [185, 472] on img at bounding box center [186, 496] width 351 height 526
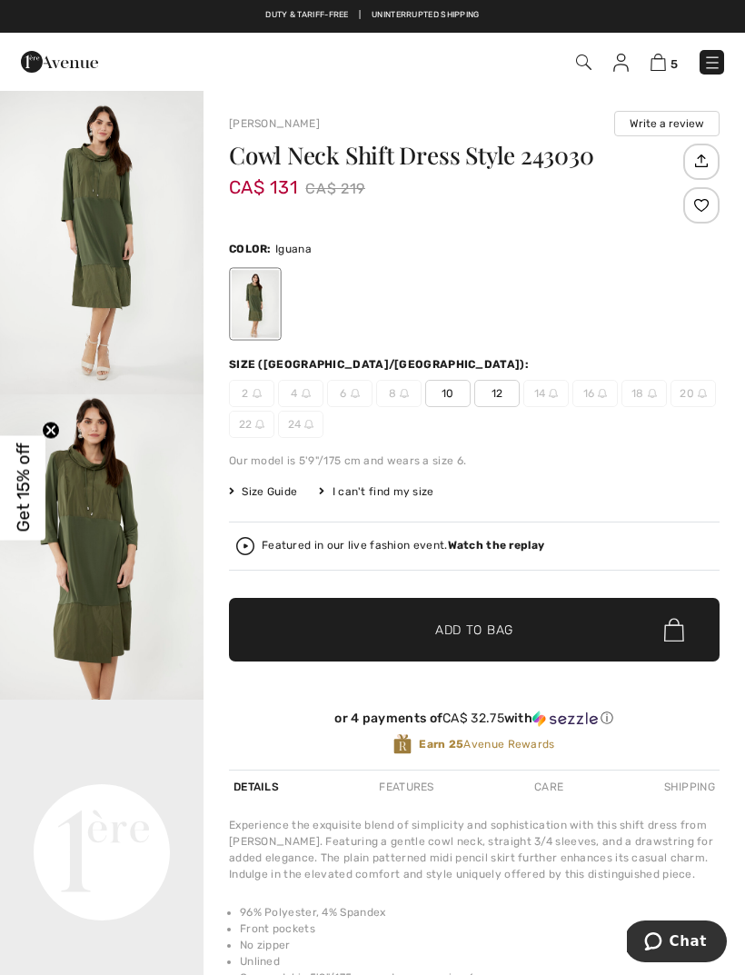
click at [502, 549] on strong "Watch the replay" at bounding box center [496, 545] width 97 height 13
